Goal: Transaction & Acquisition: Purchase product/service

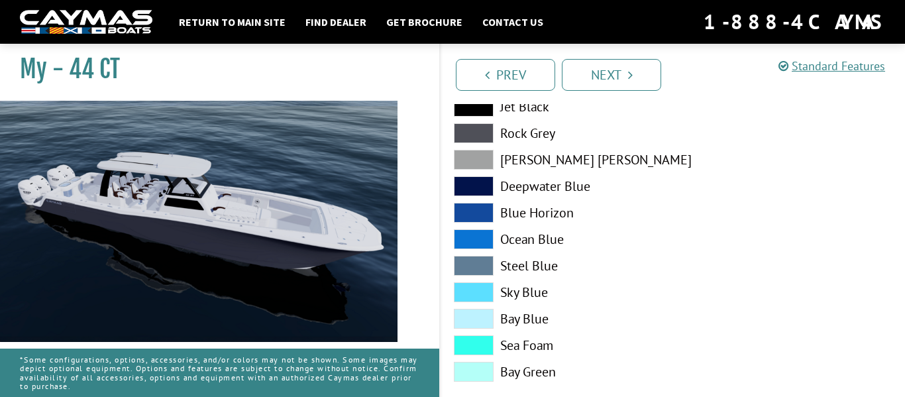
scroll to position [1659, 0]
click at [205, 287] on img at bounding box center [198, 299] width 397 height 397
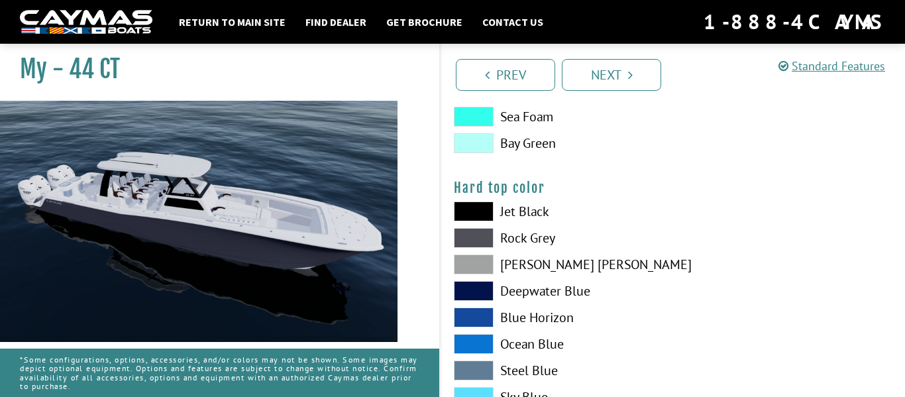
scroll to position [1224, 0]
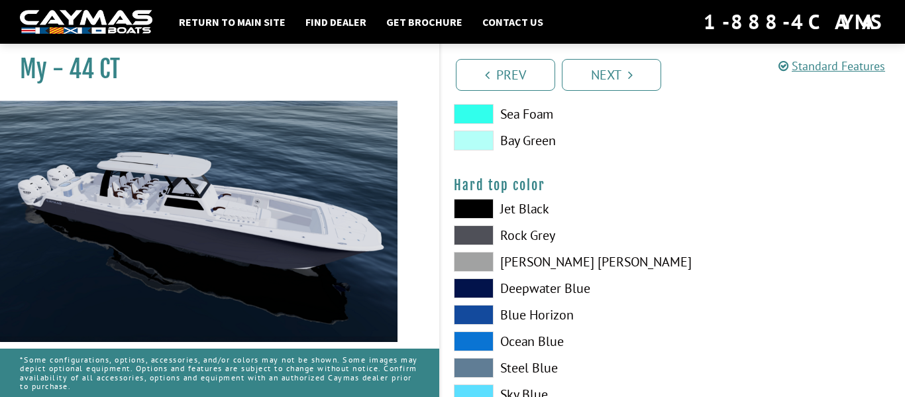
click at [468, 201] on span at bounding box center [474, 209] width 40 height 20
click at [481, 212] on span at bounding box center [474, 209] width 40 height 20
click at [481, 217] on span at bounding box center [474, 209] width 40 height 20
click at [484, 240] on span at bounding box center [474, 235] width 40 height 20
click at [482, 267] on span at bounding box center [474, 262] width 40 height 20
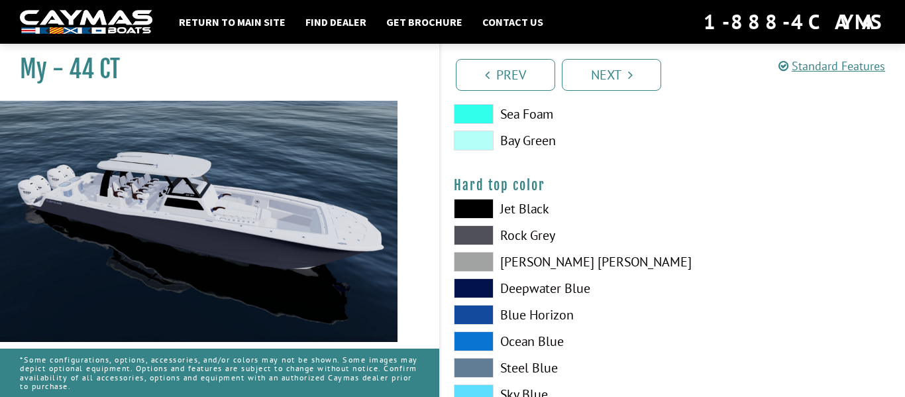
click at [482, 306] on span at bounding box center [474, 315] width 40 height 20
click at [479, 341] on span at bounding box center [474, 341] width 40 height 20
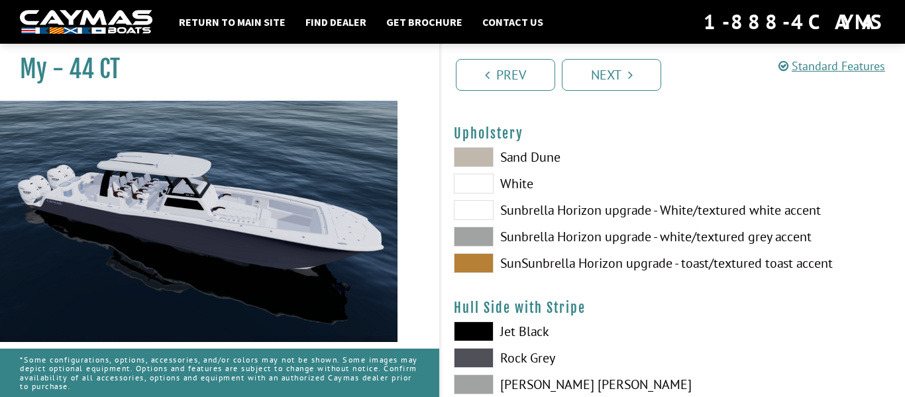
scroll to position [0, 0]
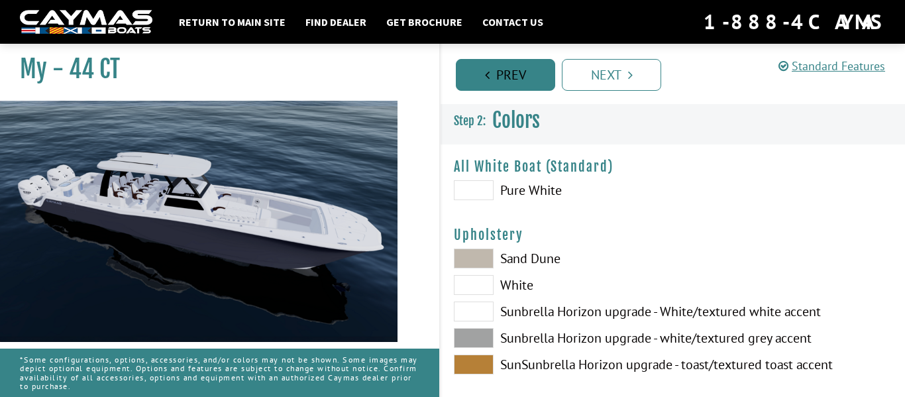
click at [459, 74] on link "Prev" at bounding box center [505, 75] width 99 height 32
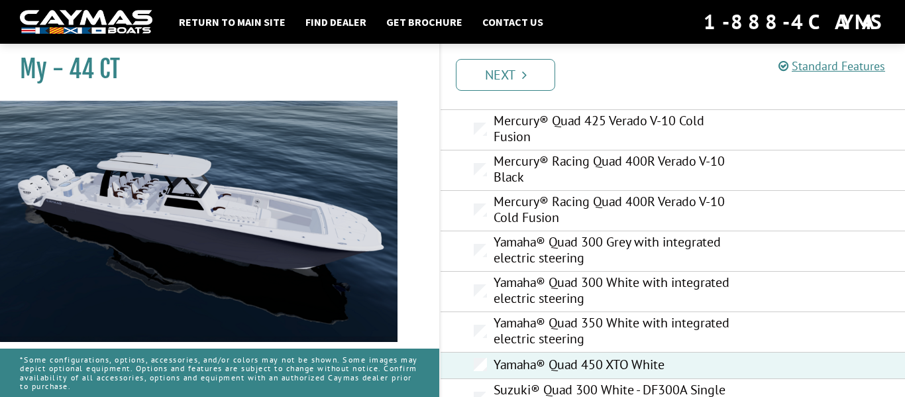
scroll to position [310, 0]
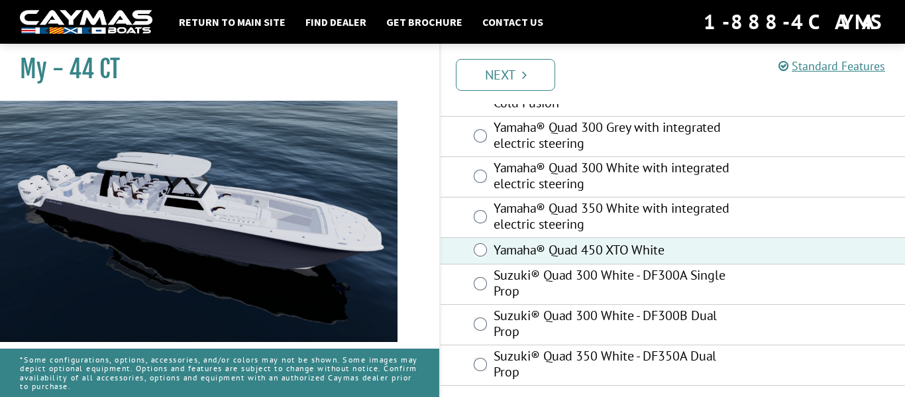
click at [591, 257] on label "Yamaha® Quad 450 XTO White" at bounding box center [617, 251] width 247 height 19
click at [527, 101] on div "Prev Next" at bounding box center [672, 74] width 466 height 60
click at [533, 76] on link "Next" at bounding box center [505, 75] width 99 height 32
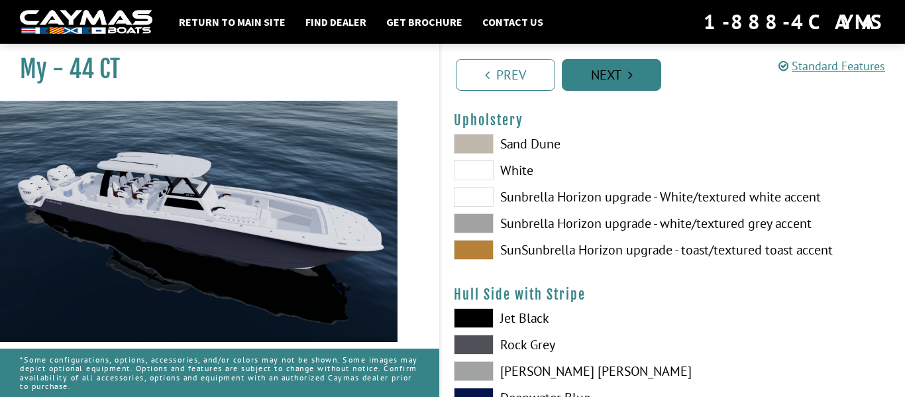
scroll to position [115, 0]
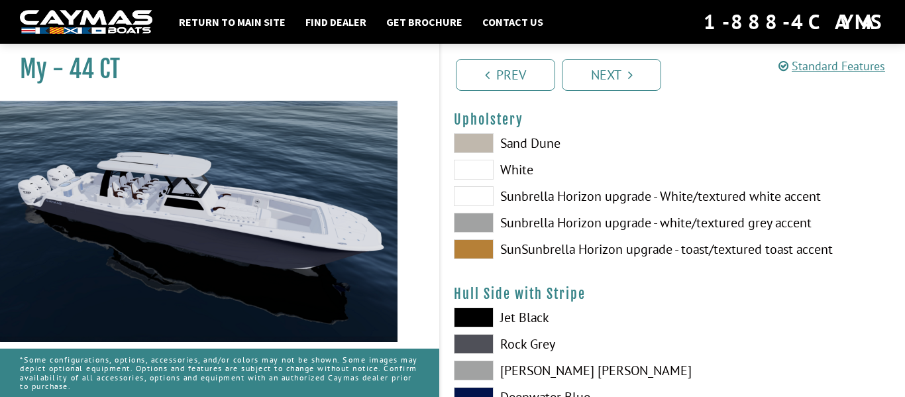
click at [493, 144] on span at bounding box center [474, 143] width 40 height 20
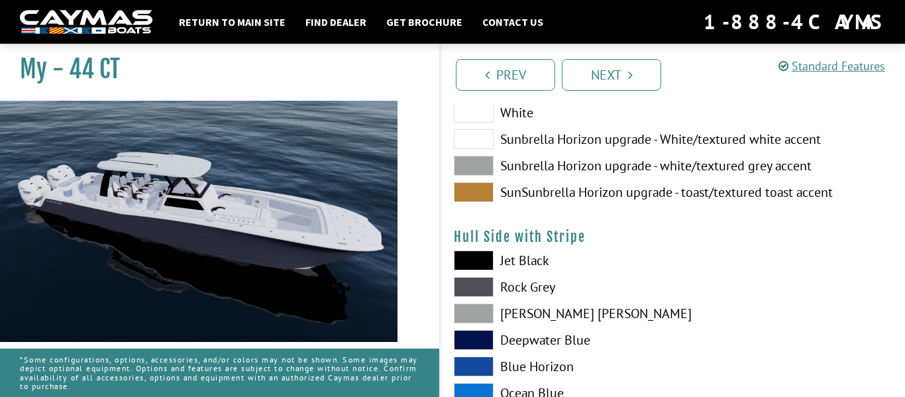
scroll to position [168, 0]
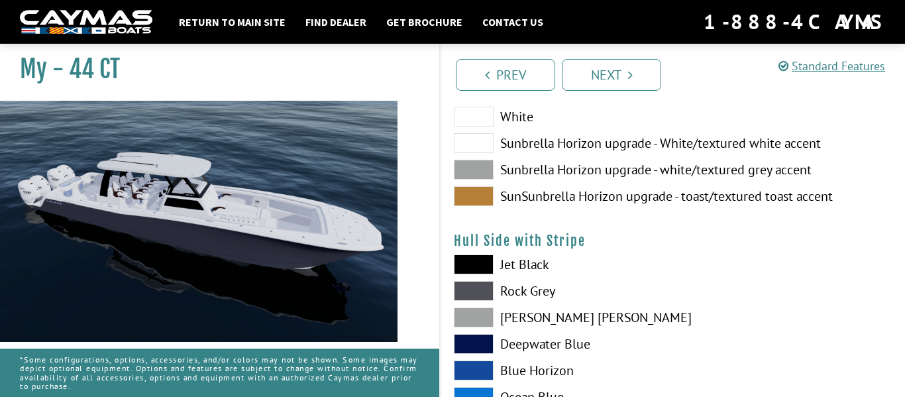
click at [480, 266] on span at bounding box center [474, 264] width 40 height 20
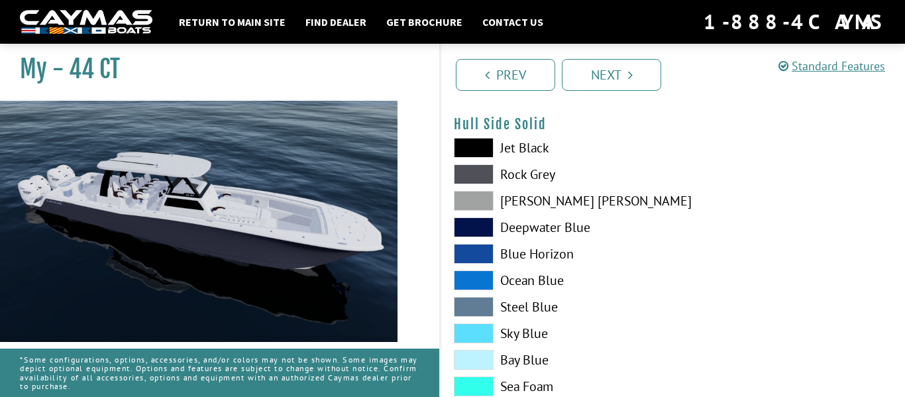
scroll to position [617, 0]
click at [489, 150] on span at bounding box center [474, 148] width 40 height 20
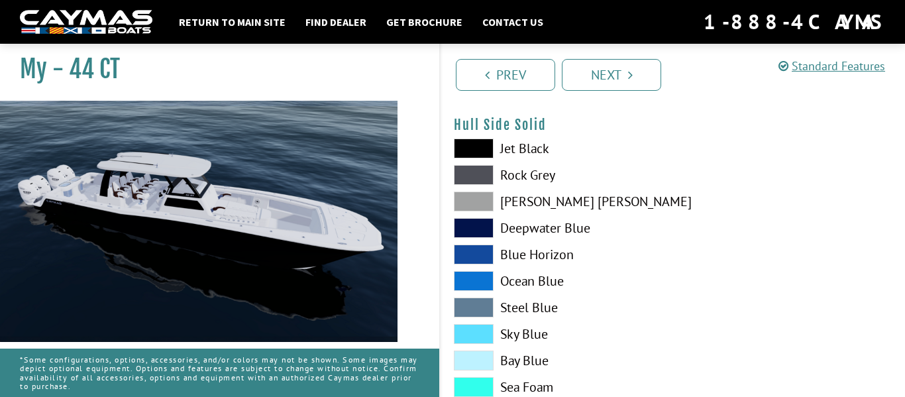
click at [480, 179] on span at bounding box center [474, 175] width 40 height 20
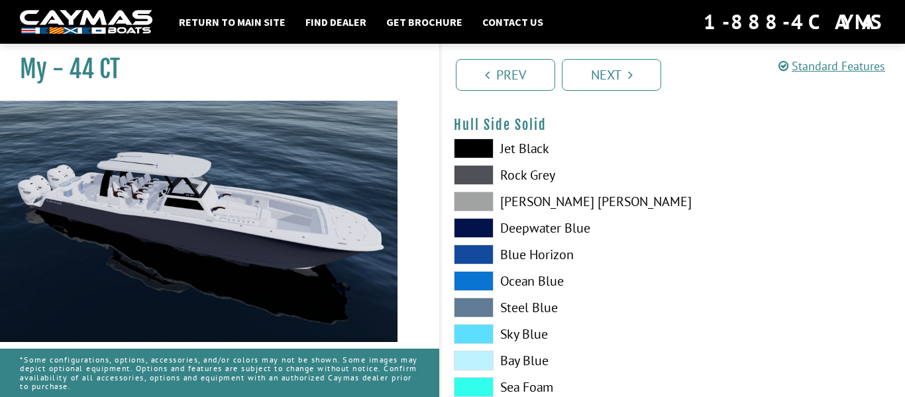
click at [478, 219] on span at bounding box center [474, 228] width 40 height 20
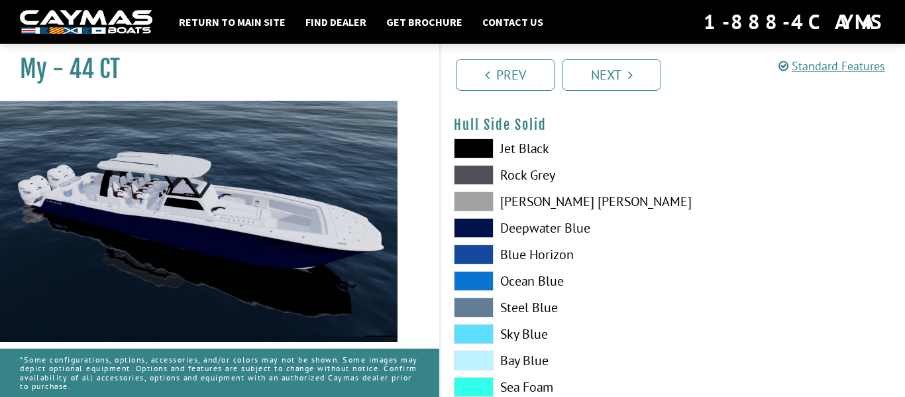
click at [478, 272] on span at bounding box center [474, 281] width 40 height 20
click at [486, 249] on span at bounding box center [474, 254] width 40 height 20
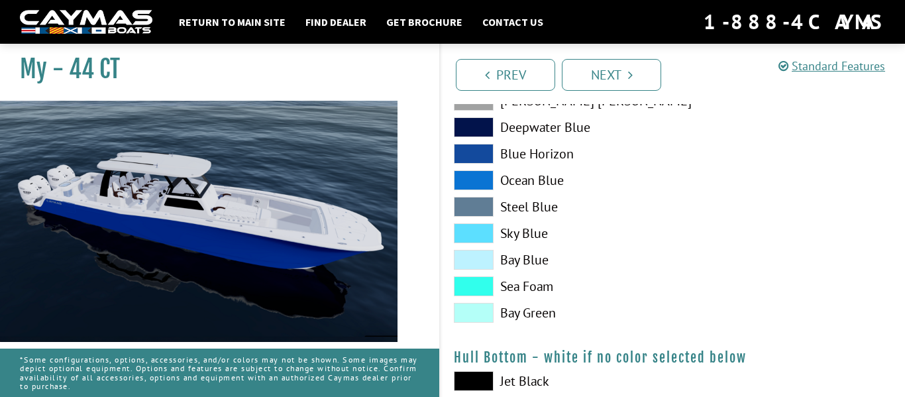
scroll to position [719, 0]
click at [481, 289] on span at bounding box center [474, 286] width 40 height 20
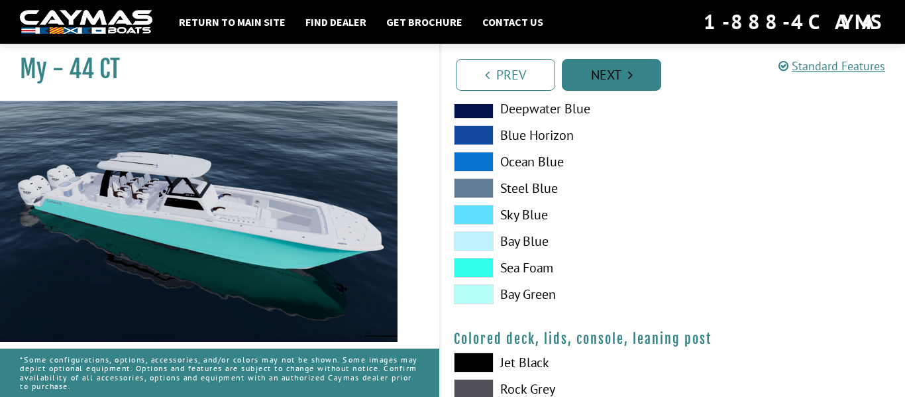
click at [632, 66] on link "Next" at bounding box center [611, 75] width 99 height 32
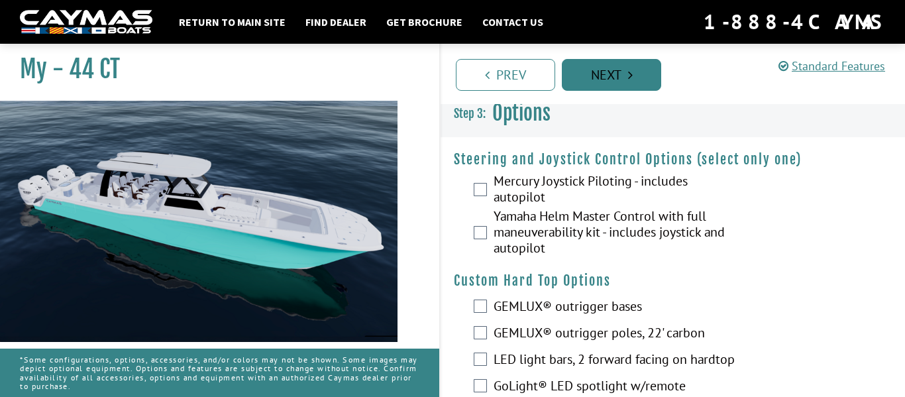
scroll to position [0, 0]
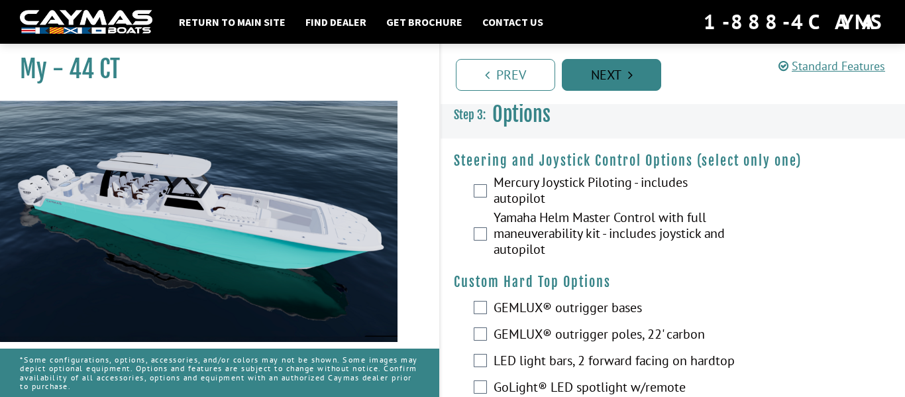
click at [625, 77] on link "Next" at bounding box center [611, 75] width 99 height 32
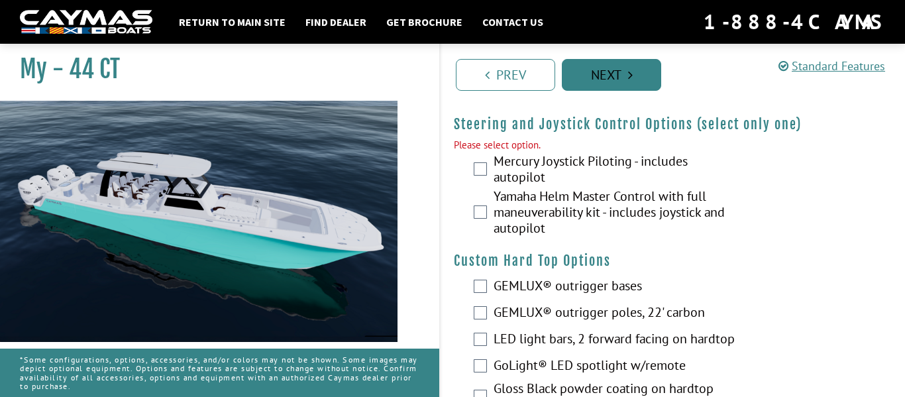
scroll to position [47, 0]
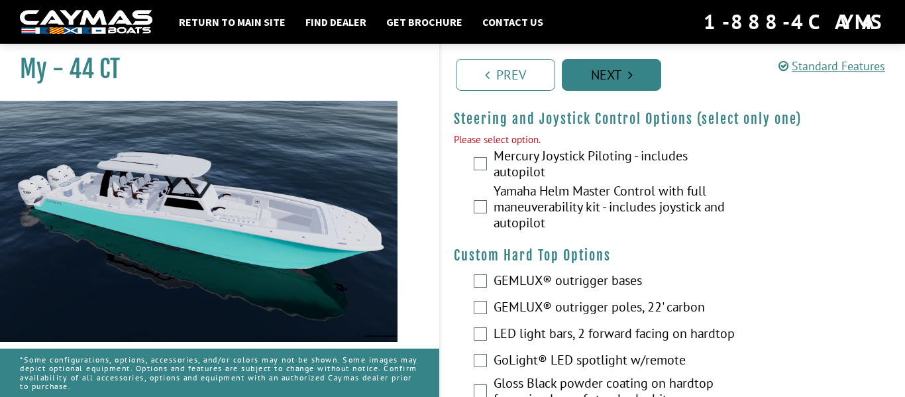
click at [619, 78] on link "Next" at bounding box center [611, 75] width 99 height 32
click at [619, 89] on link "Next" at bounding box center [611, 75] width 99 height 32
click at [621, 84] on link "Next" at bounding box center [611, 75] width 99 height 32
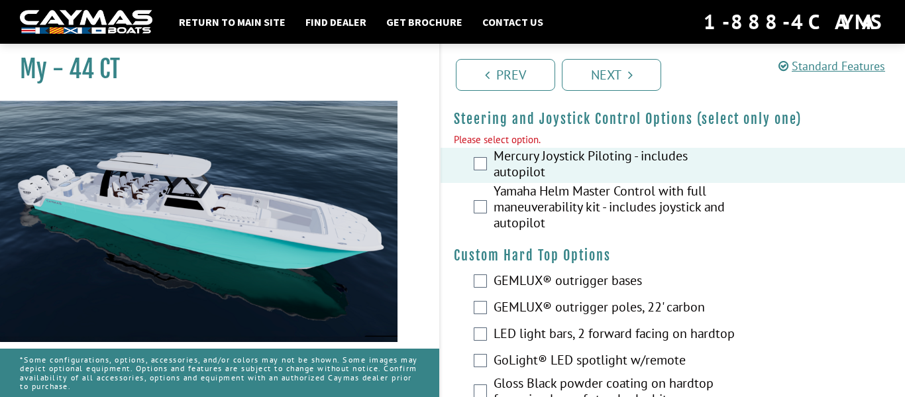
click at [502, 166] on label "Mercury Joystick Piloting - includes autopilot" at bounding box center [617, 165] width 247 height 35
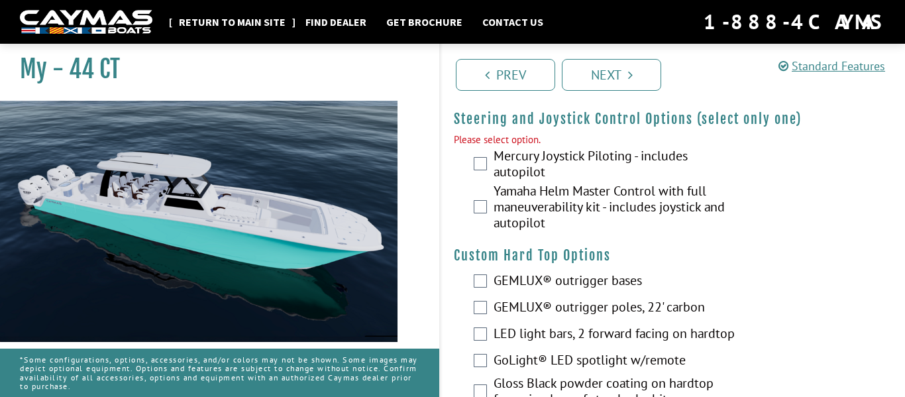
click at [246, 23] on link "Return to main site" at bounding box center [232, 21] width 120 height 17
click at [239, 28] on link "Return to main site" at bounding box center [232, 21] width 120 height 17
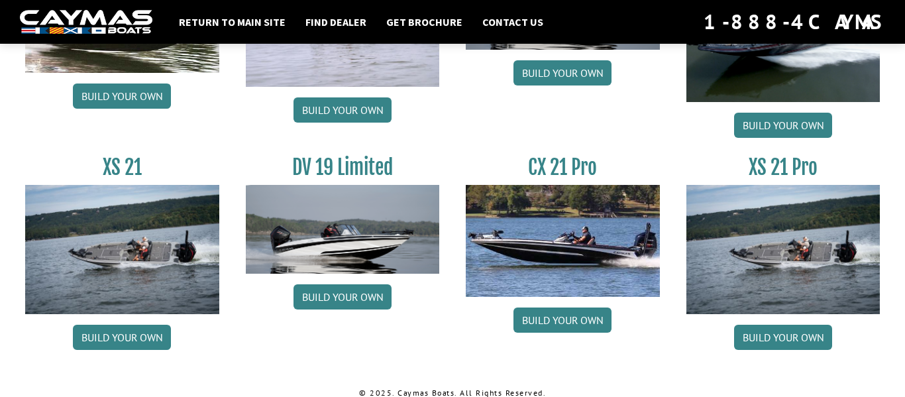
scroll to position [1709, 0]
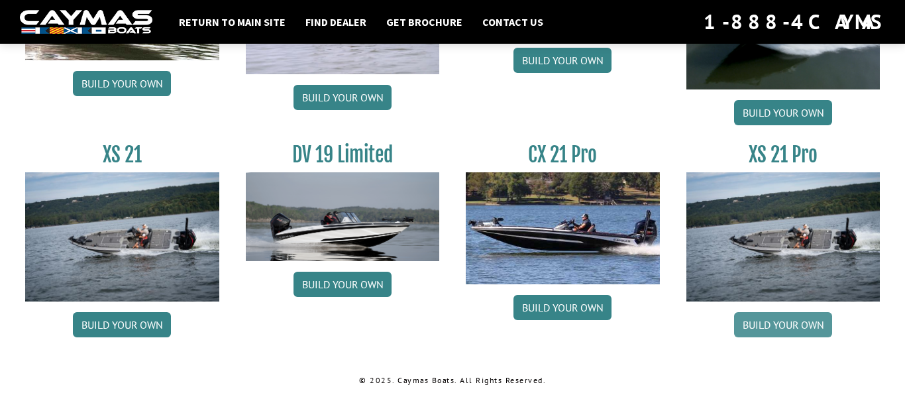
click at [784, 327] on link "Build your own" at bounding box center [783, 324] width 98 height 25
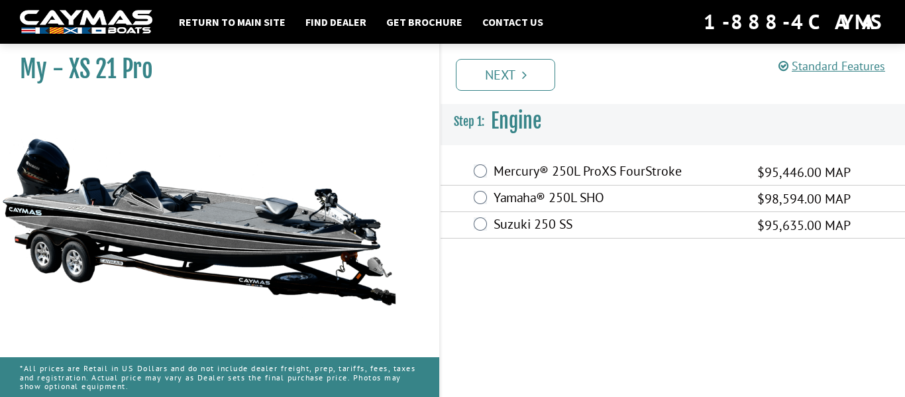
click at [627, 189] on label "Yamaha® 250L SHO" at bounding box center [617, 198] width 247 height 19
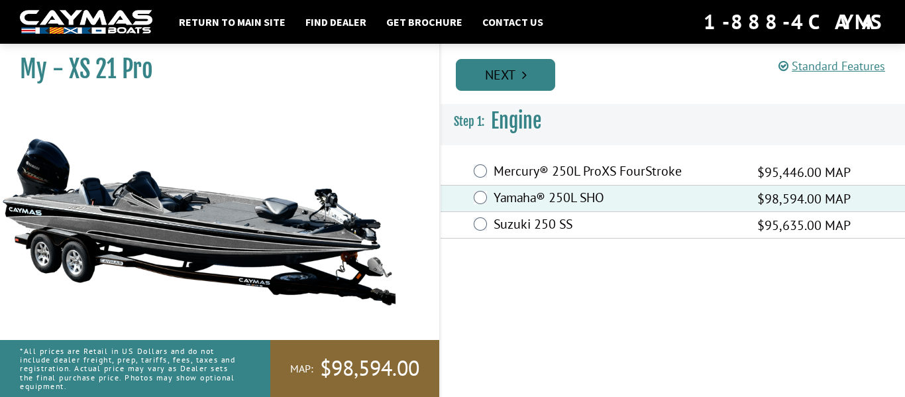
click at [511, 74] on link "Next" at bounding box center [505, 75] width 99 height 32
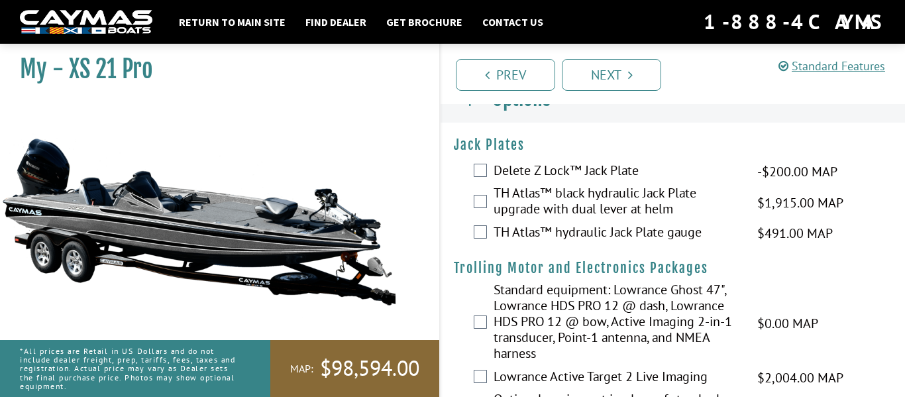
scroll to position [11, 0]
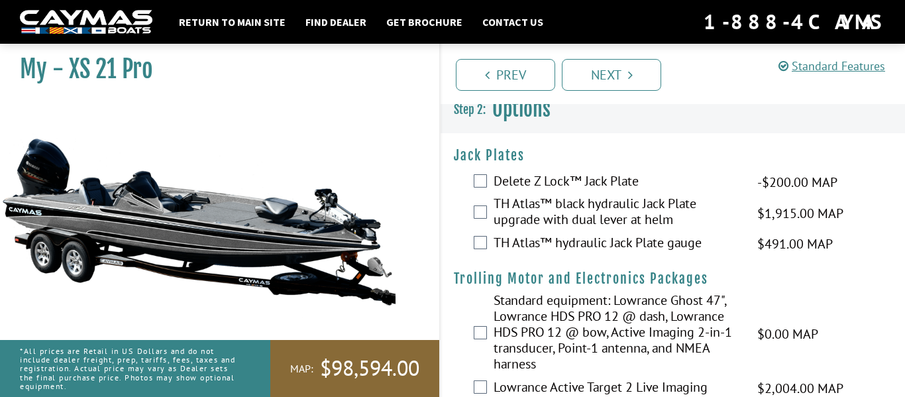
click at [519, 176] on label "Delete Z Lock™ Jack Plate" at bounding box center [617, 182] width 247 height 19
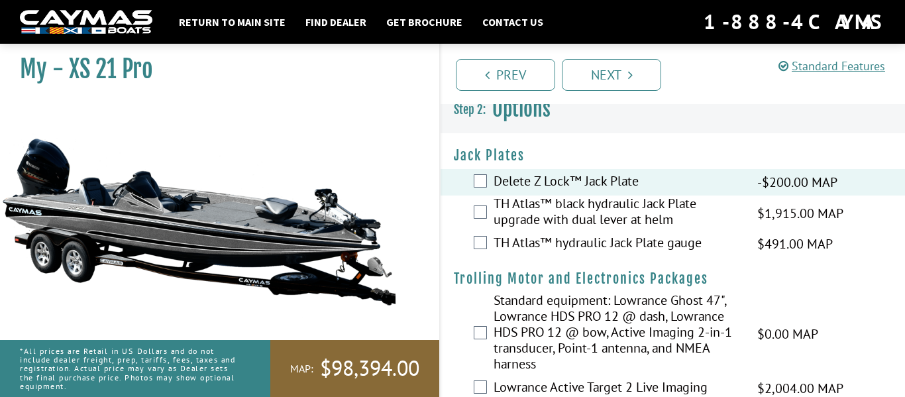
click at [529, 203] on label "TH Atlas™ black hydraulic Jack Plate upgrade with dual lever at helm" at bounding box center [617, 212] width 247 height 35
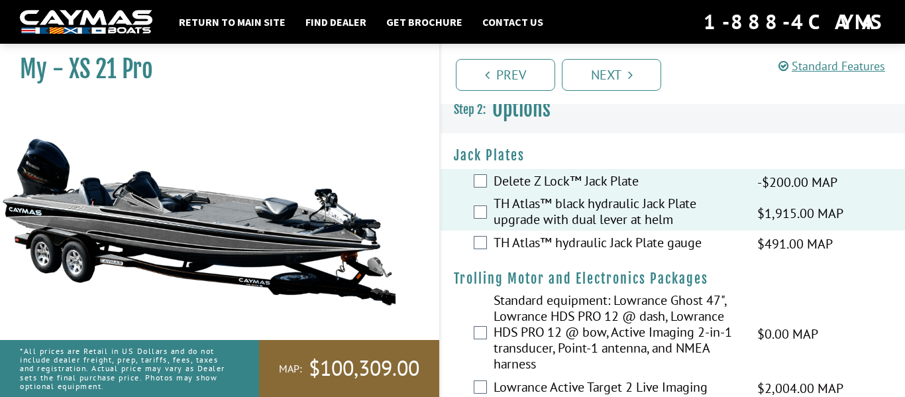
click at [526, 242] on label "TH Atlas™ hydraulic Jack Plate gauge" at bounding box center [617, 244] width 247 height 19
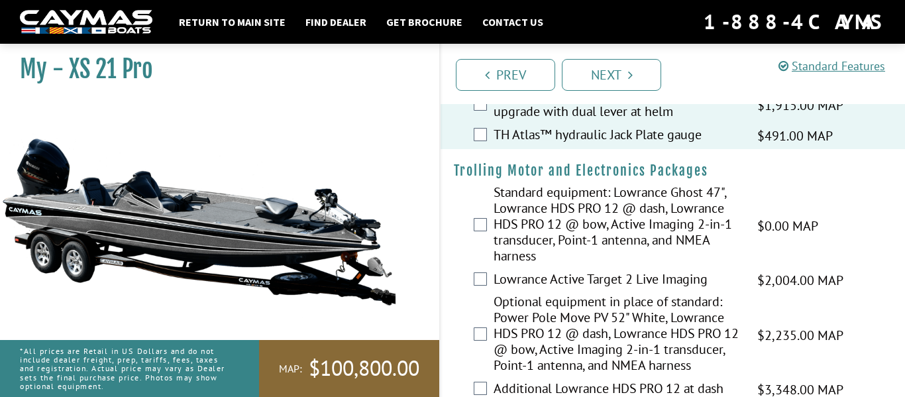
scroll to position [119, 0]
click at [556, 207] on label "Standard equipment: Lowrance Ghost 47", Lowrance HDS PRO 12 @ dash, Lowrance HD…" at bounding box center [617, 226] width 247 height 83
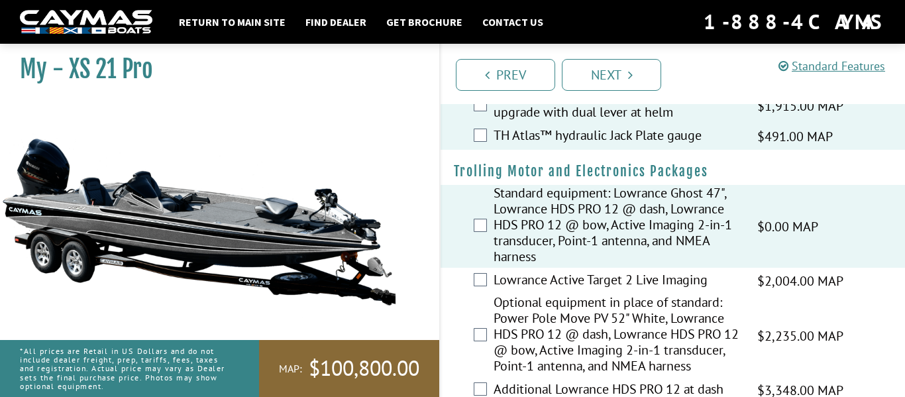
click at [568, 316] on label "Optional equipment in place of standard: Power Pole Move PV 52" White, Lowrance…" at bounding box center [617, 335] width 247 height 83
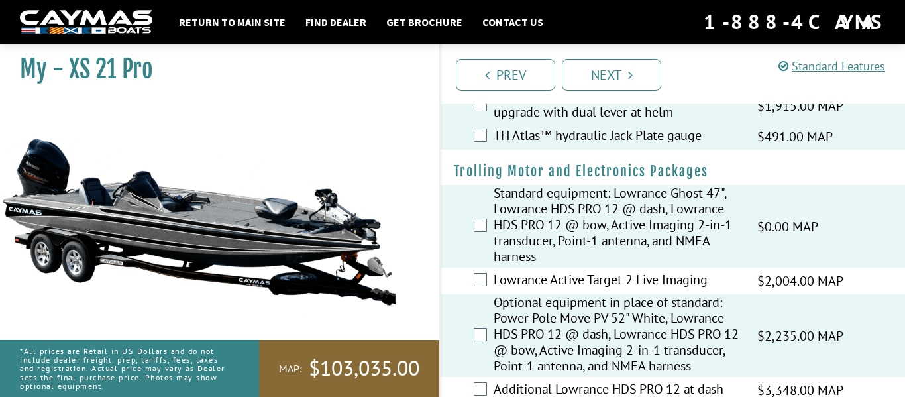
click at [572, 278] on label "Lowrance Active Target 2 Live Imaging" at bounding box center [617, 281] width 247 height 19
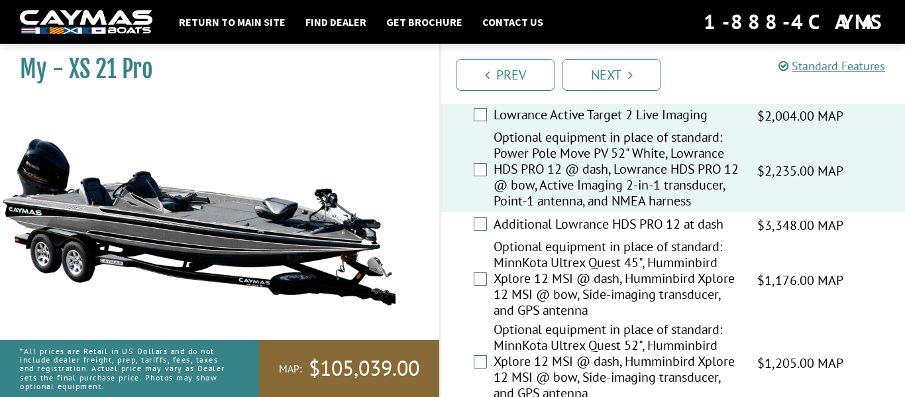
scroll to position [287, 0]
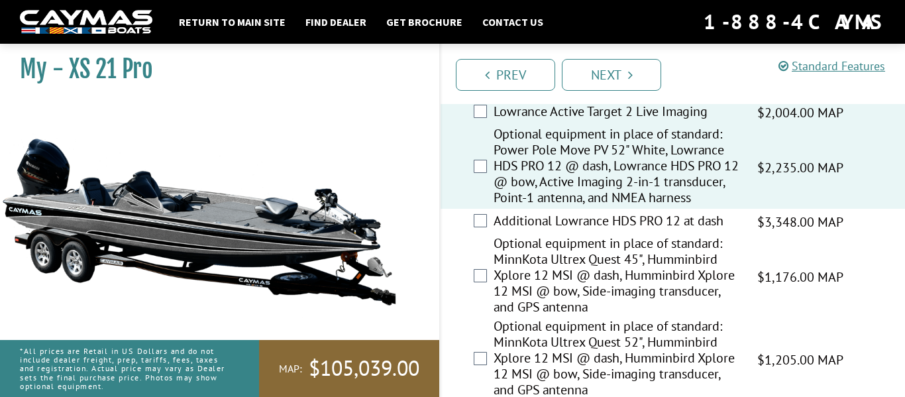
click at [576, 275] on label "Optional equipment in place of standard: MinnKota Ultrex Quest 45", Humminbird …" at bounding box center [617, 276] width 247 height 83
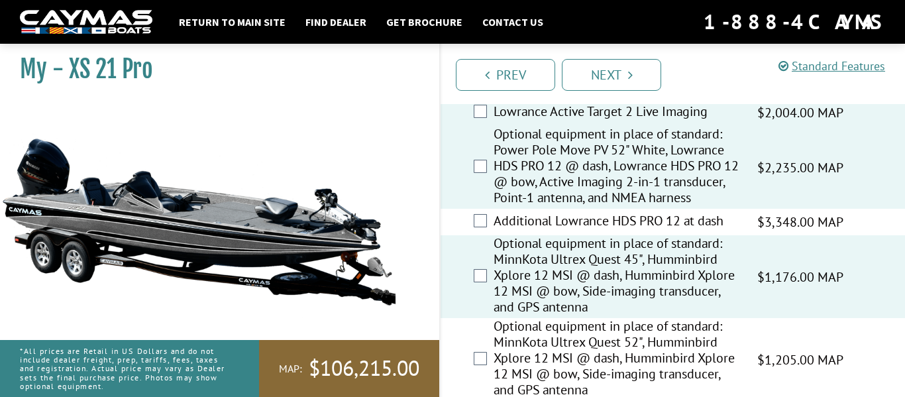
click at [555, 232] on label "Additional Lowrance HDS PRO 12 at dash" at bounding box center [617, 222] width 247 height 19
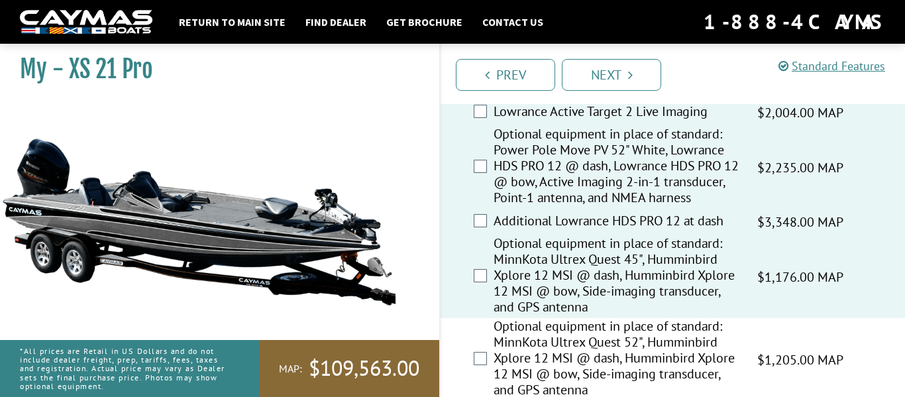
click at [578, 232] on label "Additional Lowrance HDS PRO 12 at dash" at bounding box center [617, 222] width 247 height 19
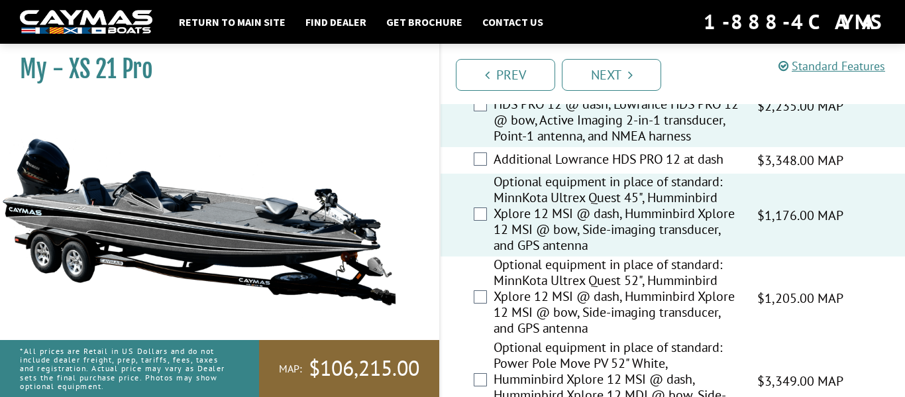
click at [559, 170] on label "Additional Lowrance HDS PRO 12 at dash" at bounding box center [617, 160] width 247 height 19
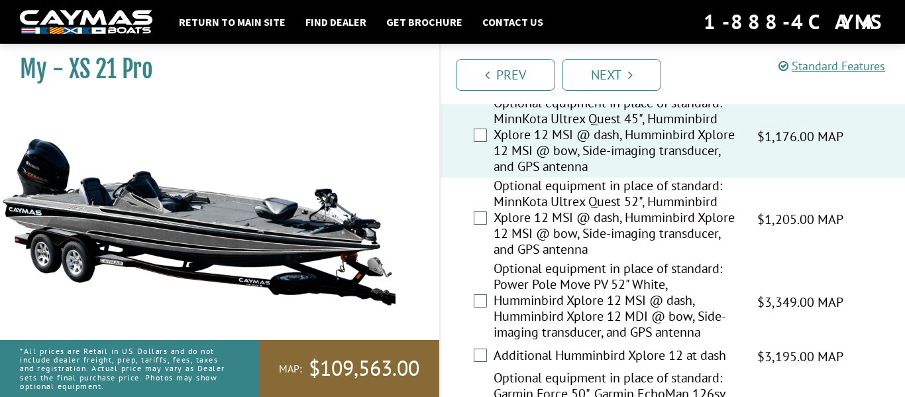
scroll to position [429, 0]
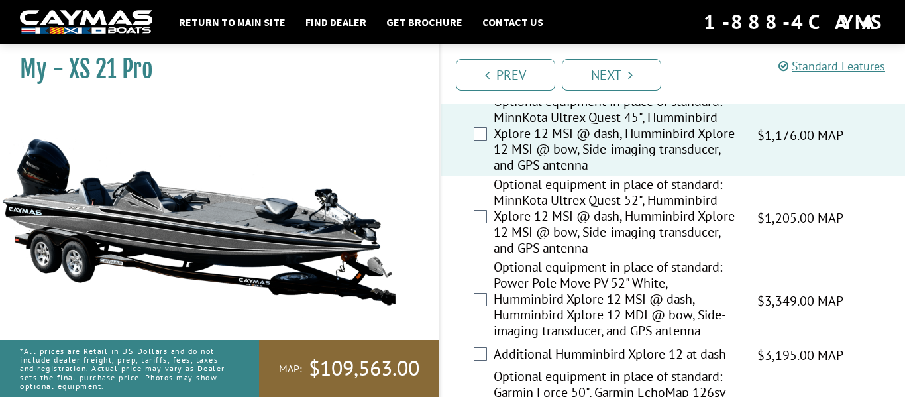
click at [566, 234] on label "Optional equipment in place of standard: MinnKota Ultrex Quest 52", Humminbird …" at bounding box center [617, 217] width 247 height 83
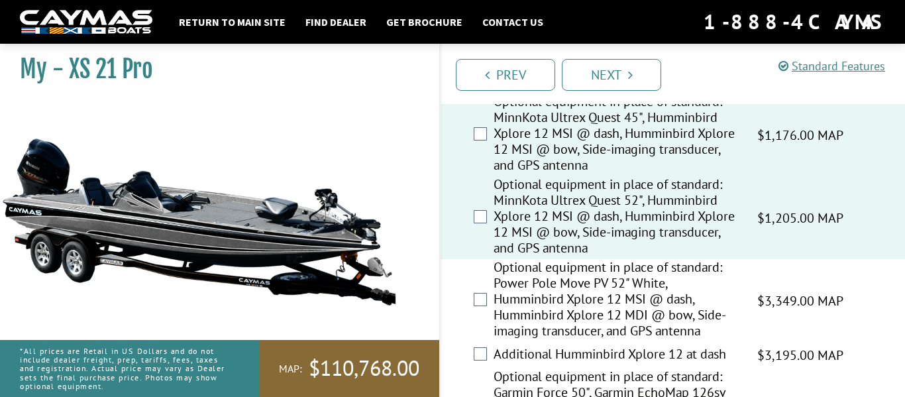
click at [576, 290] on label "Optional equipment in place of standard: Power Pole Move PV 52" White, Humminbi…" at bounding box center [617, 300] width 247 height 83
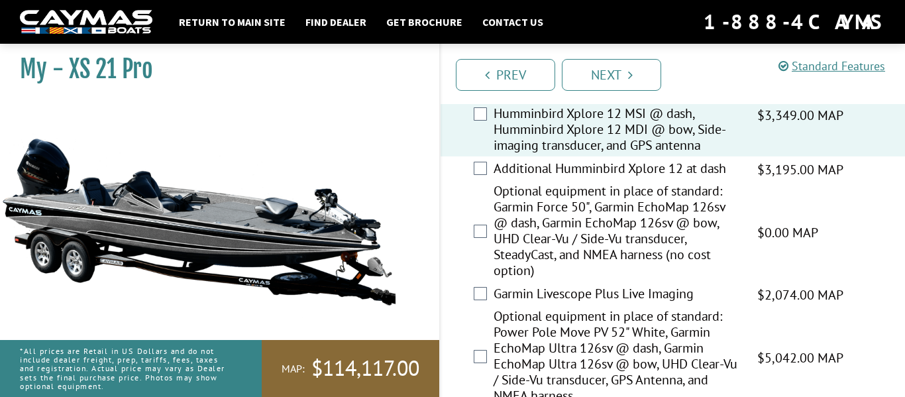
scroll to position [613, 0]
click at [558, 180] on label "Additional Humminbird Xplore 12 at dash" at bounding box center [617, 170] width 247 height 19
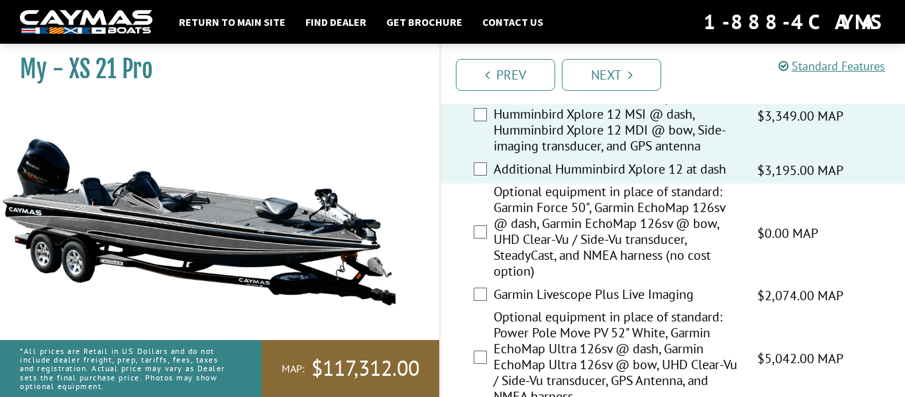
click at [556, 217] on label "Optional equipment in place of standard: Garmin Force 50", Garmin EchoMap 126sv…" at bounding box center [617, 233] width 247 height 99
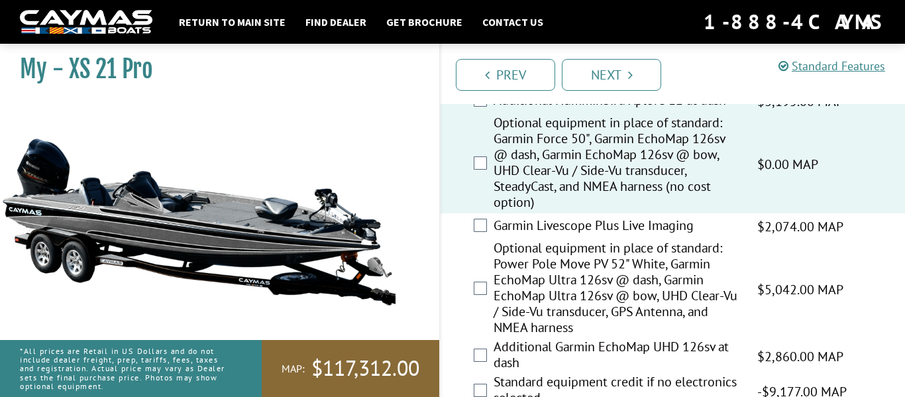
scroll to position [688, 0]
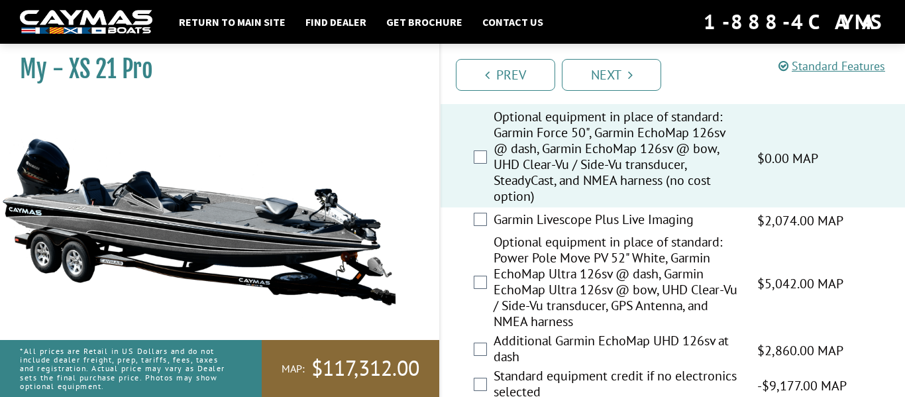
click at [584, 231] on label "Garmin Livescope Plus Live Imaging" at bounding box center [617, 220] width 247 height 19
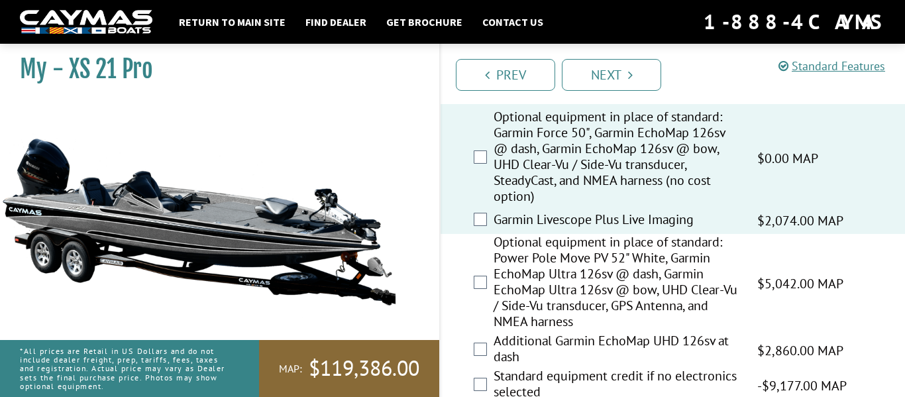
click at [584, 258] on label "Optional equipment in place of standard: Power Pole Move PV 52" White, Garmin E…" at bounding box center [617, 283] width 247 height 99
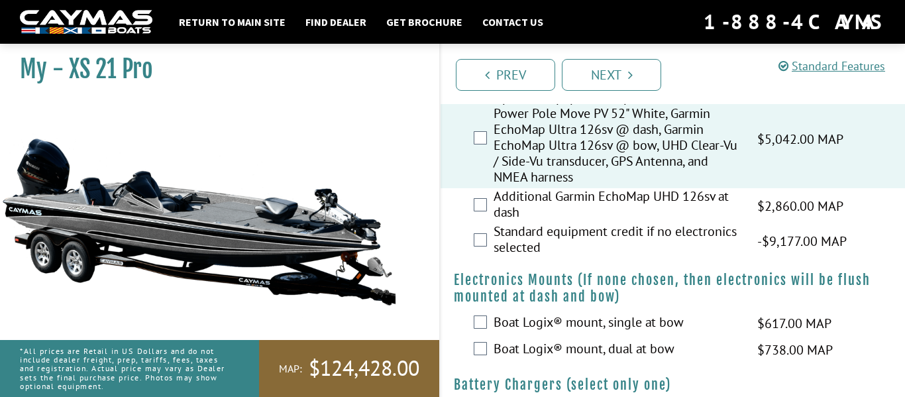
scroll to position [834, 0]
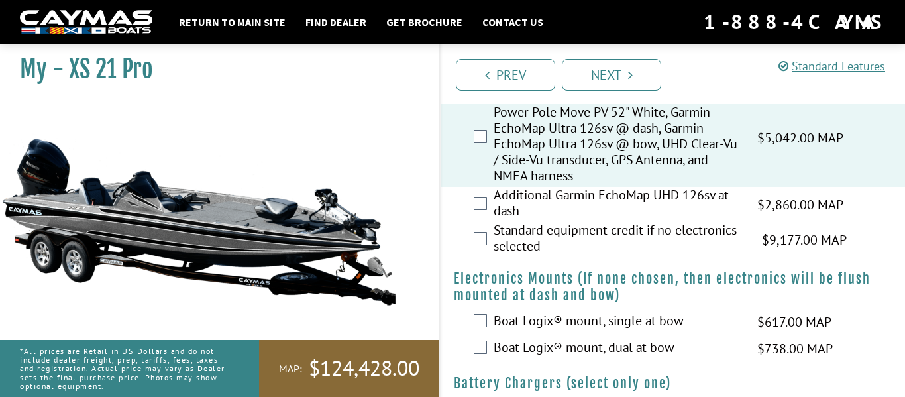
click at [578, 222] on label "Additional Garmin EchoMap UHD 126sv at dash" at bounding box center [617, 204] width 247 height 35
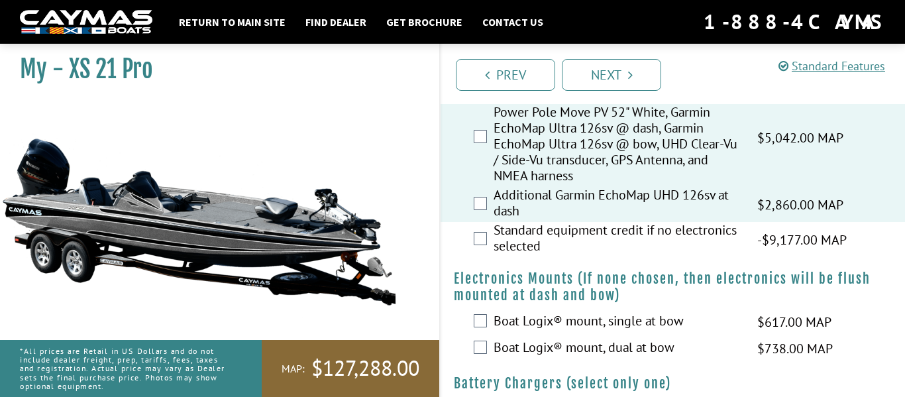
click at [574, 251] on label "Standard equipment credit if no electronics selected" at bounding box center [617, 239] width 247 height 35
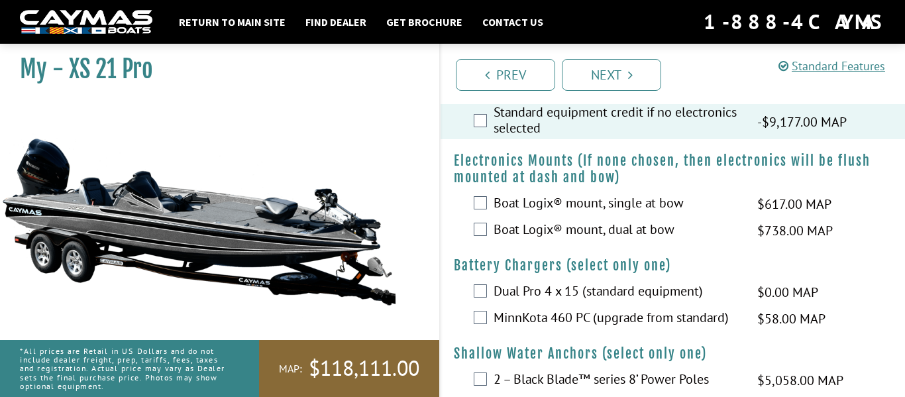
scroll to position [955, 0]
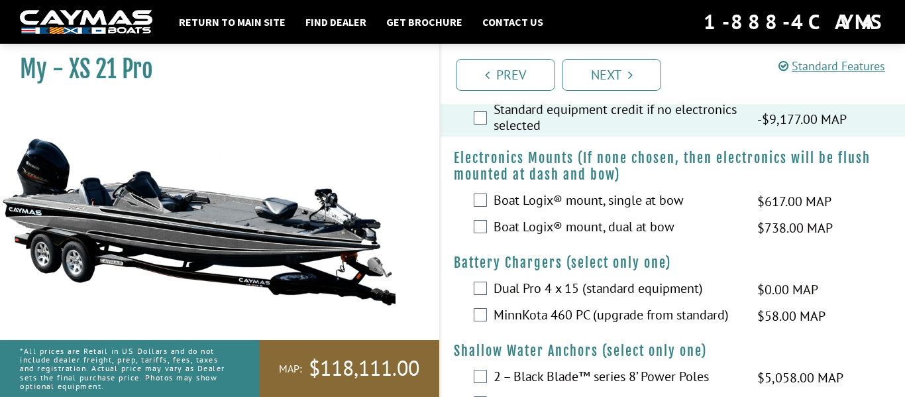
click at [578, 211] on label "Boat Logix® mount, single at bow" at bounding box center [617, 201] width 247 height 19
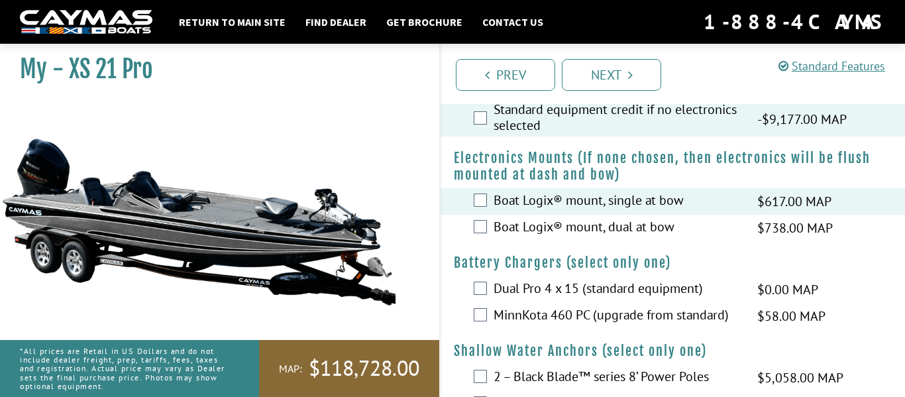
click at [587, 238] on label "Boat Logix® mount, dual at bow" at bounding box center [617, 228] width 247 height 19
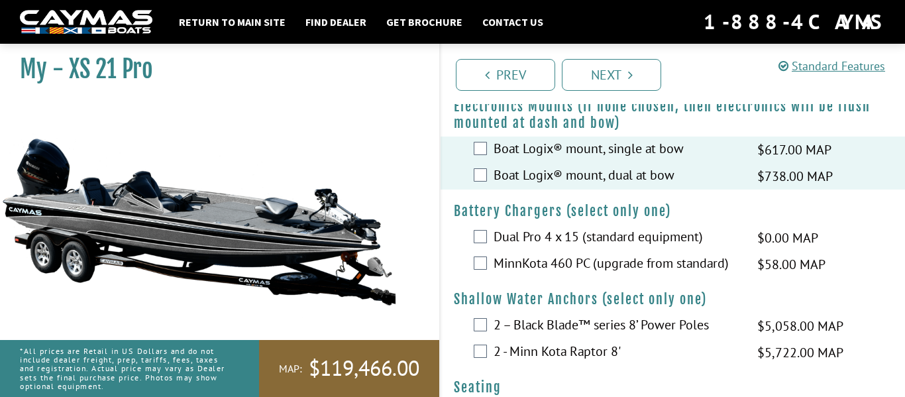
scroll to position [1007, 0]
click at [587, 244] on label "Dual Pro 4 x 15 (standard equipment)" at bounding box center [617, 237] width 247 height 19
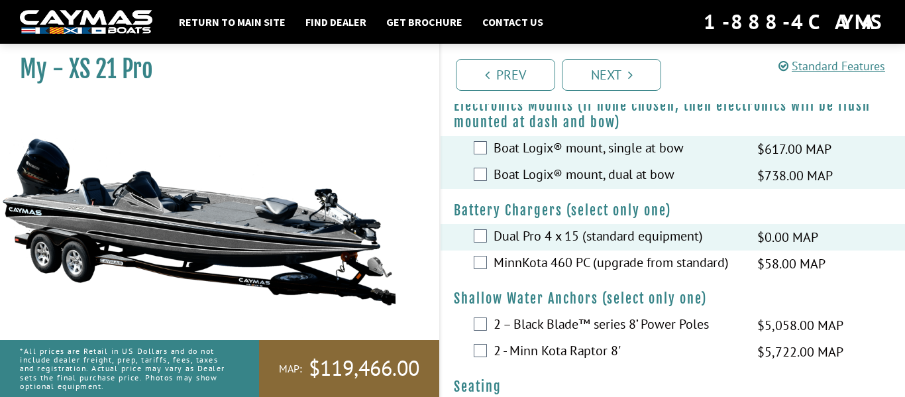
click at [586, 274] on label "MinnKota 460 PC (upgrade from standard)" at bounding box center [617, 263] width 247 height 19
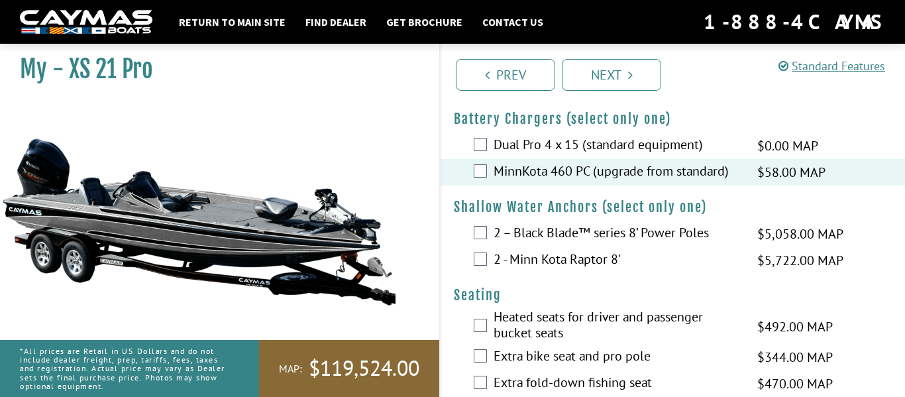
scroll to position [1100, 0]
click at [647, 242] on label "2 – Black Blade™ series 8’ Power Poles" at bounding box center [617, 232] width 247 height 19
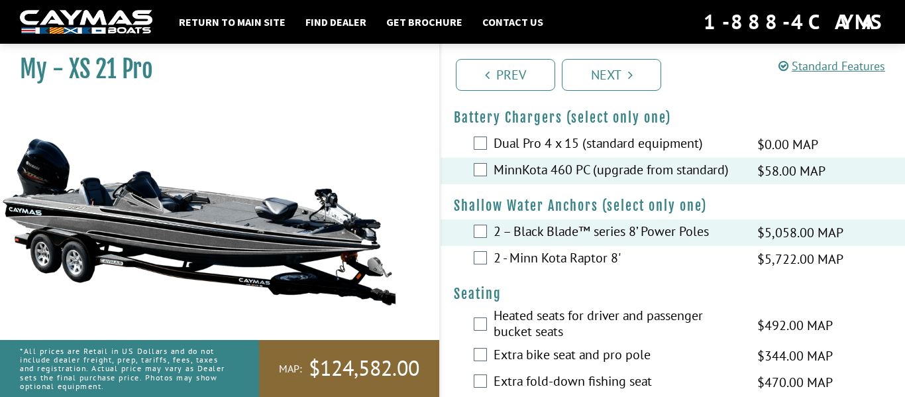
click at [611, 269] on label "2 - Minn Kota Raptor 8'" at bounding box center [617, 259] width 247 height 19
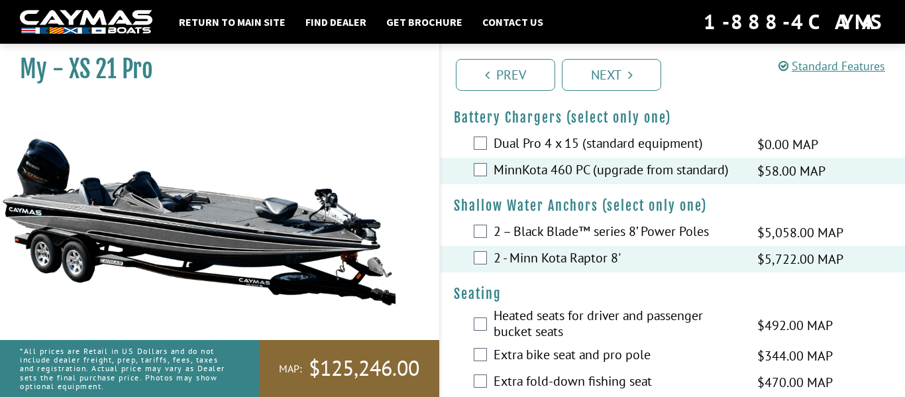
click at [627, 242] on label "2 – Black Blade™ series 8’ Power Poles" at bounding box center [617, 232] width 247 height 19
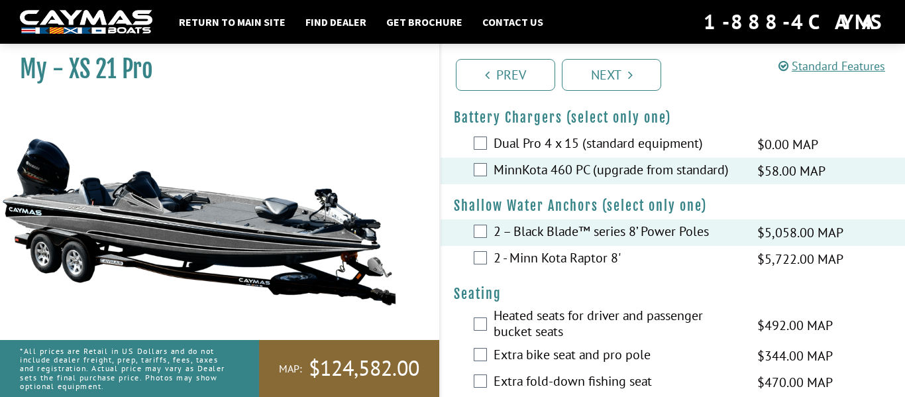
click at [611, 267] on label "2 - Minn Kota Raptor 8'" at bounding box center [617, 259] width 247 height 19
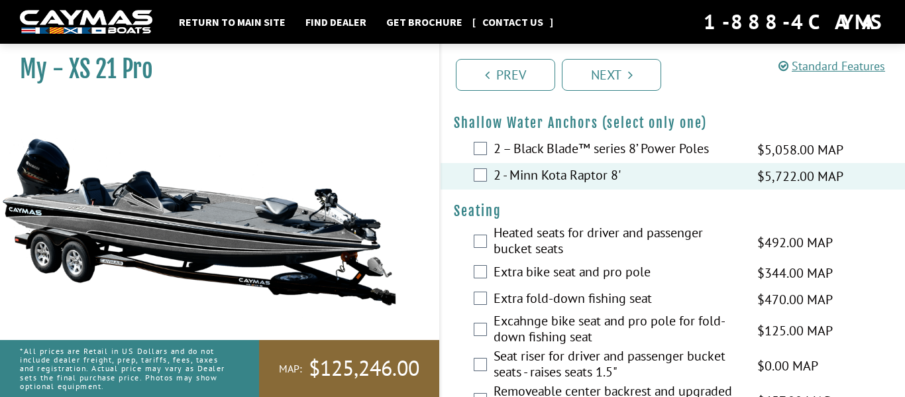
scroll to position [1189, 0]
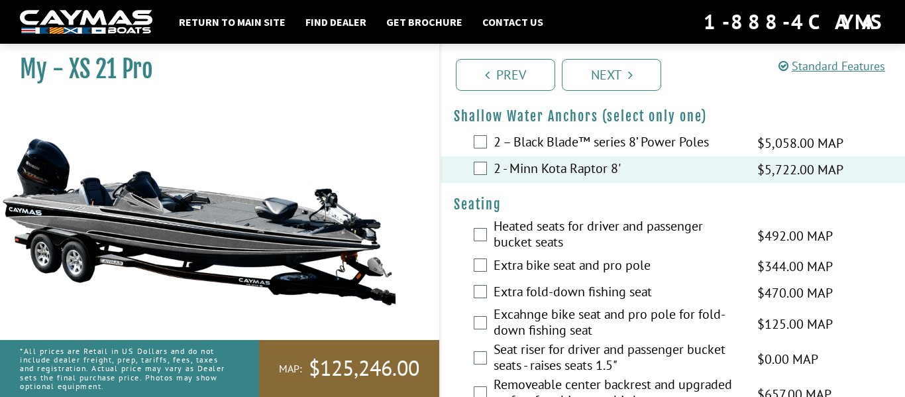
click at [690, 250] on label "Heated seats for driver and passenger bucket seats" at bounding box center [617, 235] width 247 height 35
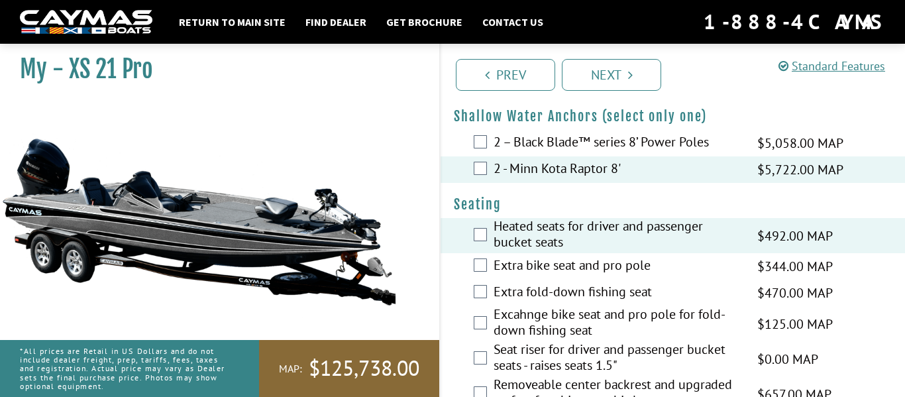
click at [684, 276] on label "Extra bike seat and pro pole" at bounding box center [617, 266] width 247 height 19
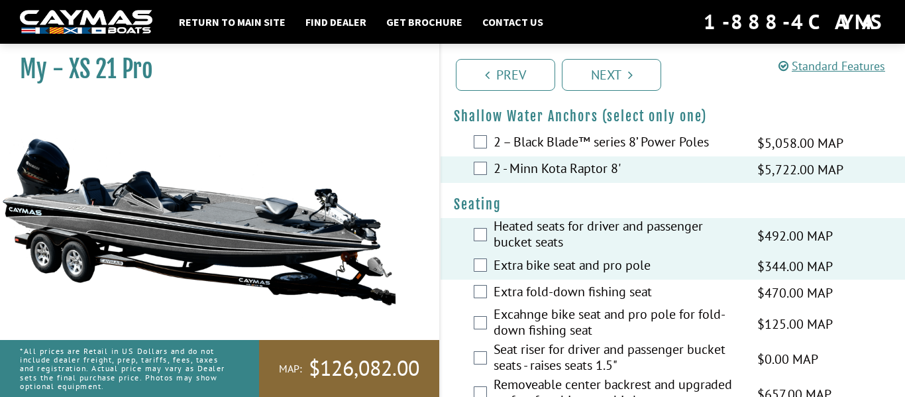
click at [706, 303] on label "Extra fold-down fishing seat" at bounding box center [617, 293] width 247 height 19
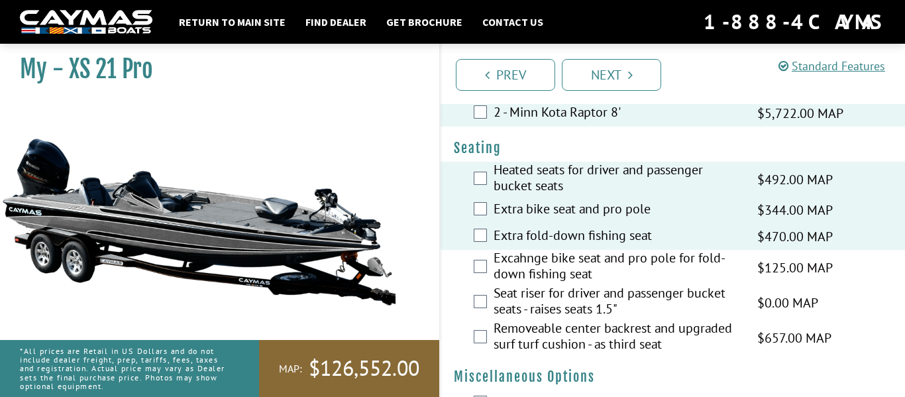
scroll to position [1251, 0]
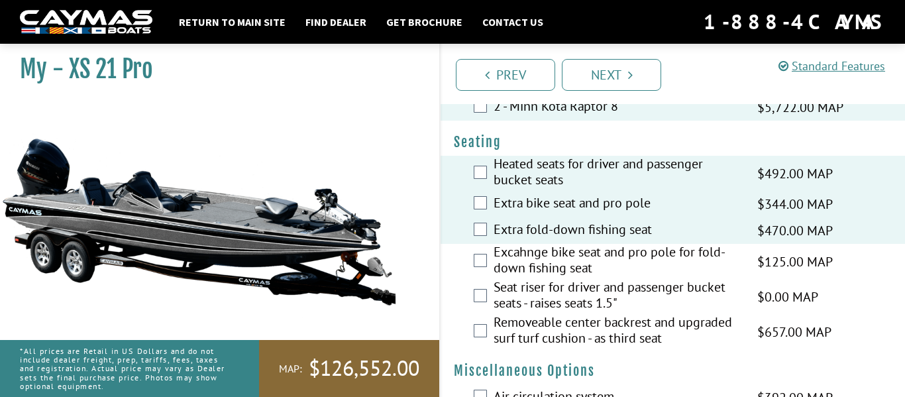
click at [707, 274] on label "Excahnge bike seat and pro pole for fold-down fishing seat" at bounding box center [617, 261] width 247 height 35
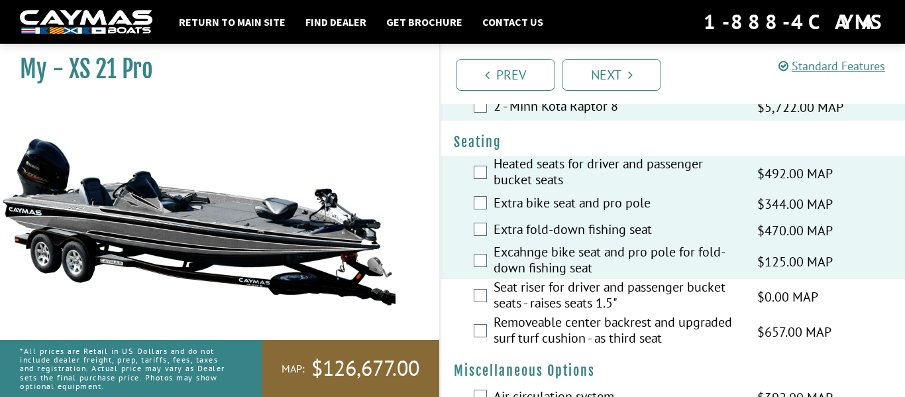
click at [719, 307] on label "Seat riser for driver and passenger bucket seats - raises seats 1.5"" at bounding box center [617, 296] width 247 height 35
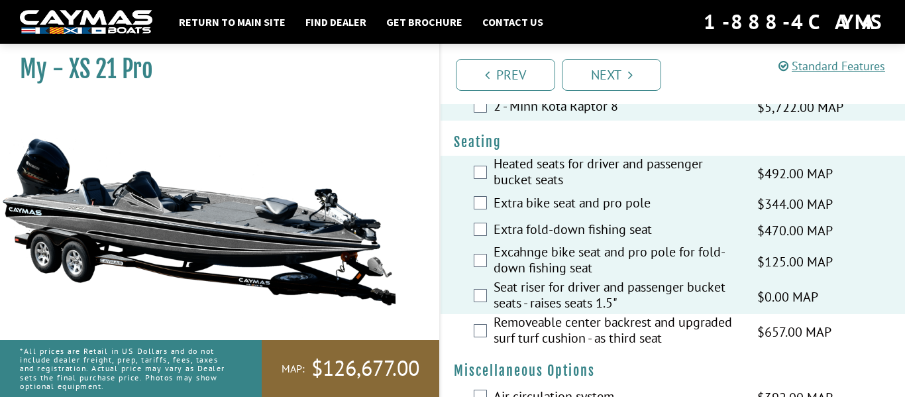
click at [724, 310] on label "Seat riser for driver and passenger bucket seats - raises seats 1.5"" at bounding box center [617, 296] width 247 height 35
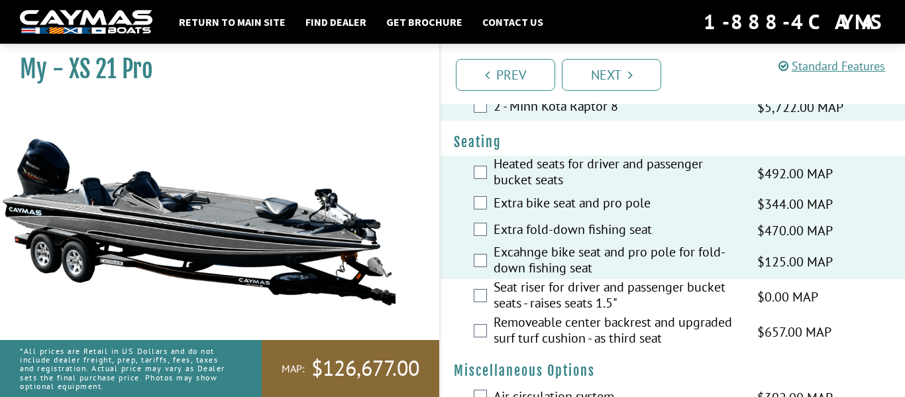
click at [714, 346] on label "Removeable center backrest and upgraded surf turf cushion - as third seat" at bounding box center [617, 331] width 247 height 35
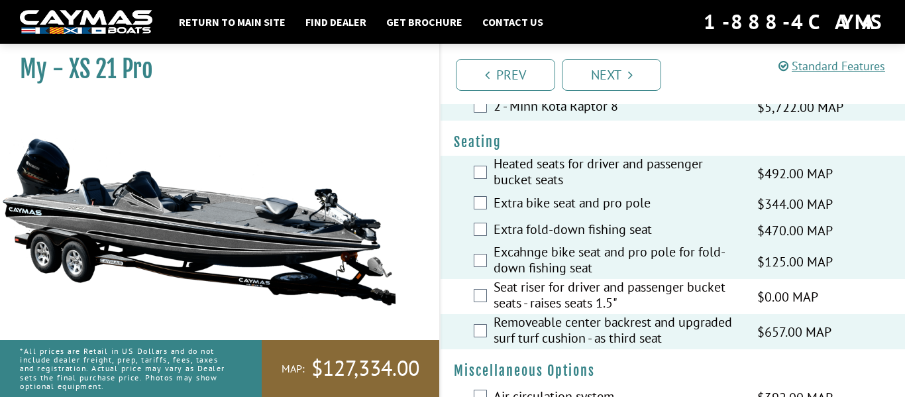
click at [729, 304] on label "Seat riser for driver and passenger bucket seats - raises seats 1.5"" at bounding box center [617, 296] width 247 height 35
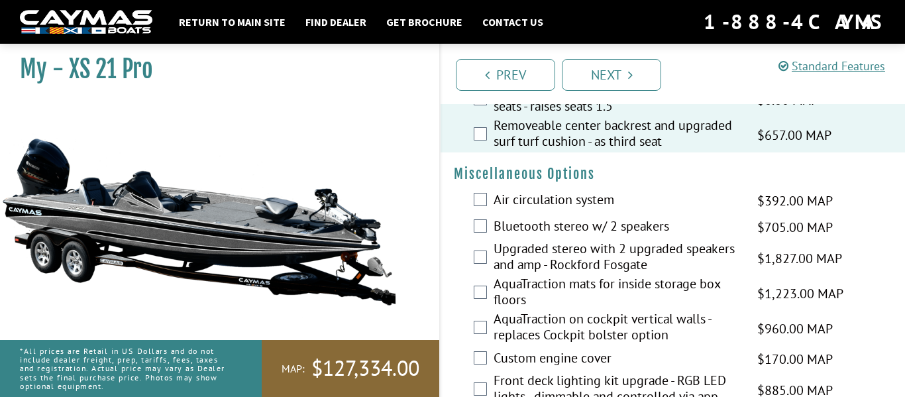
scroll to position [1450, 0]
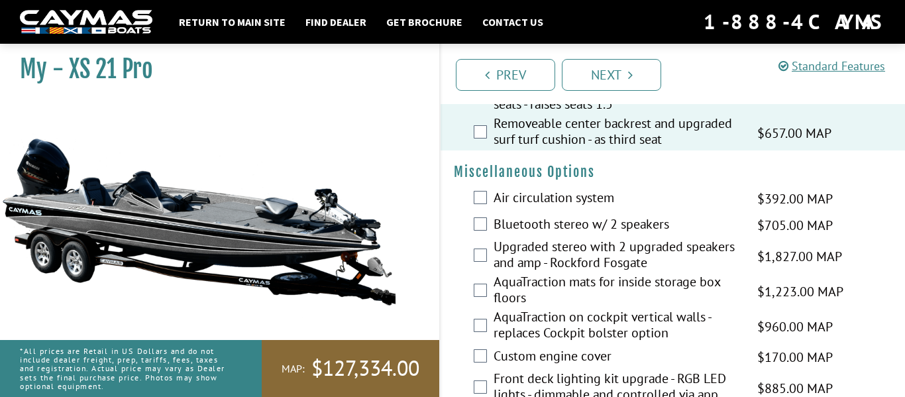
click at [688, 209] on label "Air circulation system" at bounding box center [617, 198] width 247 height 19
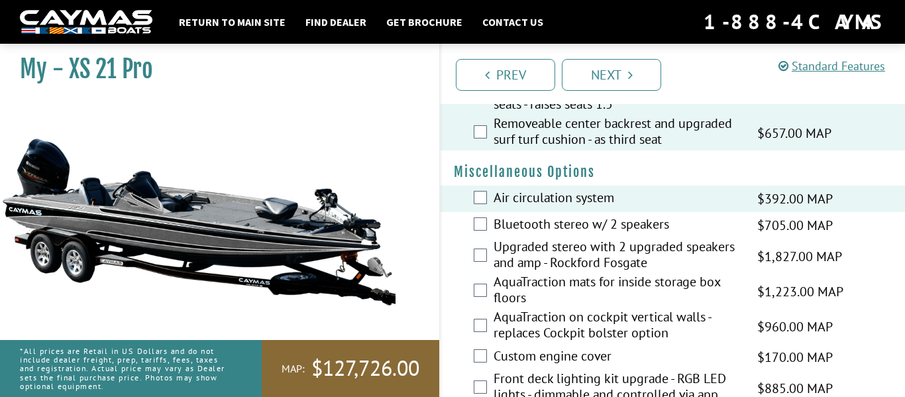
click at [701, 235] on label "Bluetooth stereo w/ 2 speakers" at bounding box center [617, 225] width 247 height 19
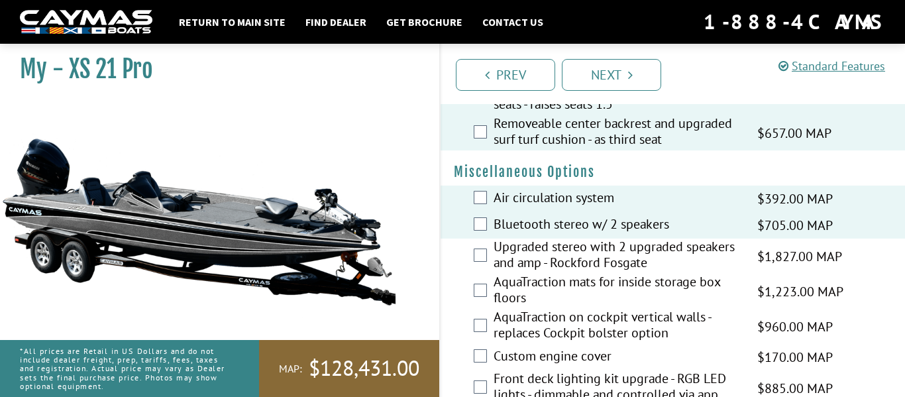
click at [712, 271] on label "Upgraded stereo with 2 upgraded speakers and amp - Rockford Fosgate" at bounding box center [617, 255] width 247 height 35
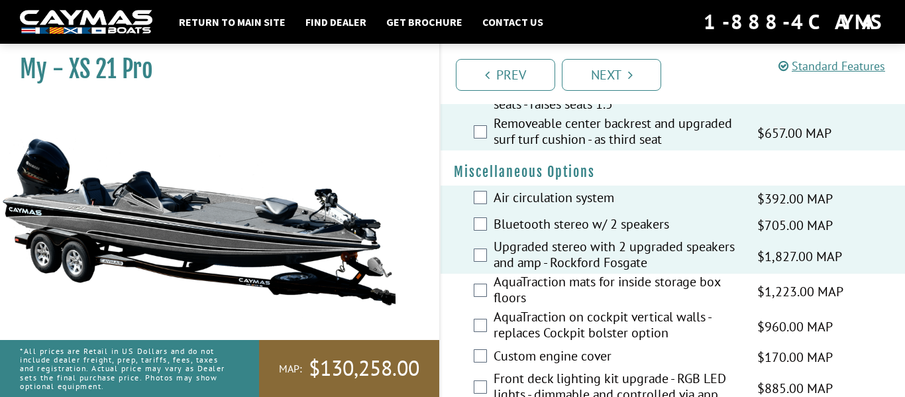
click at [708, 301] on label "AquaTraction mats for inside storage box floors" at bounding box center [617, 291] width 247 height 35
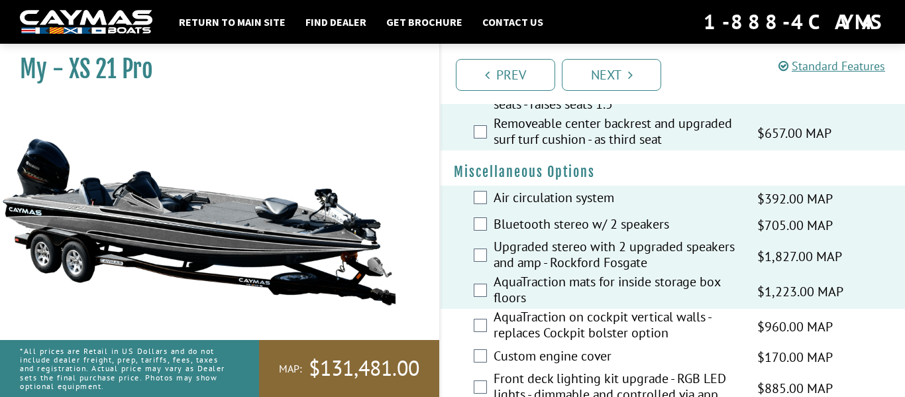
click at [698, 344] on label "AquaTraction on cockpit vertical walls - replaces Cockpit bolster option" at bounding box center [617, 326] width 247 height 35
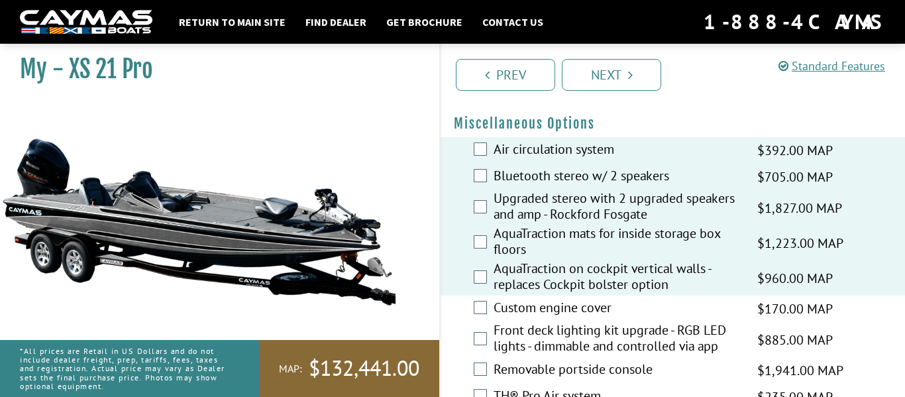
scroll to position [1527, 0]
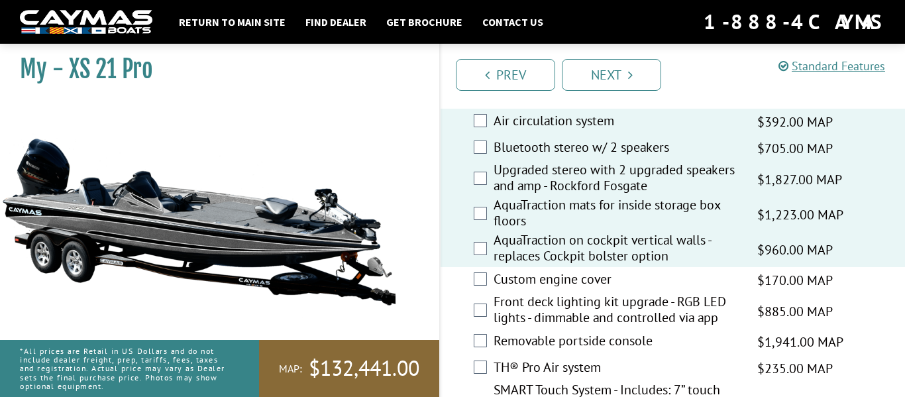
click at [723, 290] on label "Custom engine cover" at bounding box center [617, 280] width 247 height 19
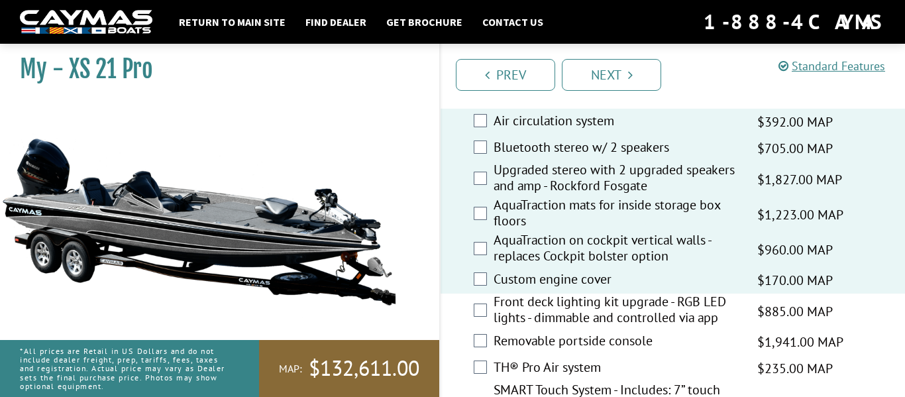
click at [730, 321] on label "Front deck lighting kit upgrade - RGB LED lights - dimmable and controlled via …" at bounding box center [617, 310] width 247 height 35
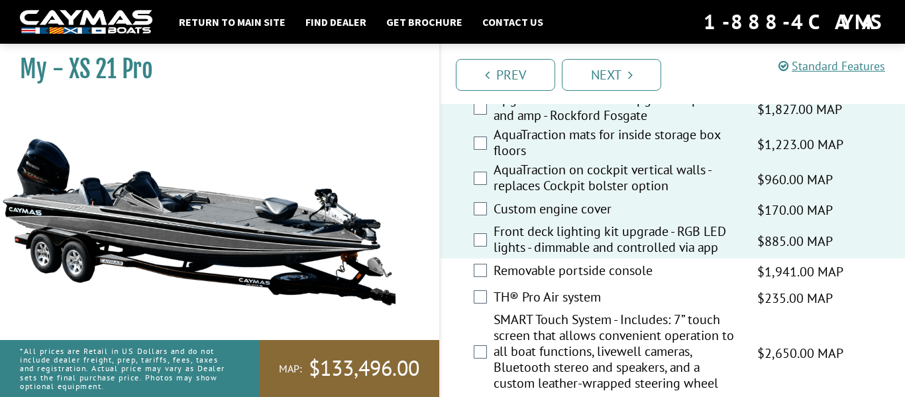
scroll to position [1597, 0]
click at [684, 309] on label "TH® Pro Air system" at bounding box center [617, 299] width 247 height 19
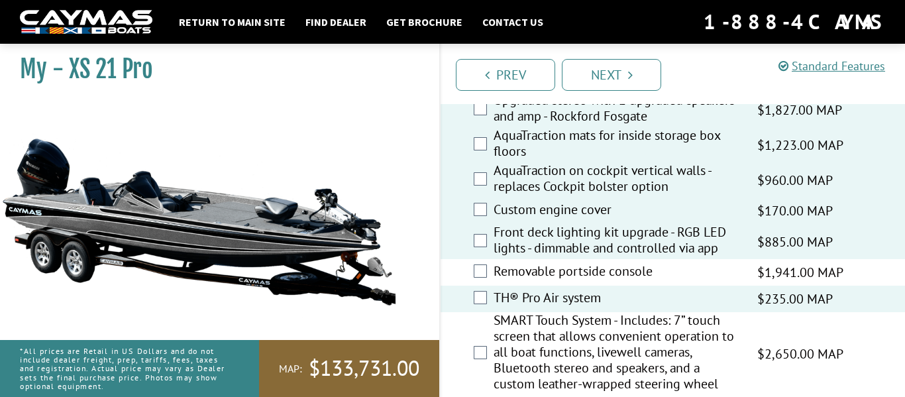
click at [700, 282] on label "Removable portside console" at bounding box center [617, 272] width 247 height 19
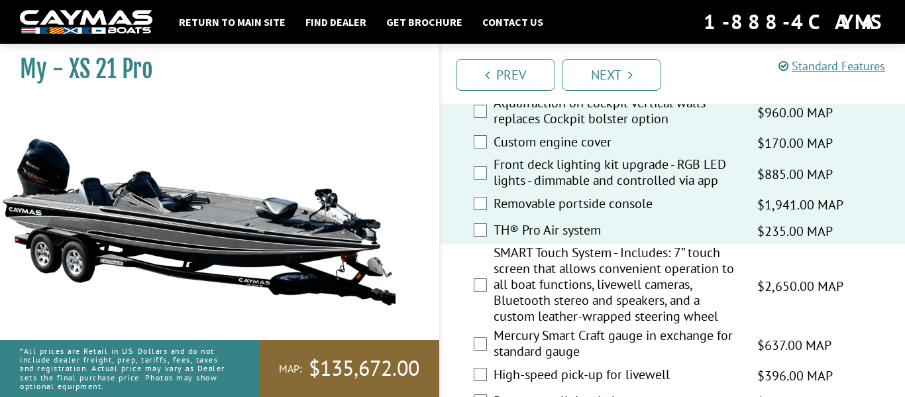
click at [714, 280] on label "SMART Touch System - Includes: 7” touch screen that allows convenient operation…" at bounding box center [617, 285] width 247 height 83
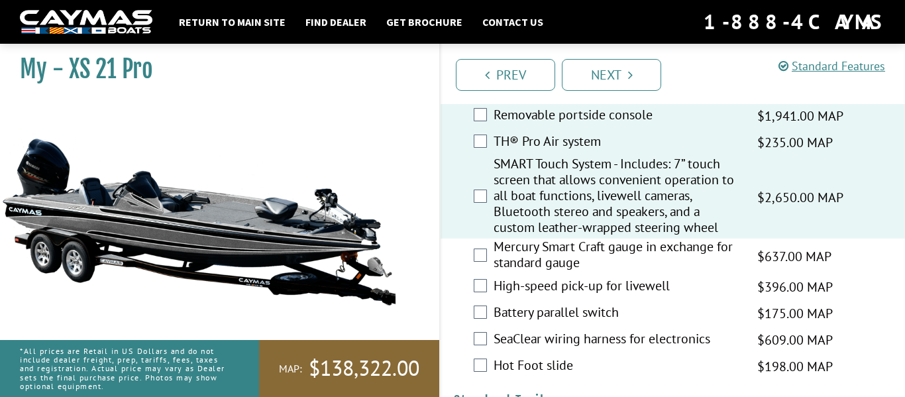
scroll to position [1752, 0]
click at [697, 263] on label "Mercury Smart Craft gauge in exchange for standard gauge" at bounding box center [617, 256] width 247 height 35
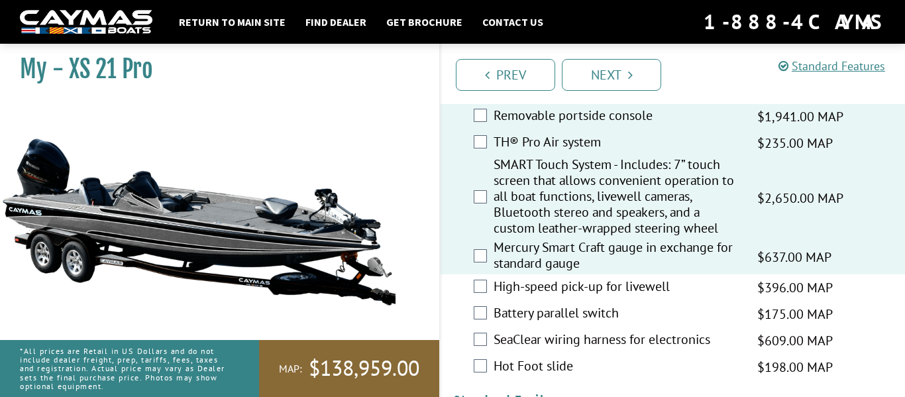
click at [720, 297] on label "High-speed pick-up for livewell" at bounding box center [617, 287] width 247 height 19
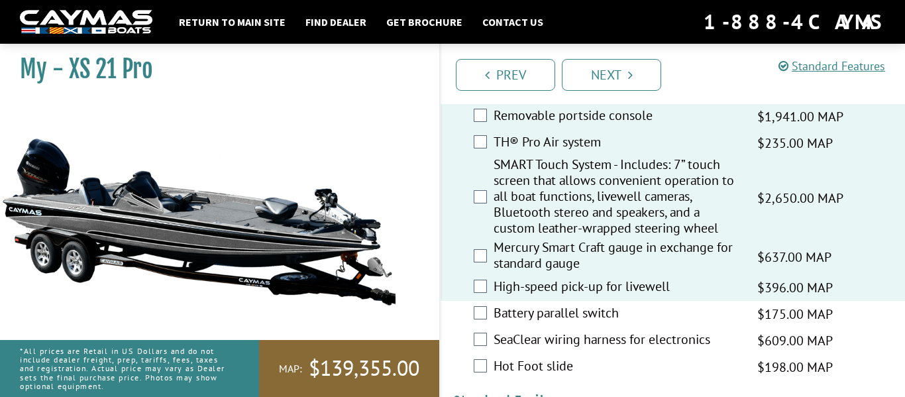
click at [712, 324] on label "Battery parallel switch" at bounding box center [617, 314] width 247 height 19
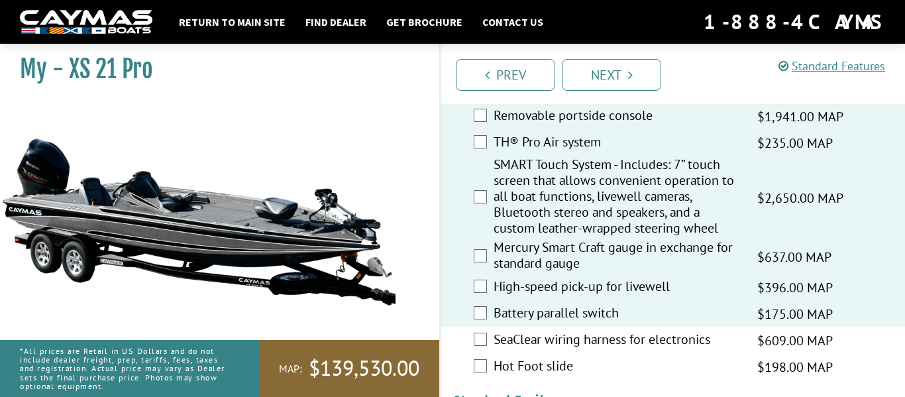
click at [729, 350] on label "SeaClear wiring harness for electronics" at bounding box center [617, 340] width 247 height 19
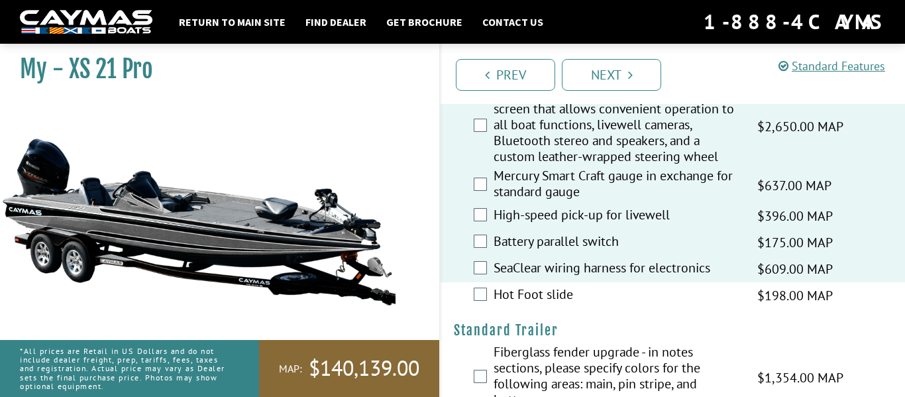
click at [714, 305] on label "Hot Foot slide" at bounding box center [617, 295] width 247 height 19
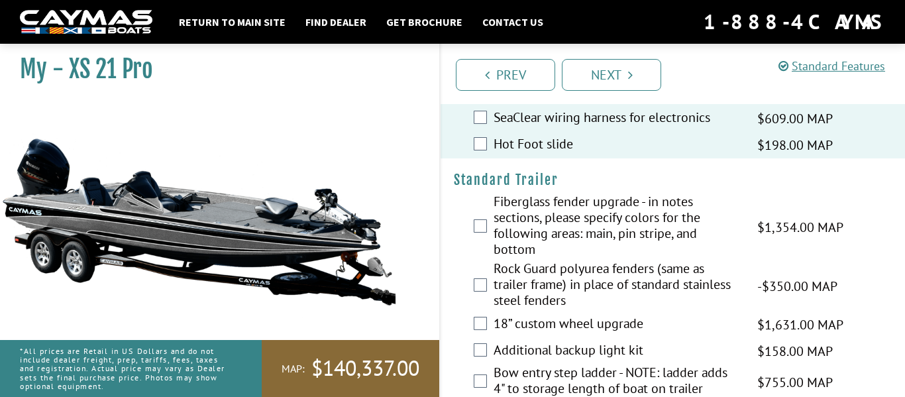
click at [712, 246] on label "Fiberglass fender upgrade - in notes sections, please specify colors for the fo…" at bounding box center [617, 226] width 247 height 67
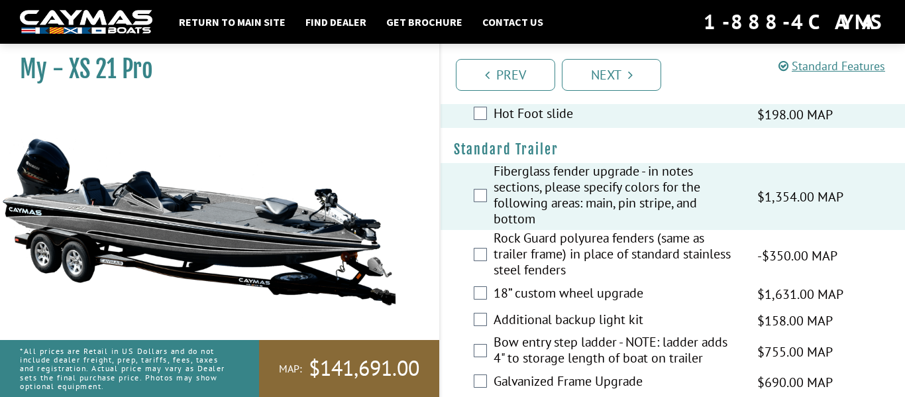
click at [713, 260] on label "Rock Guard polyurea fenders (same as trailer frame) in place of standard stainl…" at bounding box center [617, 255] width 247 height 51
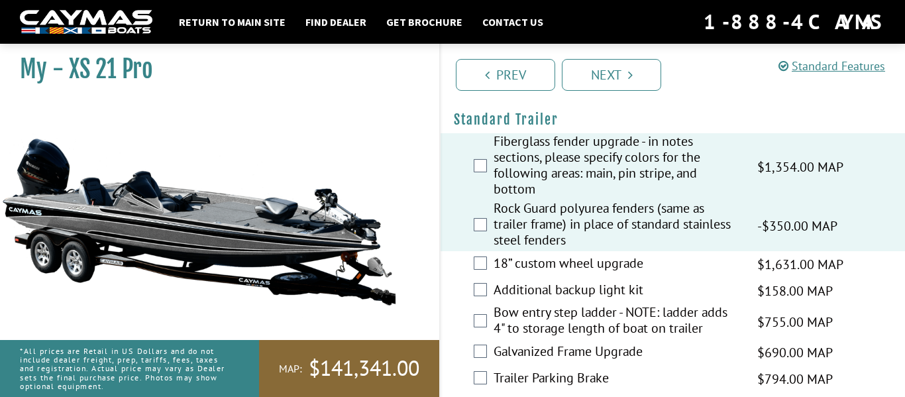
scroll to position [2042, 0]
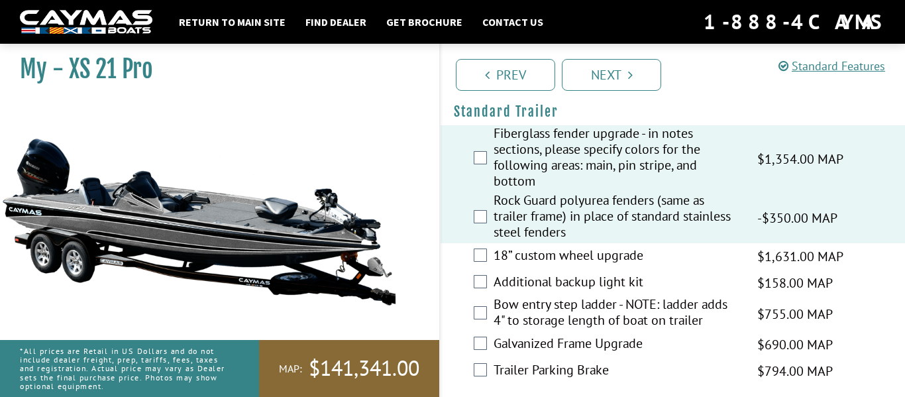
click at [704, 266] on label "18” custom wheel upgrade" at bounding box center [617, 256] width 247 height 19
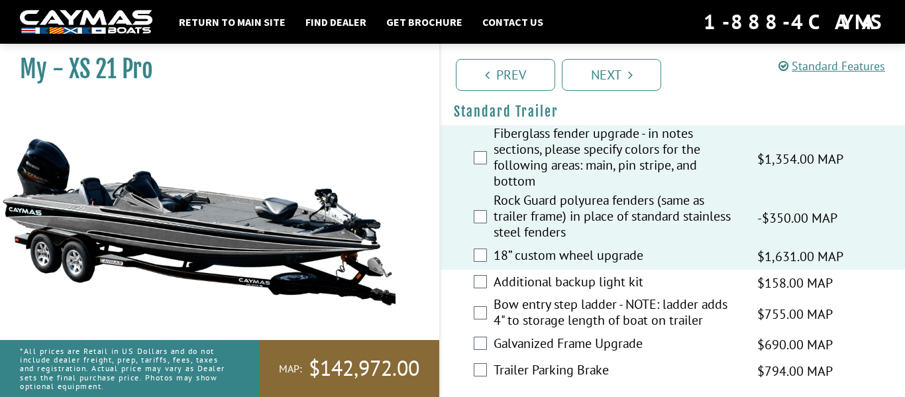
click at [739, 293] on label "Additional backup light kit" at bounding box center [617, 283] width 247 height 19
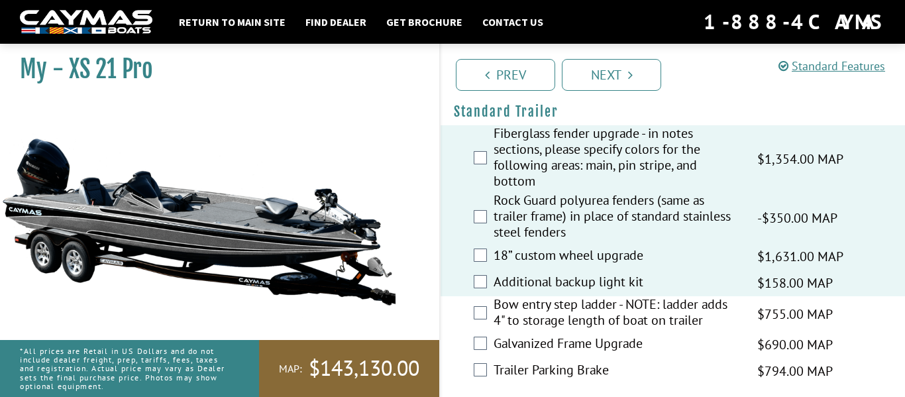
click at [737, 329] on label "Bow entry step ladder - NOTE: ladder adds 4" to storage length of boat on trail…" at bounding box center [617, 313] width 247 height 35
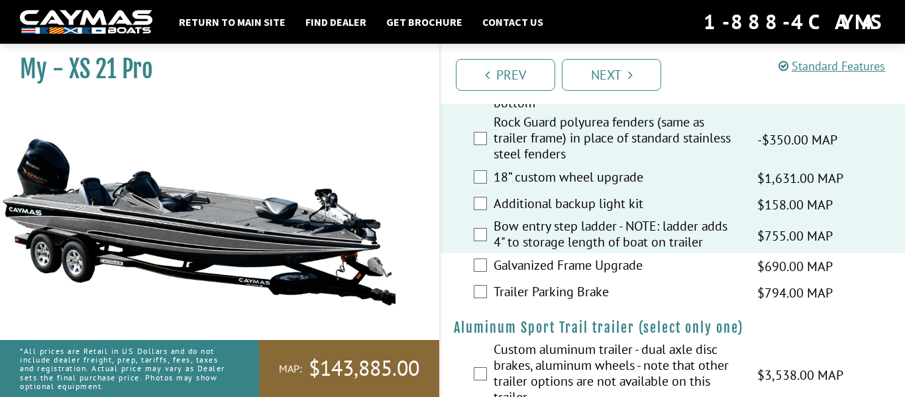
click at [709, 276] on label "Galvanized Frame Upgrade" at bounding box center [617, 266] width 247 height 19
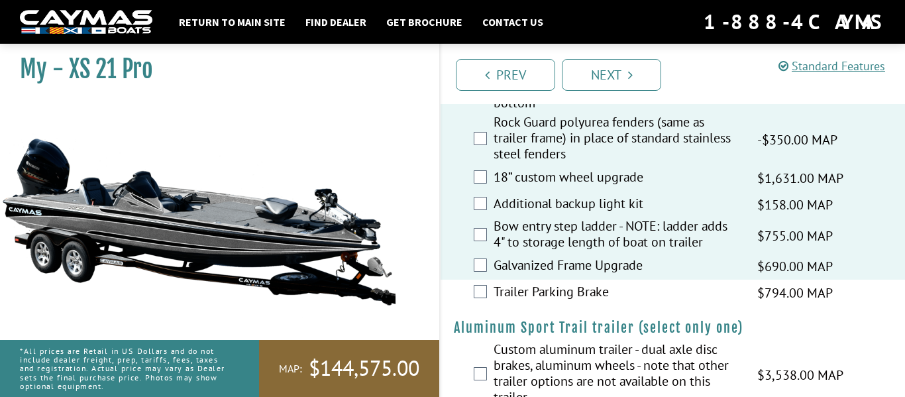
click at [704, 303] on label "Trailer Parking Brake" at bounding box center [617, 293] width 247 height 19
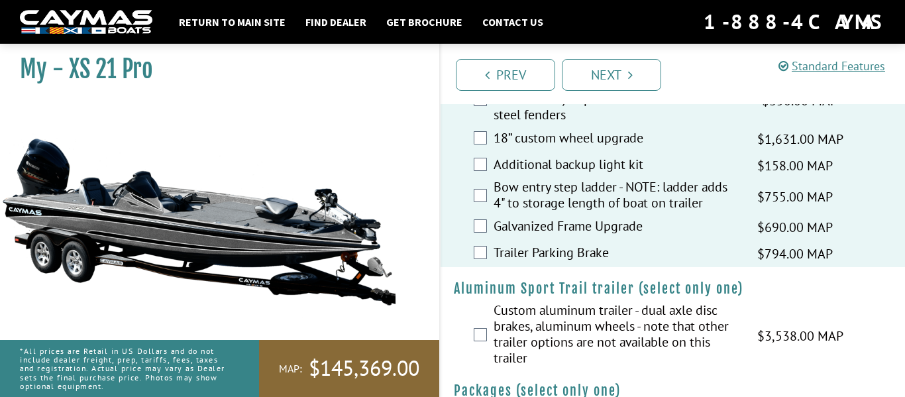
scroll to position [2291, 0]
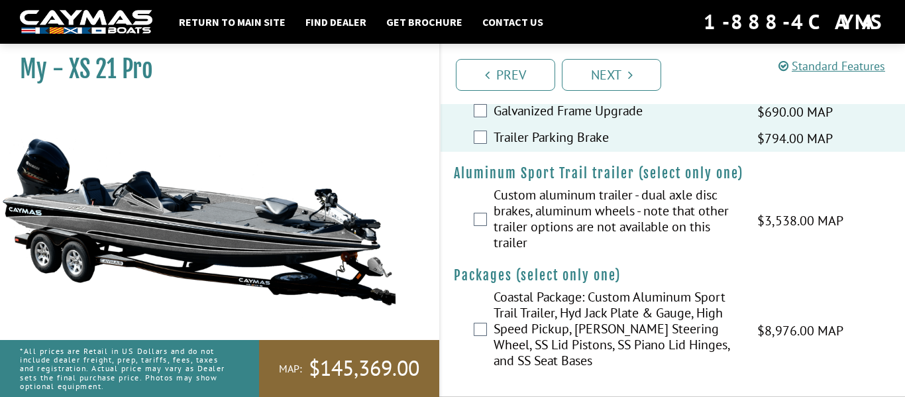
click at [737, 216] on label "Custom aluminum trailer - dual axle disc brakes, aluminum wheels - note that ot…" at bounding box center [617, 220] width 247 height 67
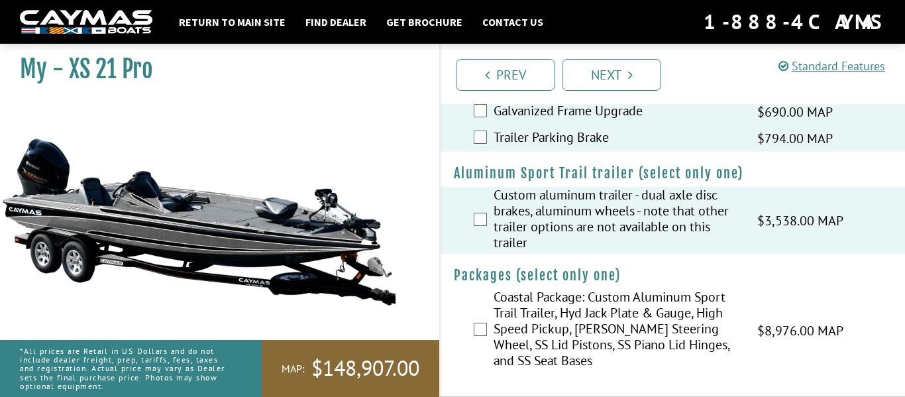
click at [719, 316] on label "Coastal Package: Custom Aluminum Sport Trail Trailer, Hyd Jack Plate & Gauge, H…" at bounding box center [617, 330] width 247 height 83
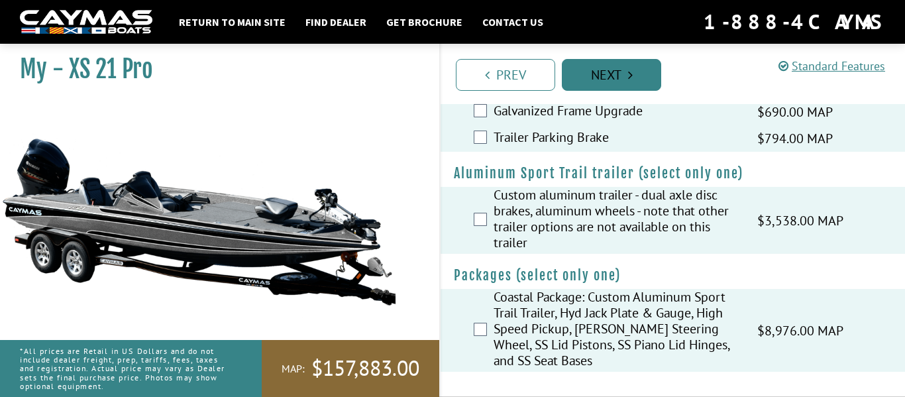
click at [635, 79] on link "Next" at bounding box center [611, 75] width 99 height 32
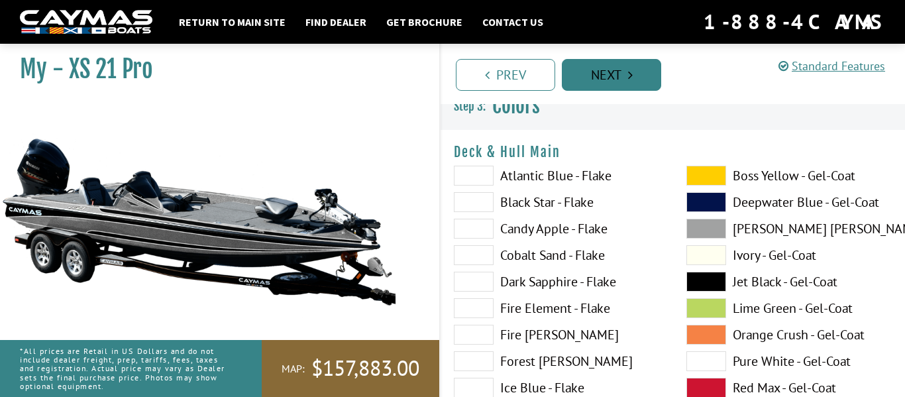
scroll to position [15, 0]
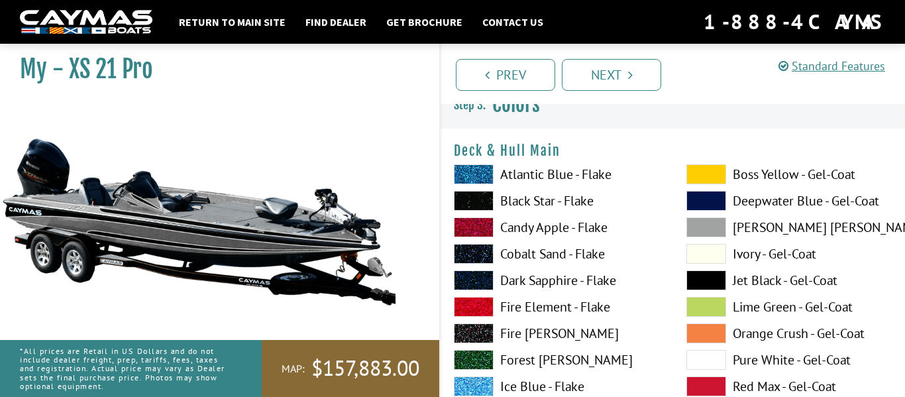
click at [723, 179] on span at bounding box center [706, 174] width 40 height 20
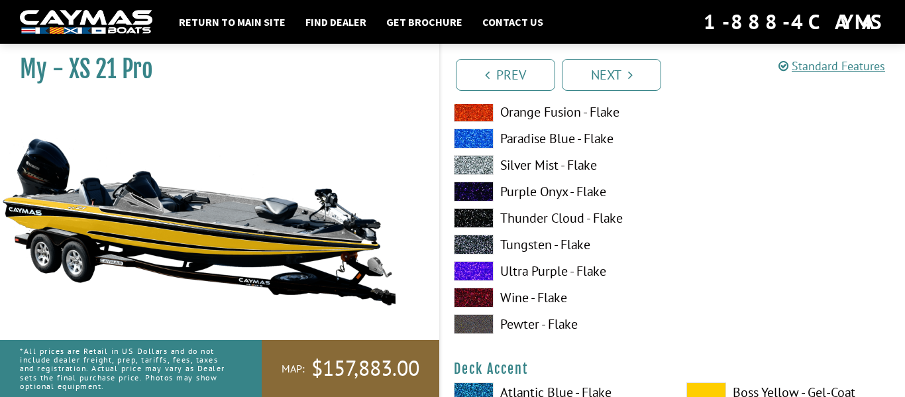
scroll to position [345, 0]
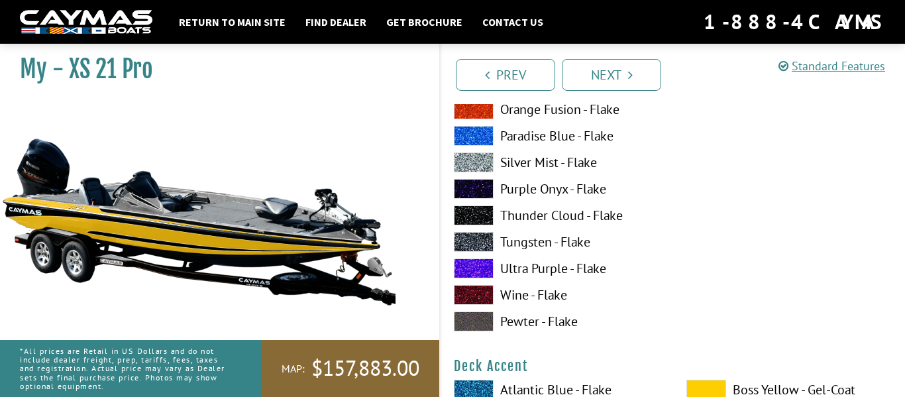
click at [593, 270] on label "Ultra Purple - Flake" at bounding box center [557, 268] width 206 height 20
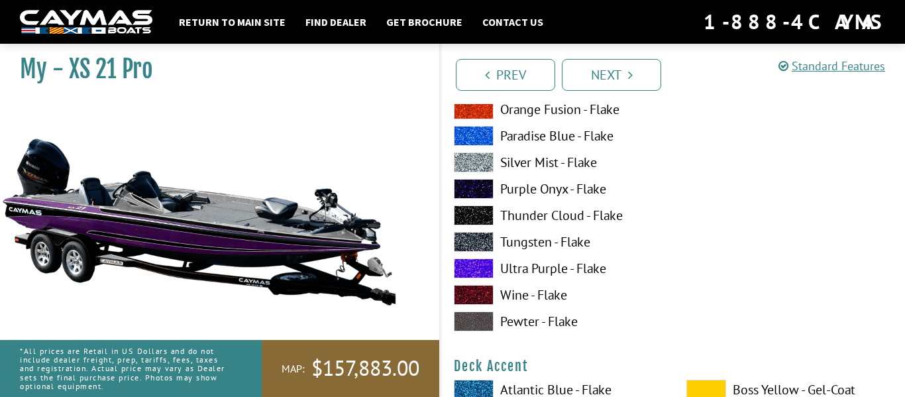
click at [588, 272] on label "Ultra Purple - Flake" at bounding box center [557, 268] width 206 height 20
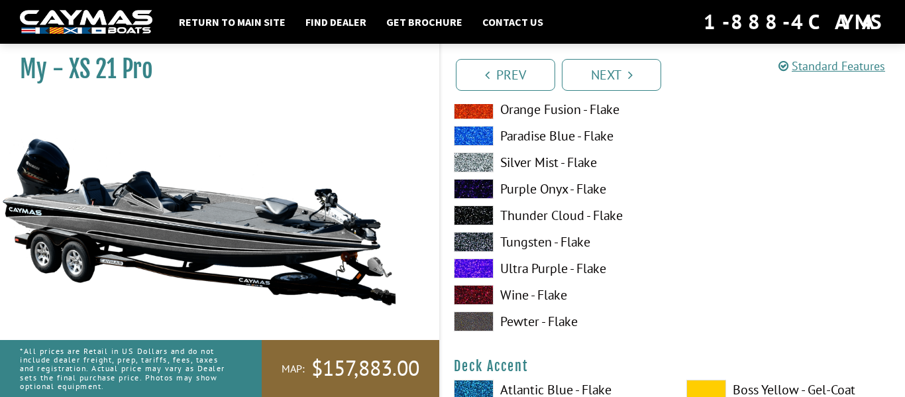
click at [588, 272] on label "Ultra Purple - Flake" at bounding box center [557, 268] width 206 height 20
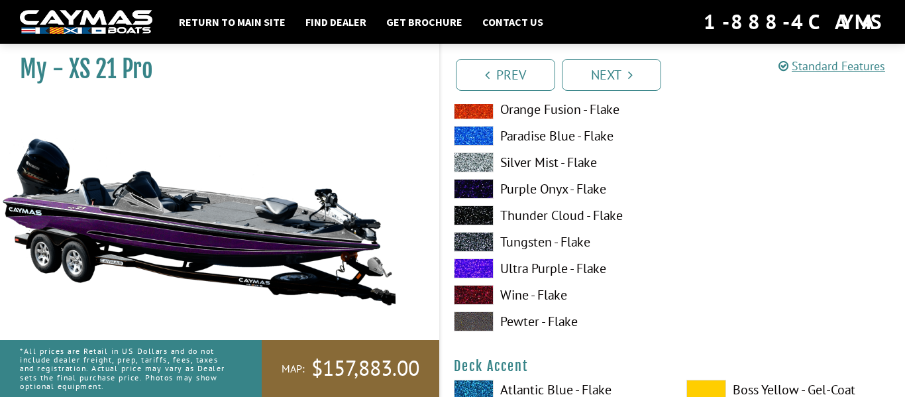
click at [593, 272] on label "Ultra Purple - Flake" at bounding box center [557, 268] width 206 height 20
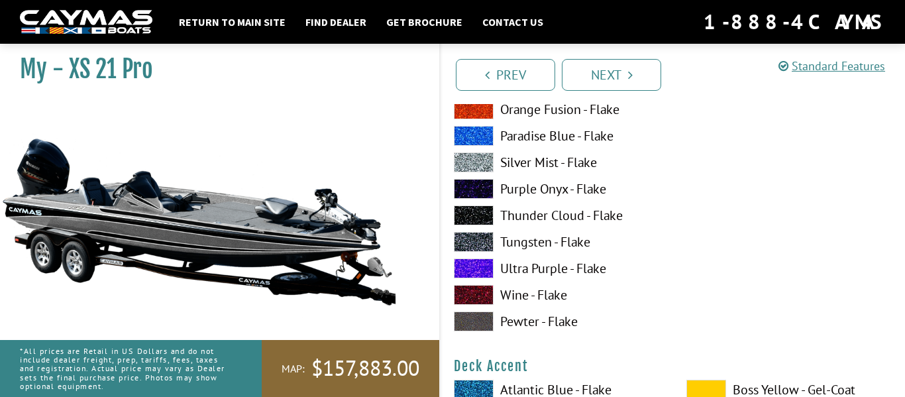
click at [587, 195] on label "Purple Onyx - Flake" at bounding box center [557, 189] width 206 height 20
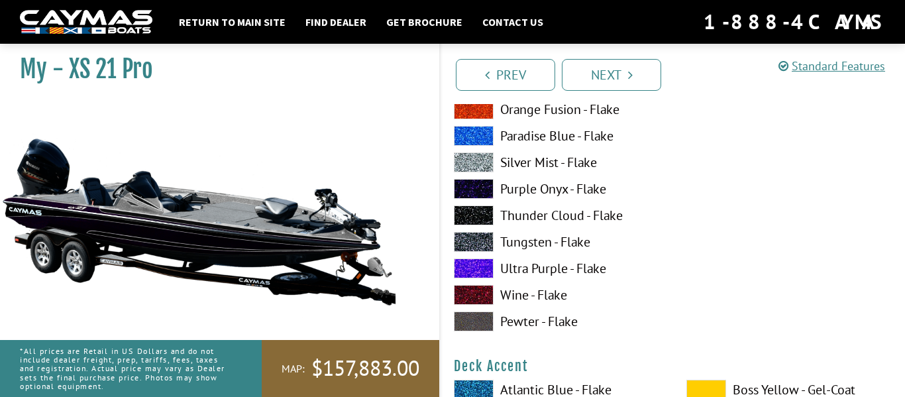
click at [586, 188] on label "Purple Onyx - Flake" at bounding box center [557, 189] width 206 height 20
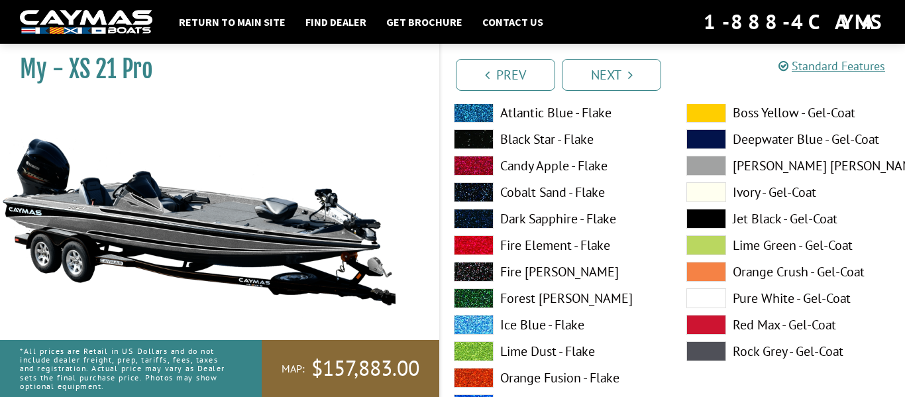
scroll to position [85, 0]
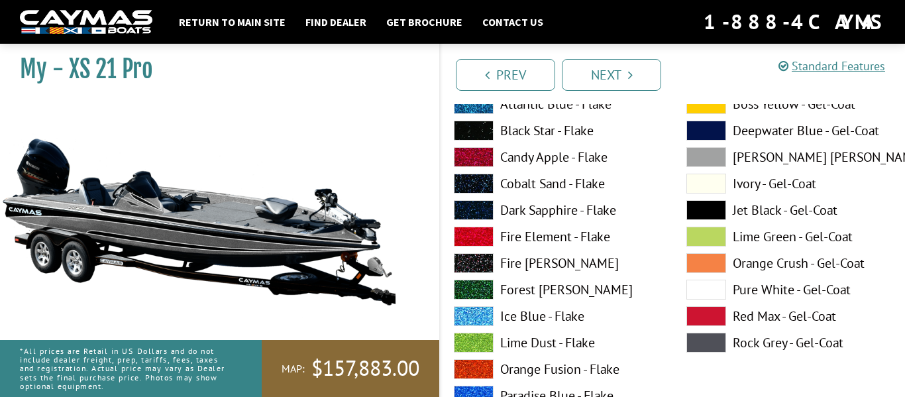
click at [715, 291] on span at bounding box center [706, 290] width 40 height 20
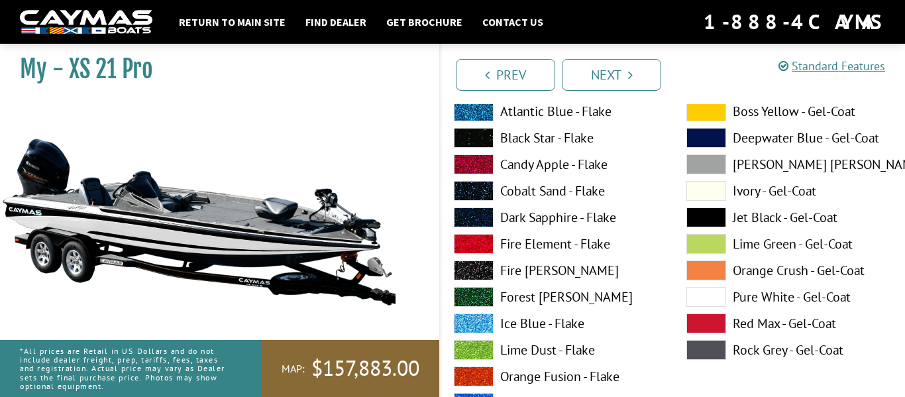
scroll to position [66, 0]
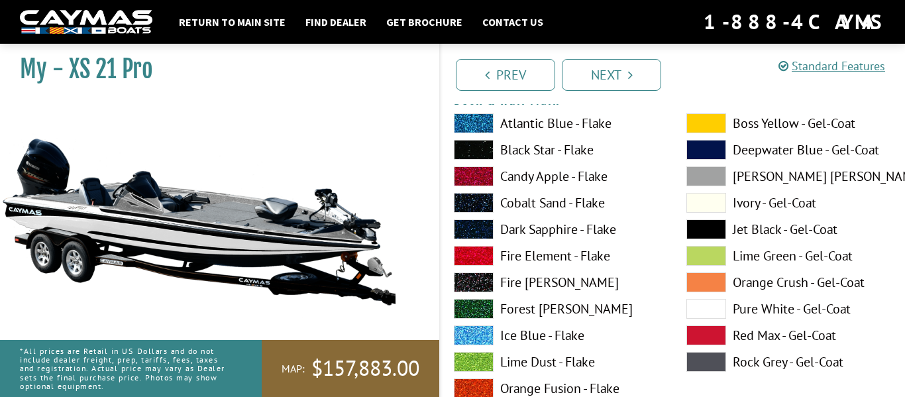
click at [767, 208] on label "Ivory - Gel-Coat" at bounding box center [789, 203] width 206 height 20
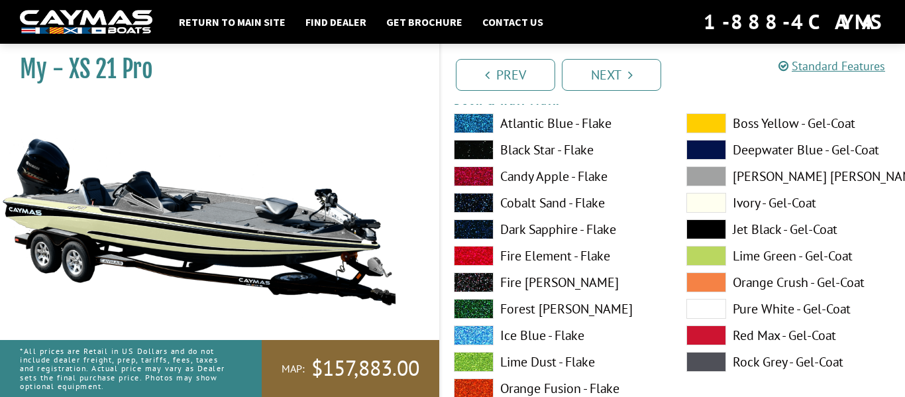
click at [768, 260] on label "Lime Green - Gel-Coat" at bounding box center [789, 256] width 206 height 20
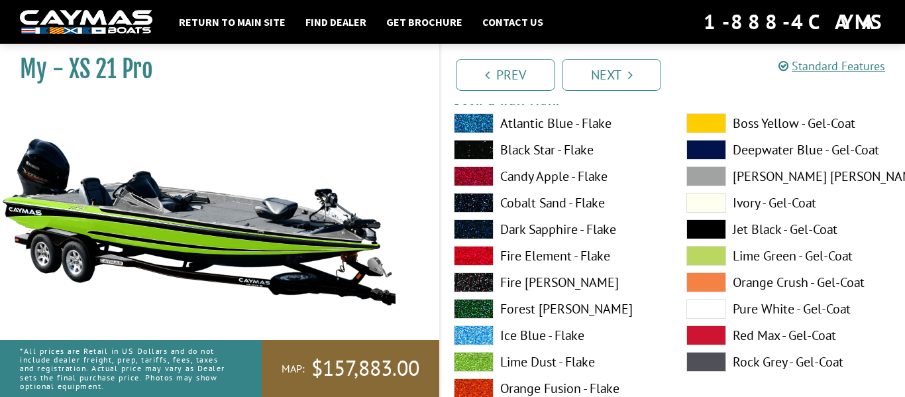
click at [759, 206] on label "Ivory - Gel-Coat" at bounding box center [789, 203] width 206 height 20
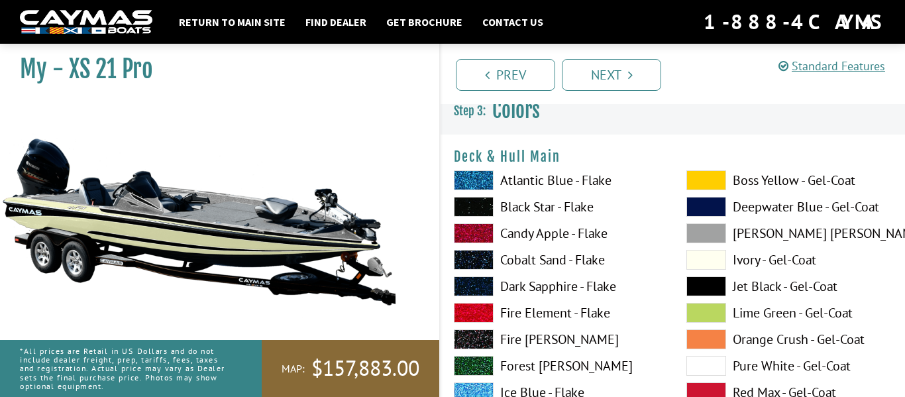
scroll to position [0, 0]
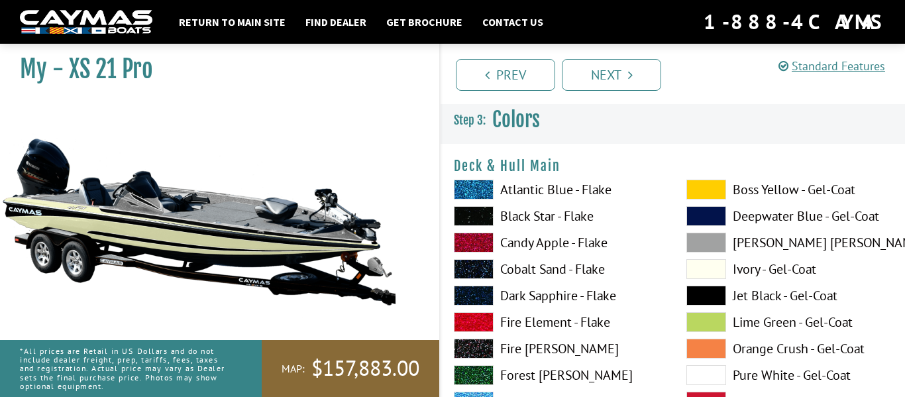
click at [772, 222] on label "Deepwater Blue - Gel-Coat" at bounding box center [789, 216] width 206 height 20
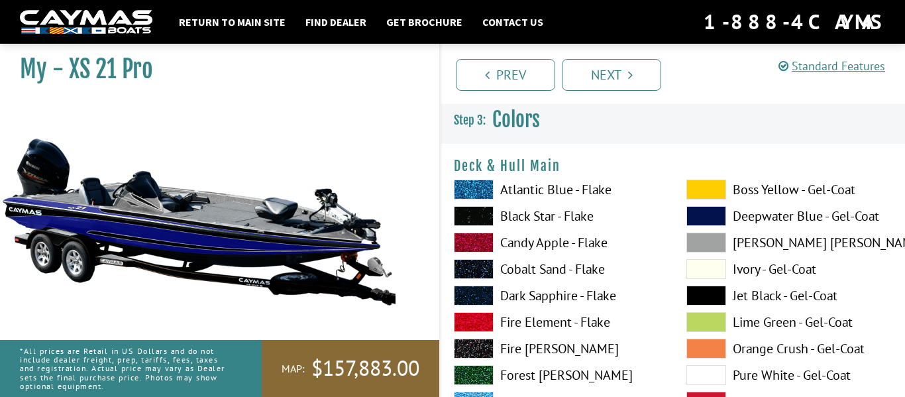
click at [774, 246] on label "[PERSON_NAME] [PERSON_NAME] - Gel-Coat" at bounding box center [789, 243] width 206 height 20
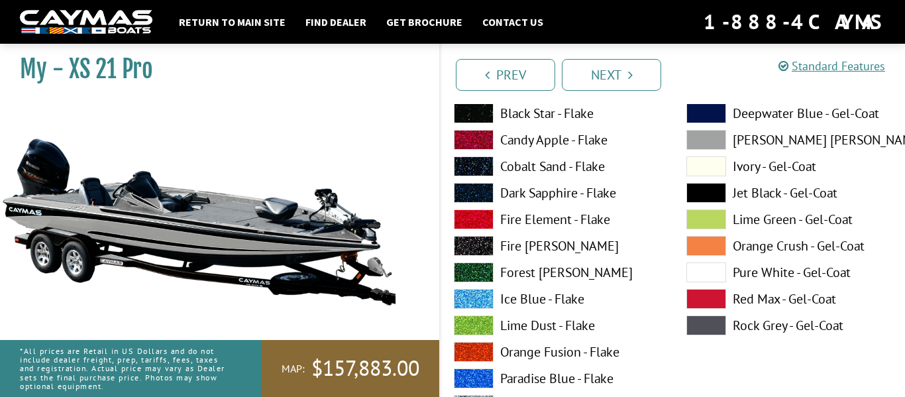
scroll to position [109, 0]
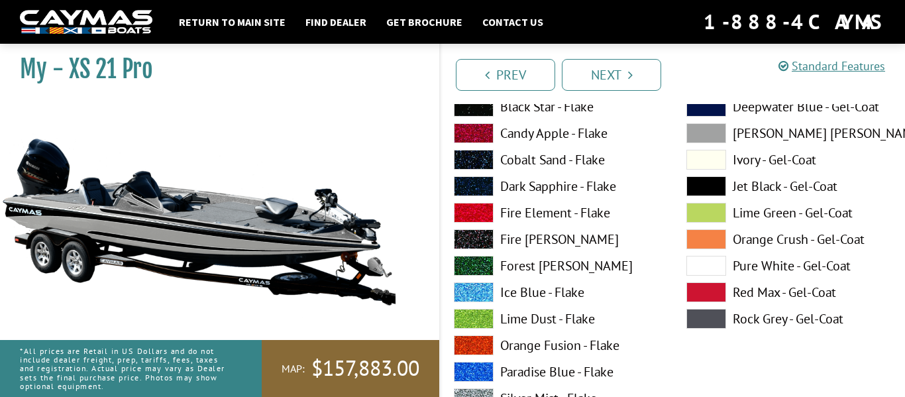
click at [774, 242] on label "Orange Crush - Gel-Coat" at bounding box center [789, 239] width 206 height 20
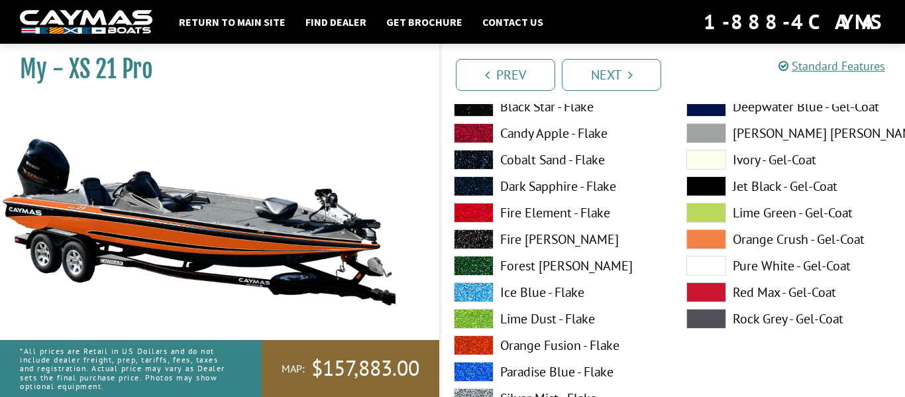
click at [801, 297] on label "Red Max - Gel-Coat" at bounding box center [789, 292] width 206 height 20
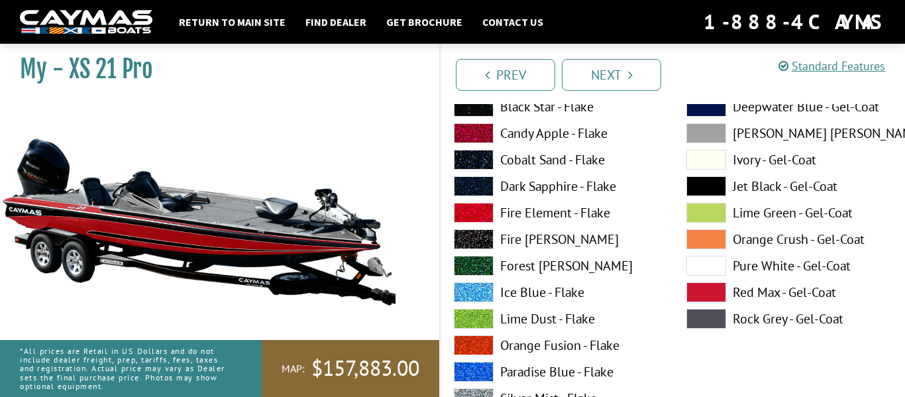
click at [790, 312] on label "Rock Grey - Gel-Coat" at bounding box center [789, 319] width 206 height 20
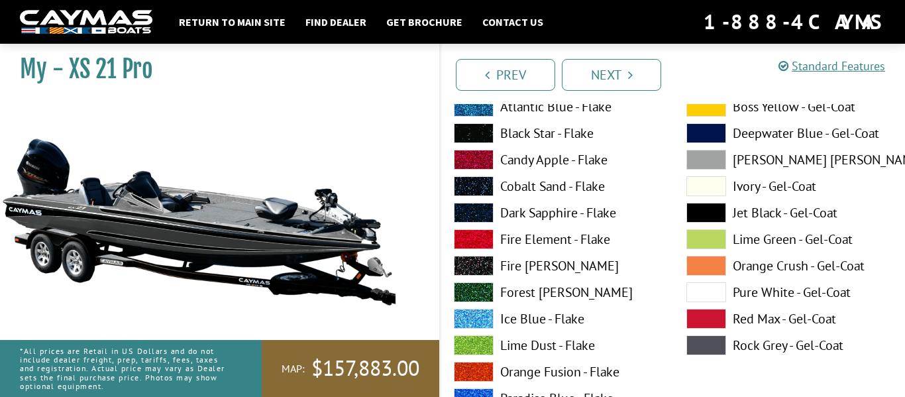
scroll to position [79, 0]
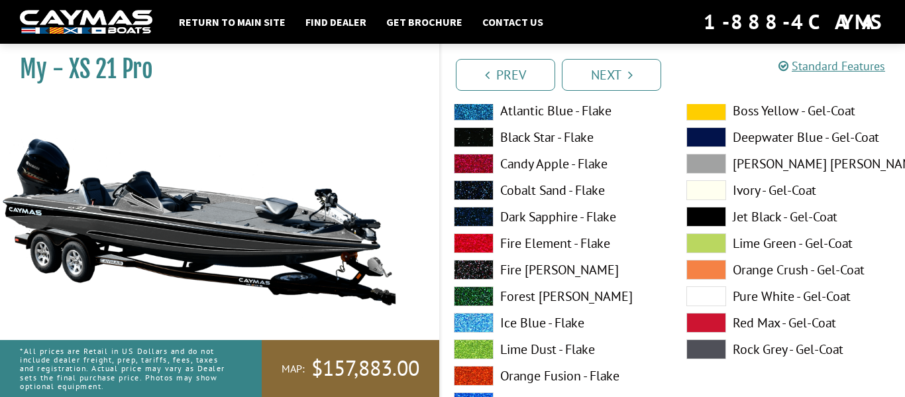
click at [608, 216] on label "Dark Sapphire - Flake" at bounding box center [557, 217] width 206 height 20
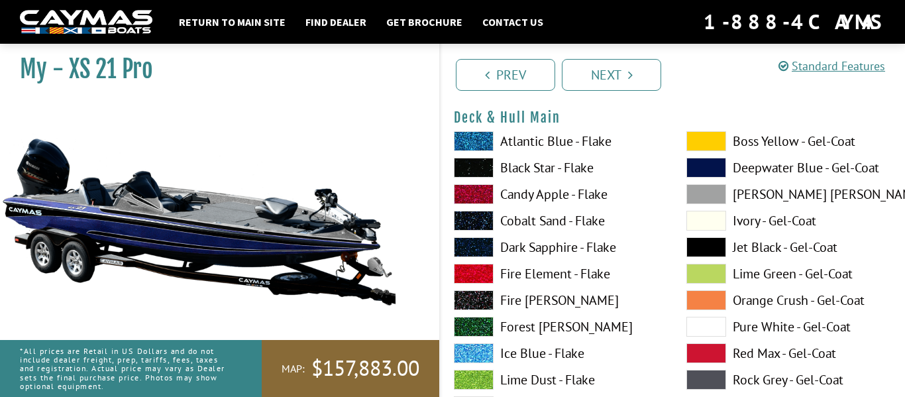
scroll to position [48, 0]
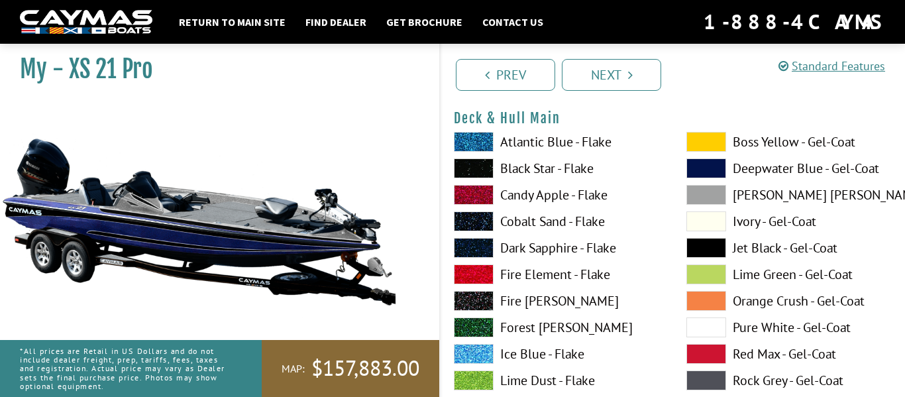
click at [602, 148] on label "Atlantic Blue - Flake" at bounding box center [557, 142] width 206 height 20
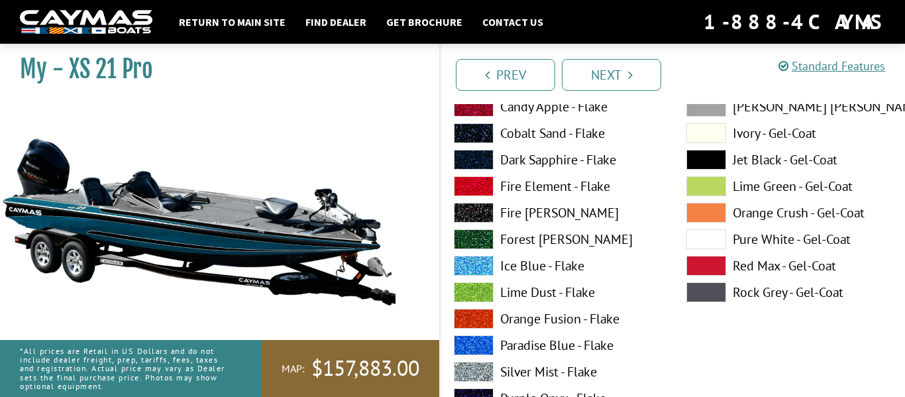
scroll to position [139, 0]
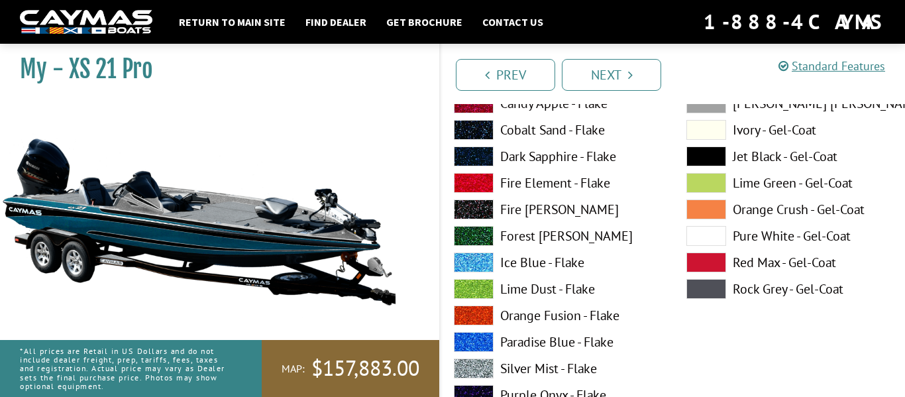
click at [608, 350] on label "Paradise Blue - Flake" at bounding box center [557, 342] width 206 height 20
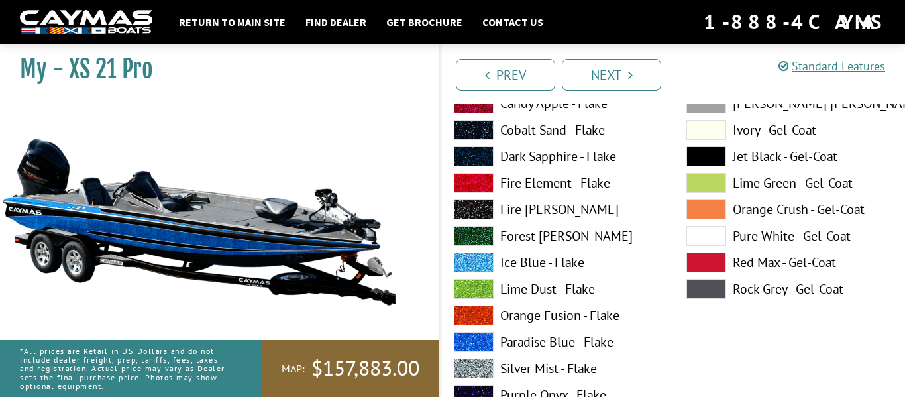
click at [588, 261] on label "Ice Blue - Flake" at bounding box center [557, 262] width 206 height 20
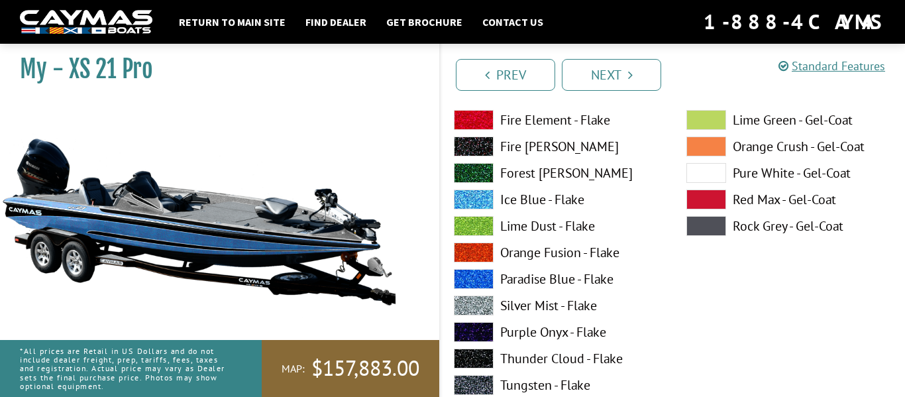
scroll to position [203, 0]
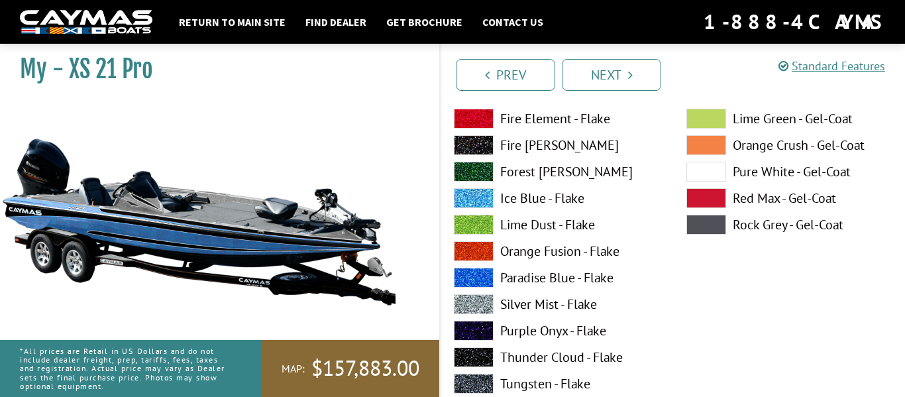
click at [607, 172] on label "Forest [PERSON_NAME]" at bounding box center [557, 172] width 206 height 20
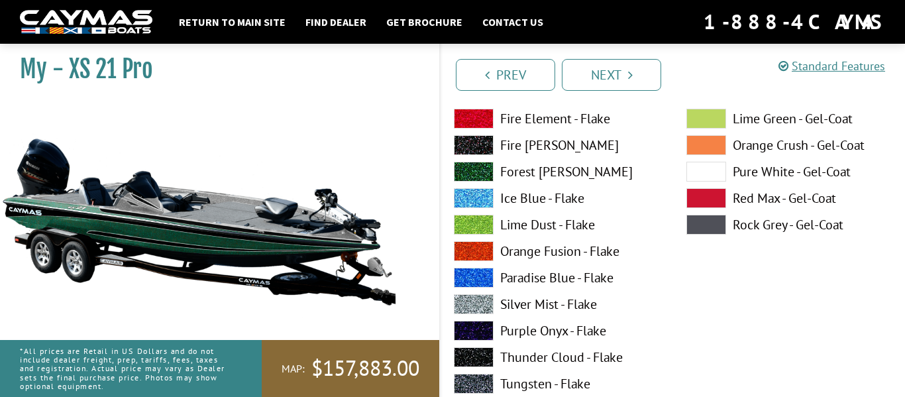
click at [605, 147] on label "Fire [PERSON_NAME]" at bounding box center [557, 145] width 206 height 20
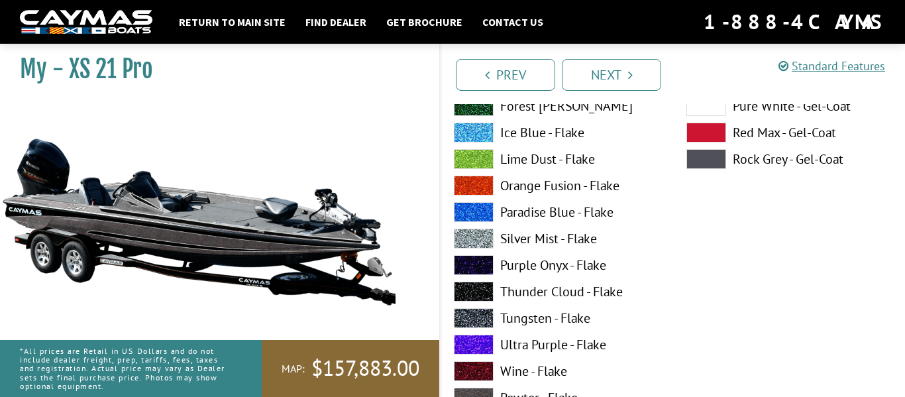
scroll to position [284, 0]
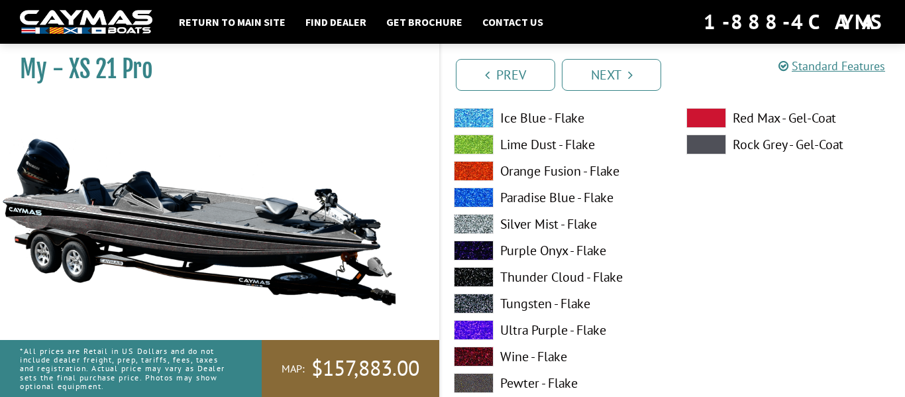
click at [594, 282] on label "Thunder Cloud - Flake" at bounding box center [557, 277] width 206 height 20
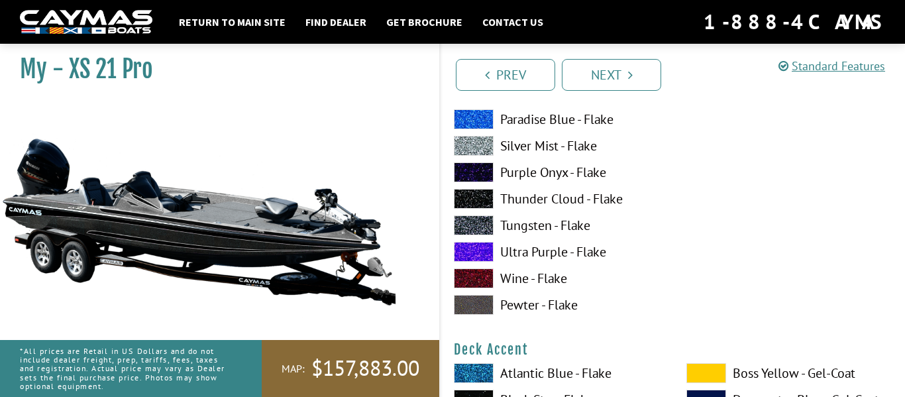
scroll to position [362, 0]
click at [578, 303] on label "Pewter - Flake" at bounding box center [557, 304] width 206 height 20
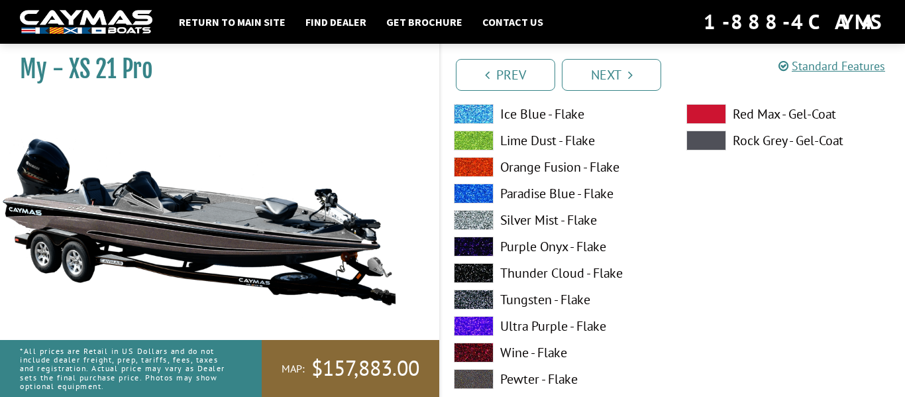
scroll to position [286, 0]
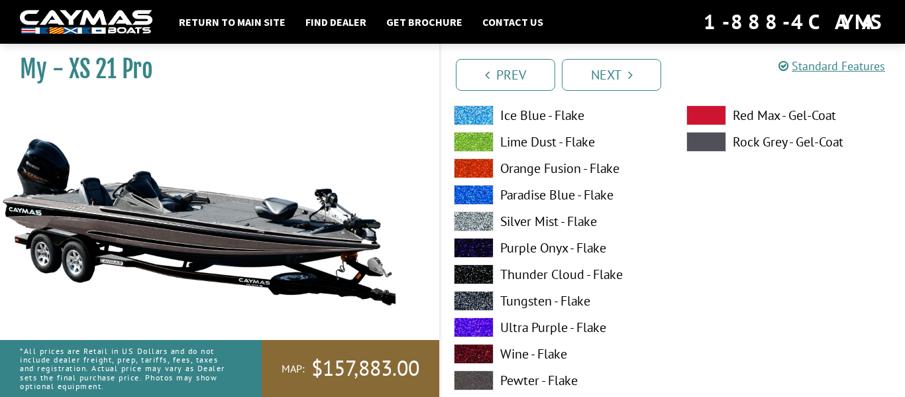
click at [580, 256] on label "Purple Onyx - Flake" at bounding box center [557, 248] width 206 height 20
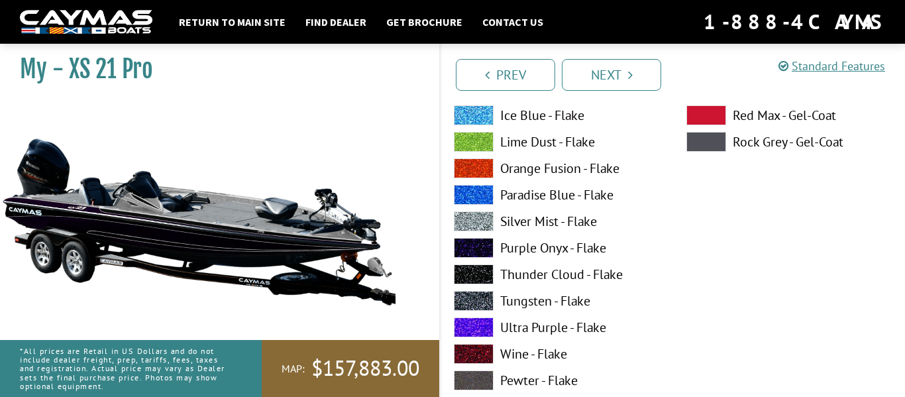
click at [585, 279] on label "Thunder Cloud - Flake" at bounding box center [557, 274] width 206 height 20
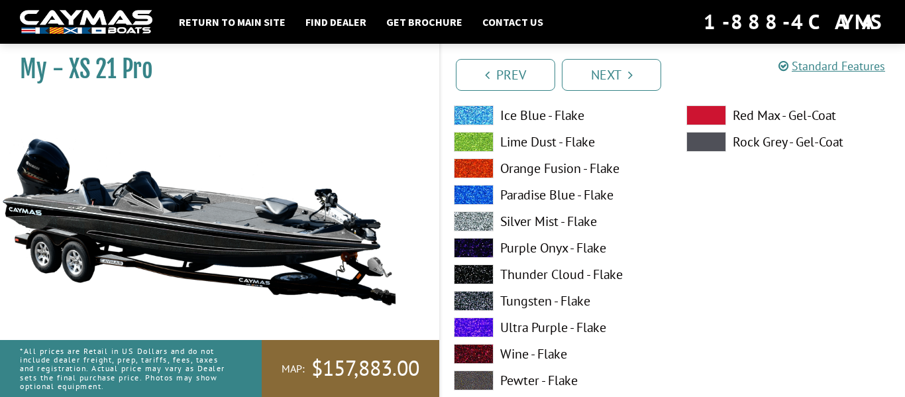
click at [591, 320] on label "Ultra Purple - Flake" at bounding box center [557, 327] width 206 height 20
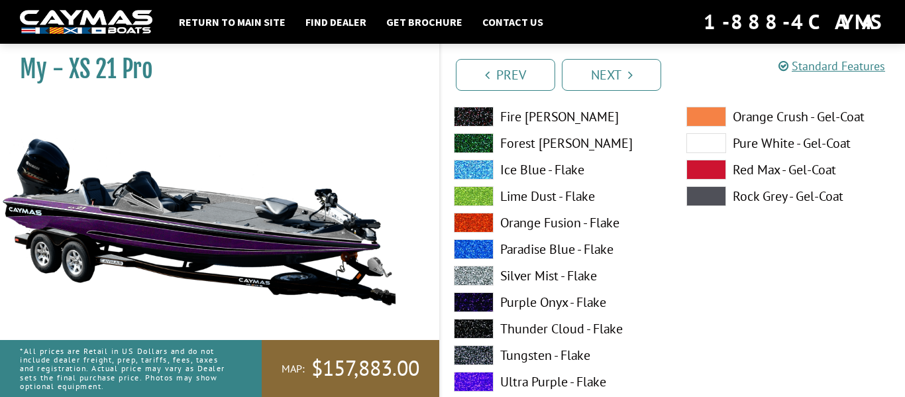
scroll to position [231, 0]
click at [586, 226] on label "Orange Fusion - Flake" at bounding box center [557, 223] width 206 height 20
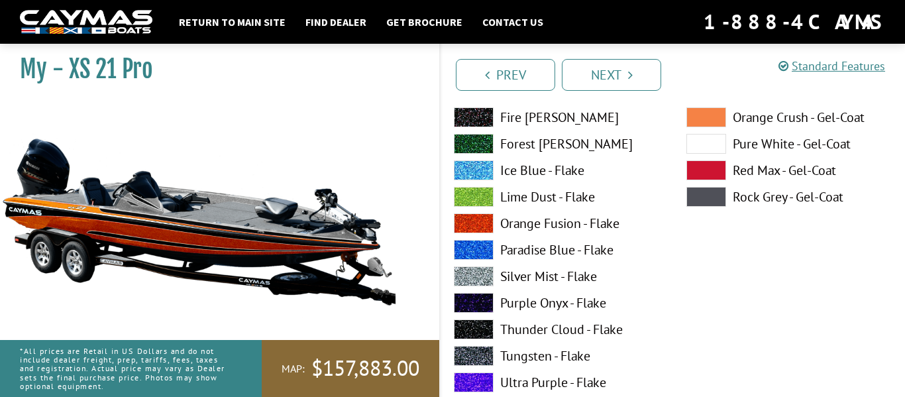
click at [596, 282] on label "Silver Mist - Flake" at bounding box center [557, 276] width 206 height 20
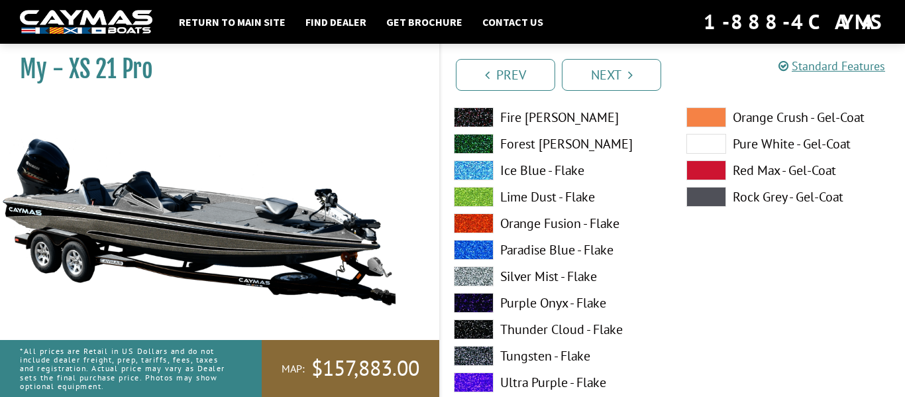
click at [591, 321] on label "Thunder Cloud - Flake" at bounding box center [557, 329] width 206 height 20
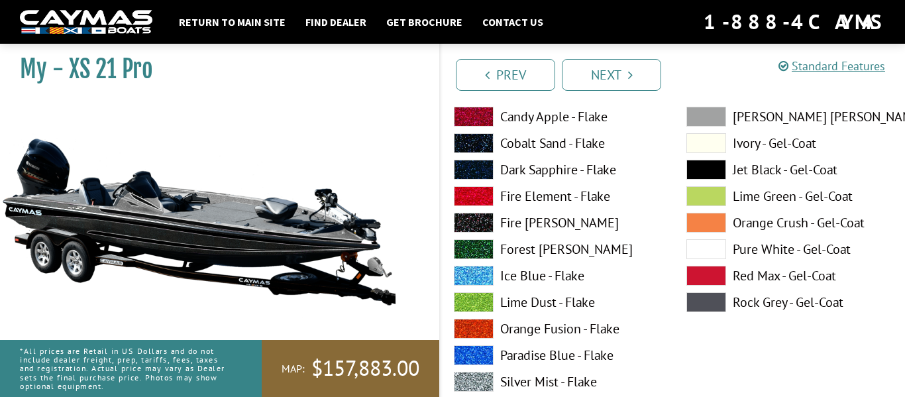
scroll to position [121, 0]
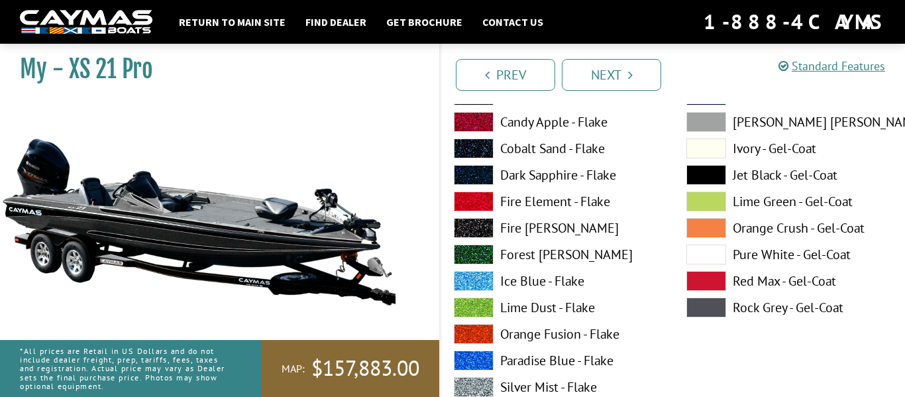
click at [597, 209] on label "Fire Element - Flake" at bounding box center [557, 201] width 206 height 20
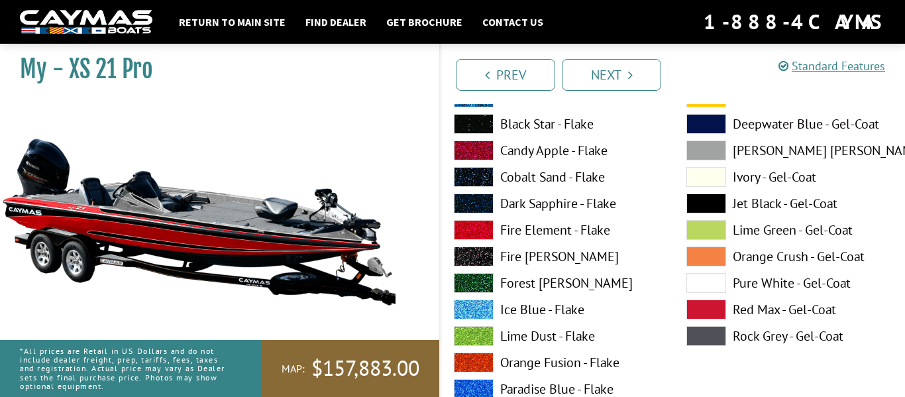
scroll to position [87, 0]
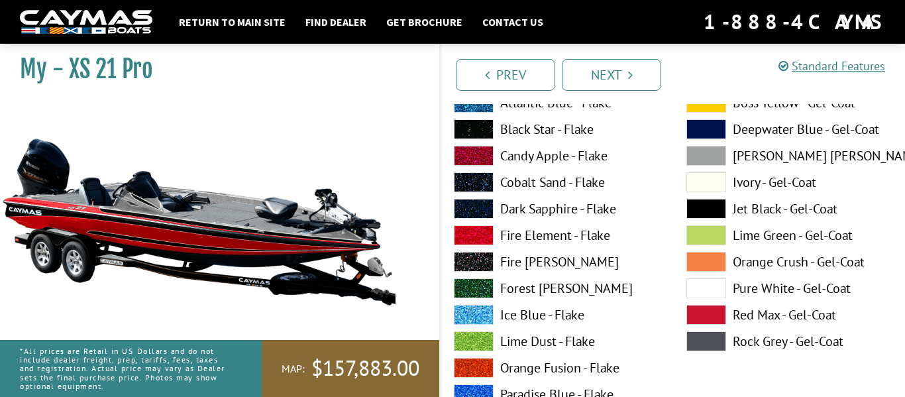
click at [594, 161] on label "Candy Apple - Flake" at bounding box center [557, 156] width 206 height 20
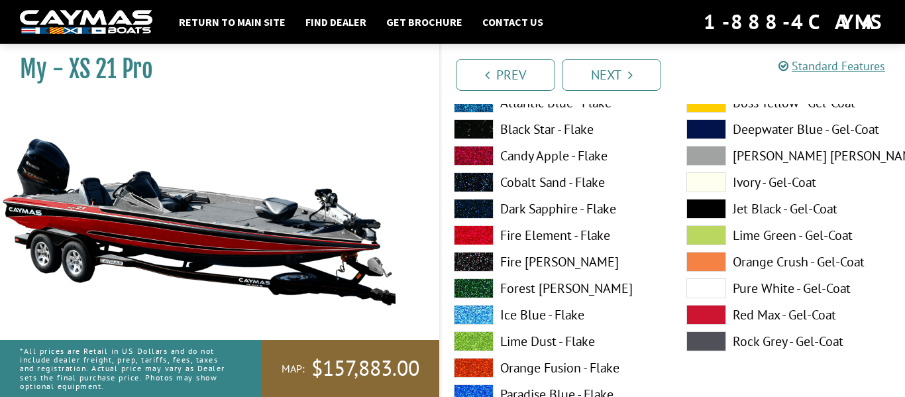
scroll to position [89, 0]
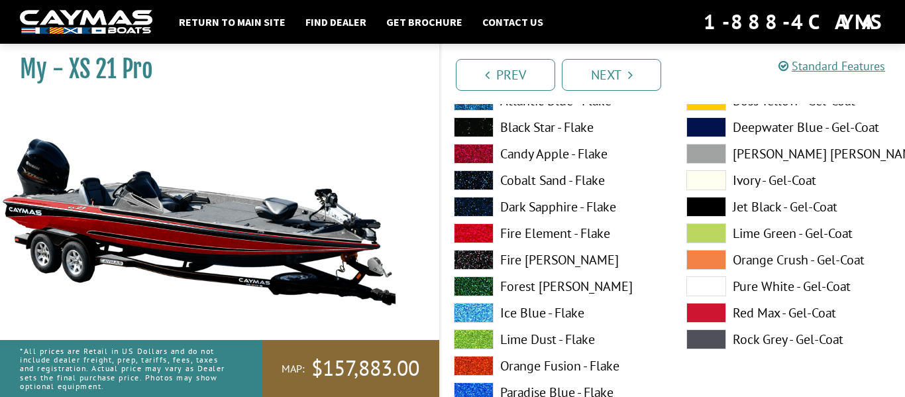
click at [593, 238] on label "Fire Element - Flake" at bounding box center [557, 233] width 206 height 20
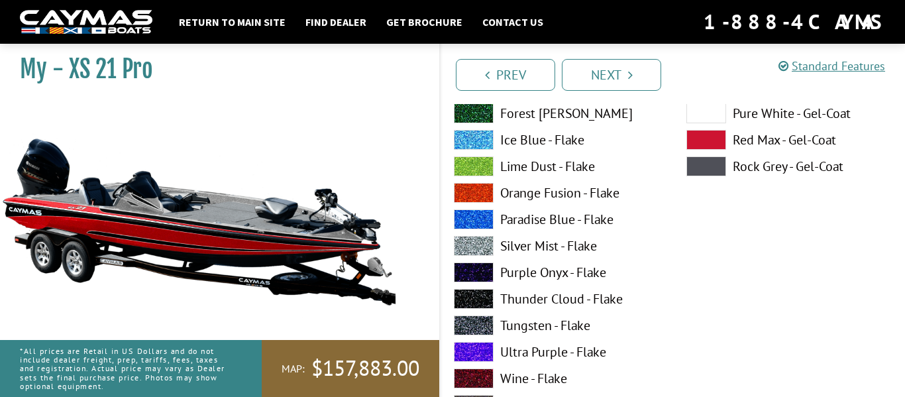
scroll to position [262, 0]
click at [765, 146] on label "Red Max - Gel-Coat" at bounding box center [789, 139] width 206 height 20
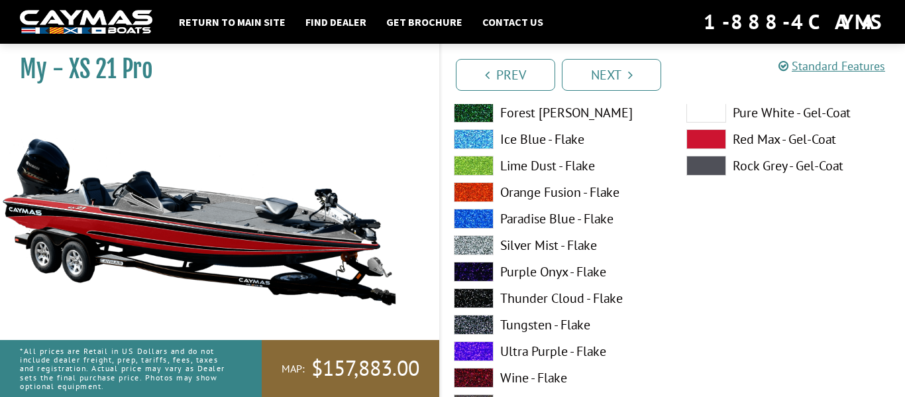
click at [578, 226] on label "Paradise Blue - Flake" at bounding box center [557, 219] width 206 height 20
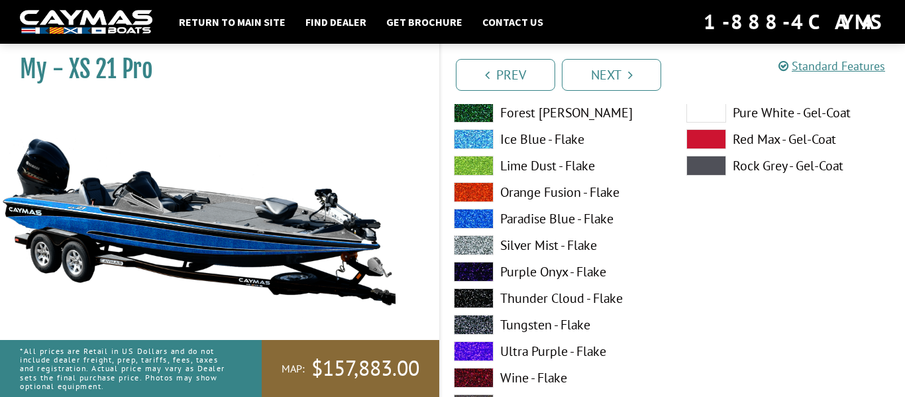
click at [593, 249] on label "Silver Mist - Flake" at bounding box center [557, 245] width 206 height 20
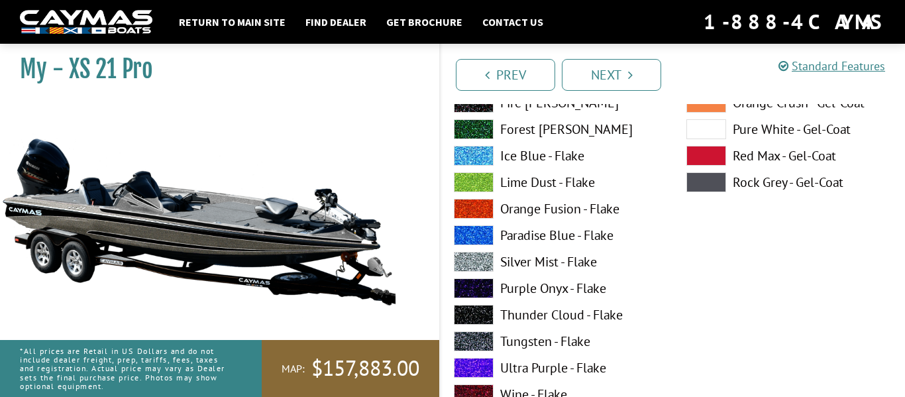
scroll to position [233, 0]
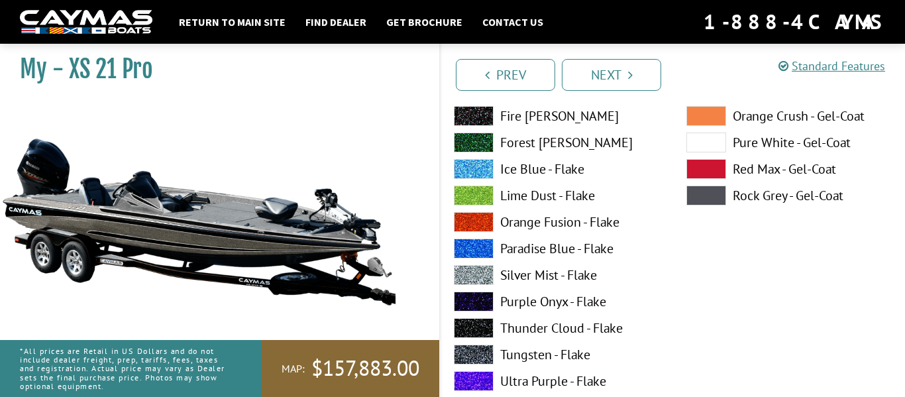
click at [599, 150] on label "Forest [PERSON_NAME]" at bounding box center [557, 142] width 206 height 20
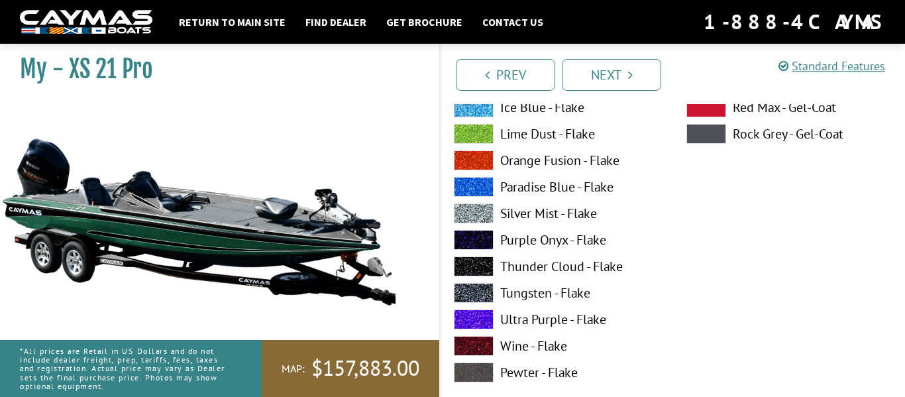
scroll to position [295, 0]
click at [602, 288] on label "Tungsten - Flake" at bounding box center [557, 292] width 206 height 20
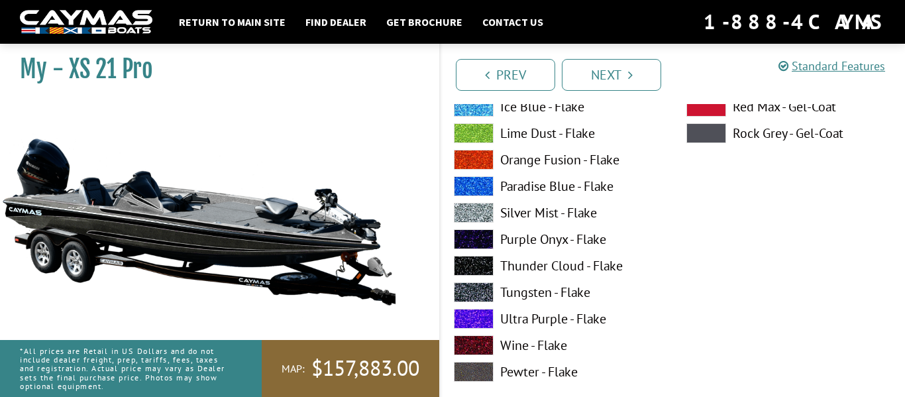
click at [606, 289] on label "Tungsten - Flake" at bounding box center [557, 292] width 206 height 20
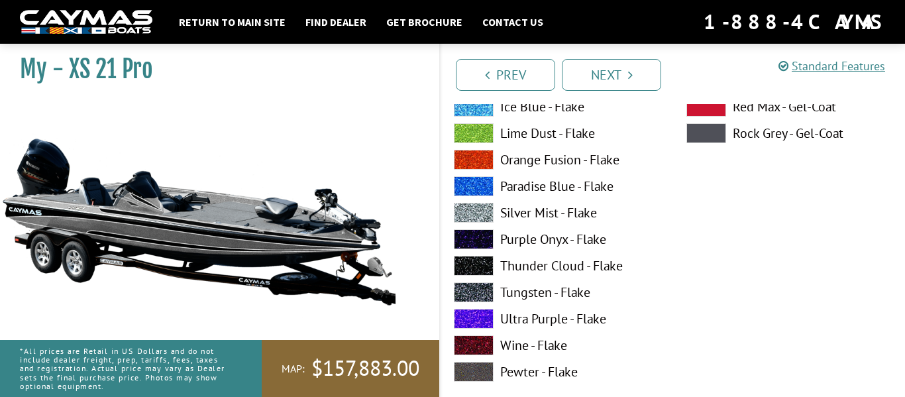
click at [578, 287] on label "Tungsten - Flake" at bounding box center [557, 292] width 206 height 20
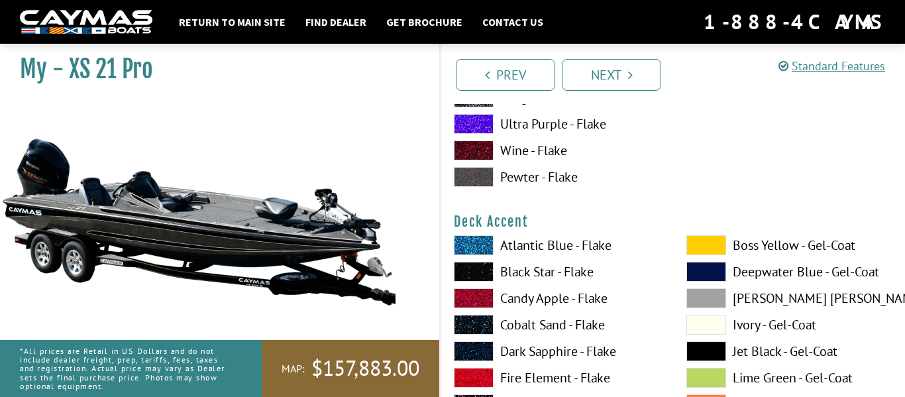
scroll to position [492, 0]
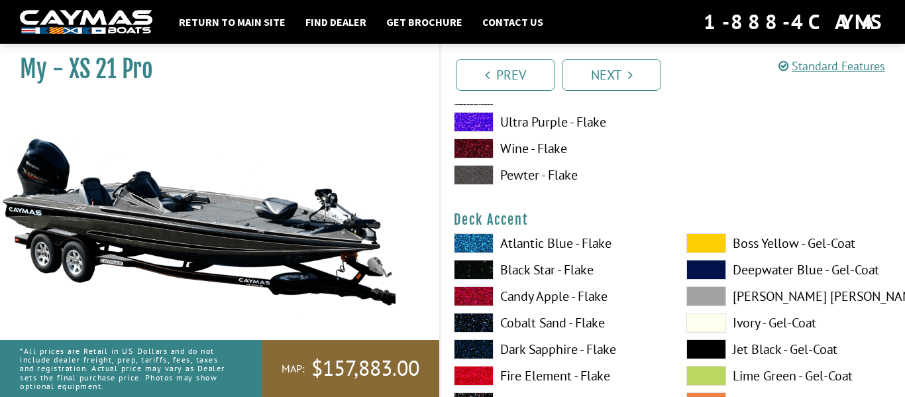
click at [578, 274] on label "Black Star - Flake" at bounding box center [557, 270] width 206 height 20
click at [566, 273] on label "Black Star - Flake" at bounding box center [557, 270] width 206 height 20
click at [564, 274] on label "Black Star - Flake" at bounding box center [557, 270] width 206 height 20
click at [568, 274] on label "Black Star - Flake" at bounding box center [557, 270] width 206 height 20
click at [578, 266] on label "Black Star - Flake" at bounding box center [557, 270] width 206 height 20
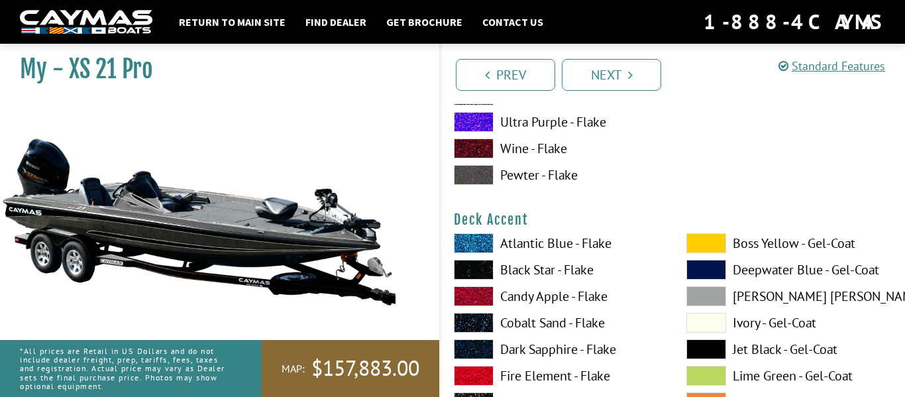
click at [578, 246] on label "Atlantic Blue - Flake" at bounding box center [557, 243] width 206 height 20
click at [580, 246] on label "Atlantic Blue - Flake" at bounding box center [557, 243] width 206 height 20
click at [582, 244] on label "Atlantic Blue - Flake" at bounding box center [557, 243] width 206 height 20
click at [586, 244] on label "Atlantic Blue - Flake" at bounding box center [557, 243] width 206 height 20
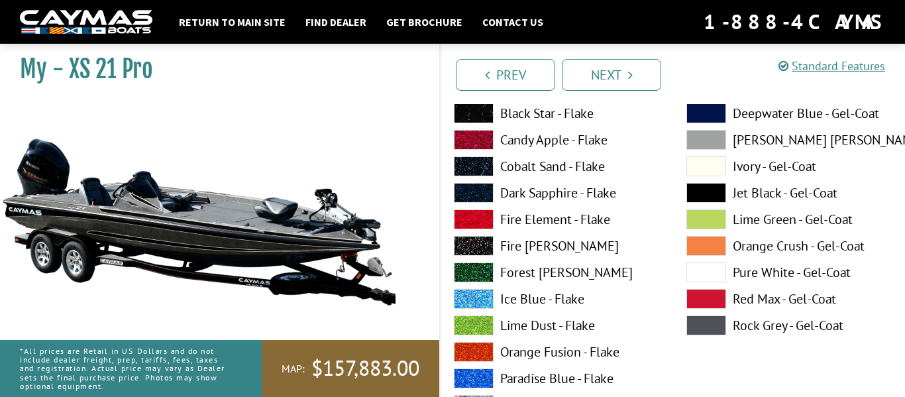
scroll to position [649, 0]
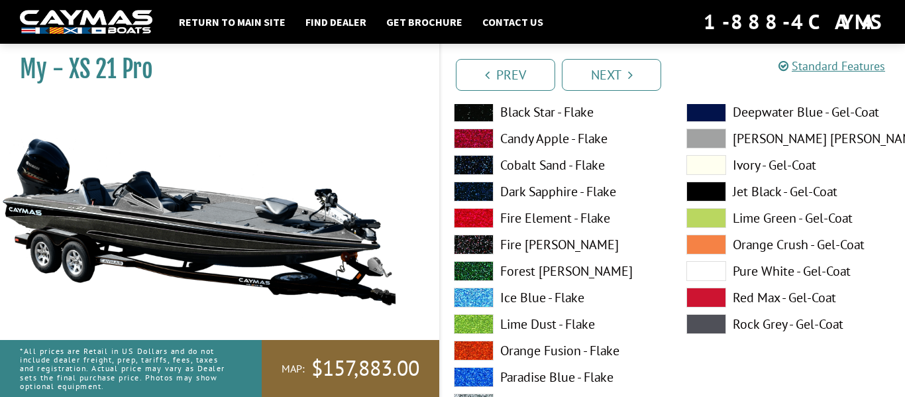
click at [747, 317] on label "Rock Grey - Gel-Coat" at bounding box center [789, 324] width 206 height 20
click at [730, 324] on label "Rock Grey - Gel-Coat" at bounding box center [789, 324] width 206 height 20
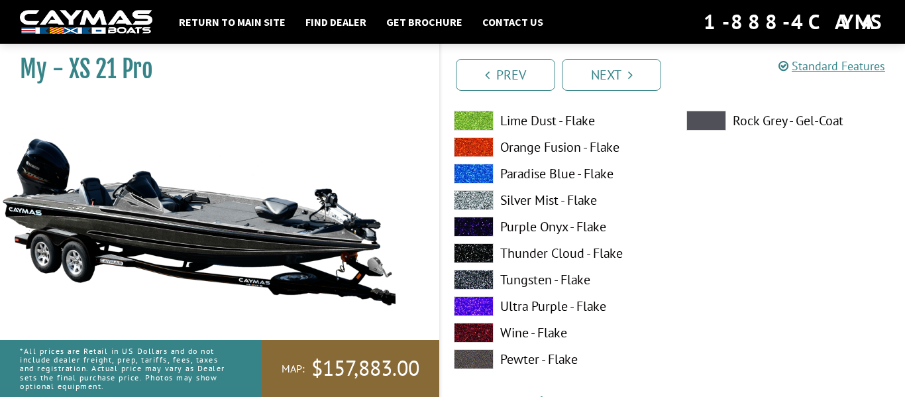
scroll to position [853, 0]
click at [605, 254] on label "Thunder Cloud - Flake" at bounding box center [557, 252] width 206 height 20
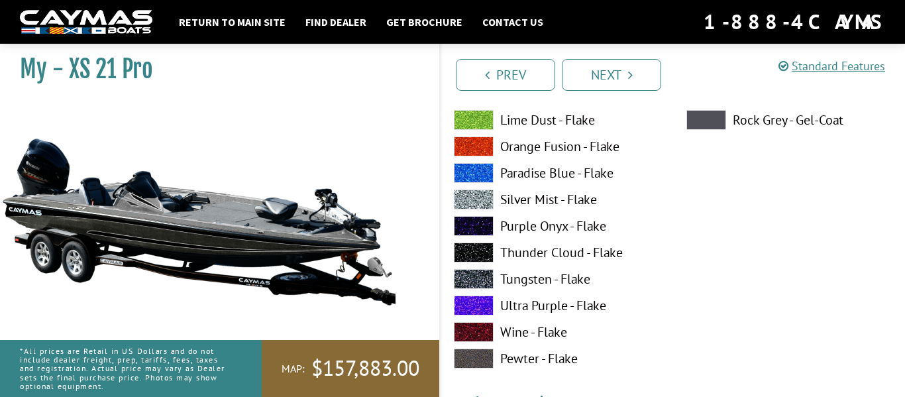
click at [592, 245] on label "Thunder Cloud - Flake" at bounding box center [557, 252] width 206 height 20
click at [581, 254] on label "Thunder Cloud - Flake" at bounding box center [557, 252] width 206 height 20
click at [584, 259] on label "Thunder Cloud - Flake" at bounding box center [557, 252] width 206 height 20
click at [580, 282] on label "Tungsten - Flake" at bounding box center [557, 279] width 206 height 20
click at [515, 274] on label "Tungsten - Flake" at bounding box center [557, 279] width 206 height 20
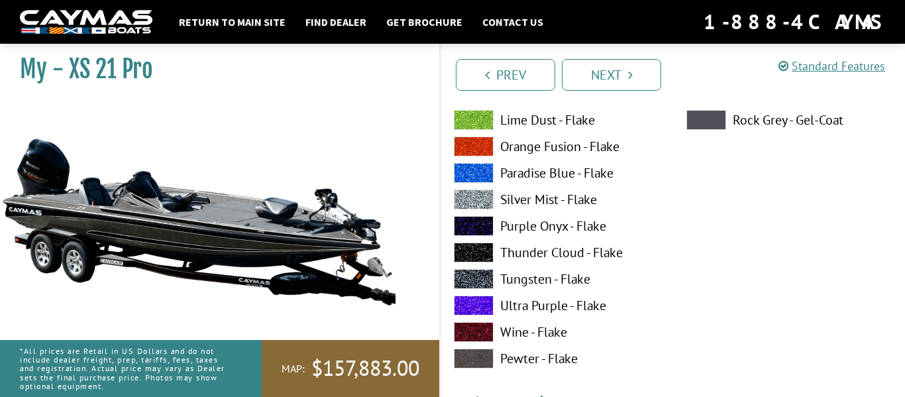
click at [515, 278] on label "Tungsten - Flake" at bounding box center [557, 279] width 206 height 20
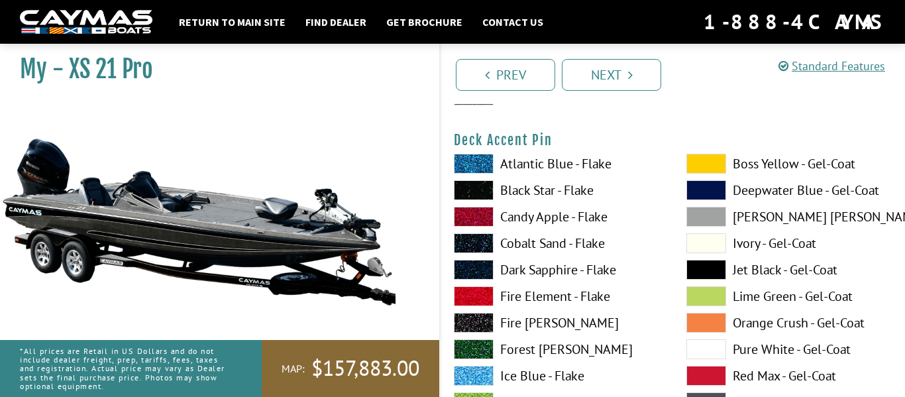
scroll to position [1115, 0]
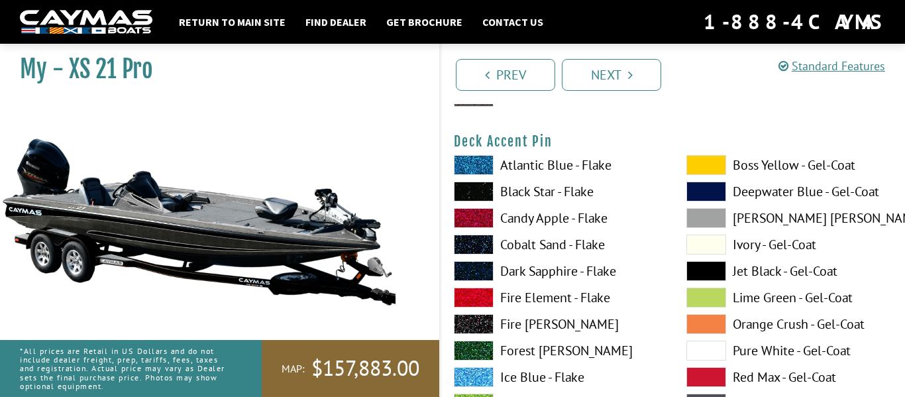
click at [577, 171] on label "Atlantic Blue - Flake" at bounding box center [557, 165] width 206 height 20
click at [580, 167] on label "Atlantic Blue - Flake" at bounding box center [557, 165] width 206 height 20
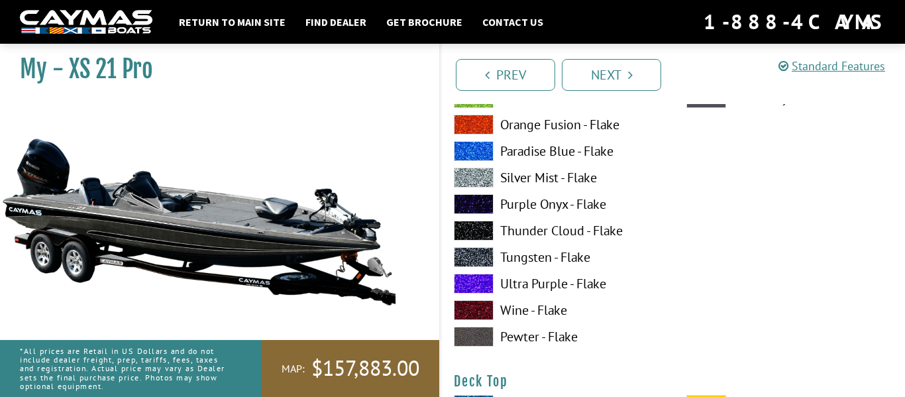
scroll to position [1424, 0]
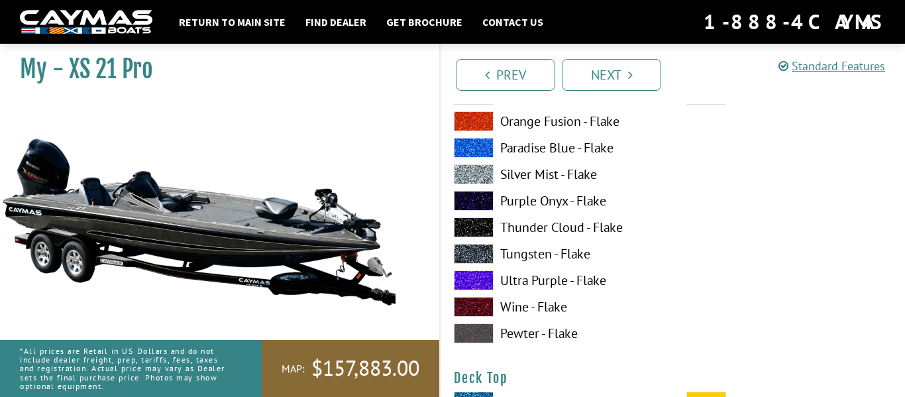
click at [571, 286] on label "Ultra Purple - Flake" at bounding box center [557, 280] width 206 height 20
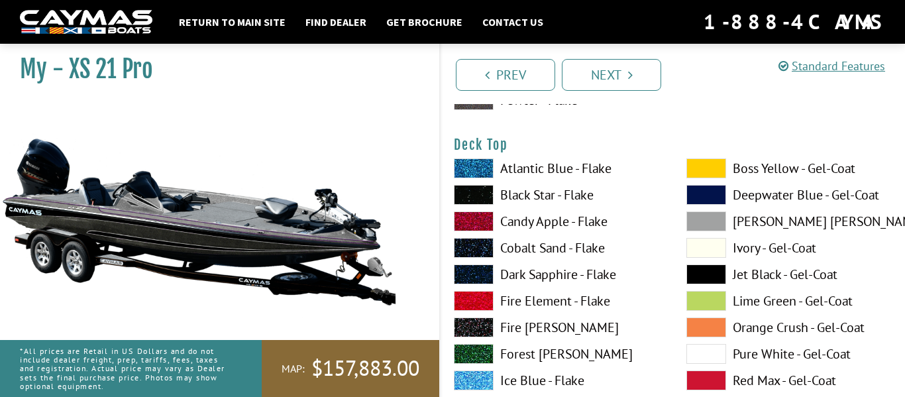
scroll to position [1661, 0]
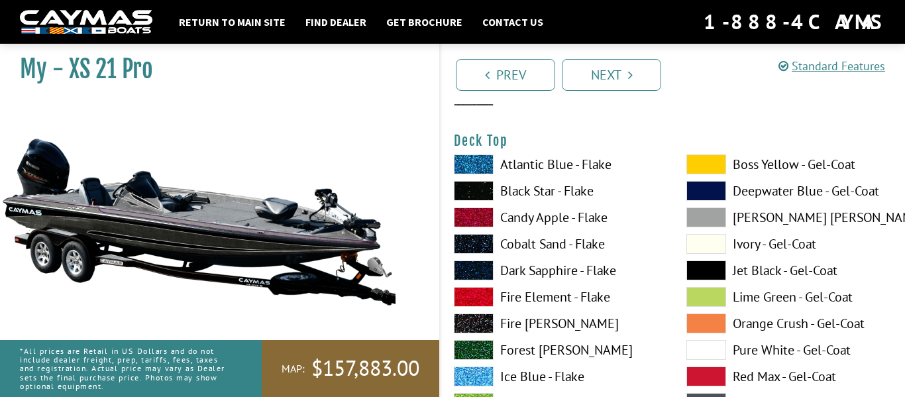
click at [572, 249] on label "Cobalt Sand - Flake" at bounding box center [557, 244] width 206 height 20
click at [582, 215] on label "Candy Apple - Flake" at bounding box center [557, 217] width 206 height 20
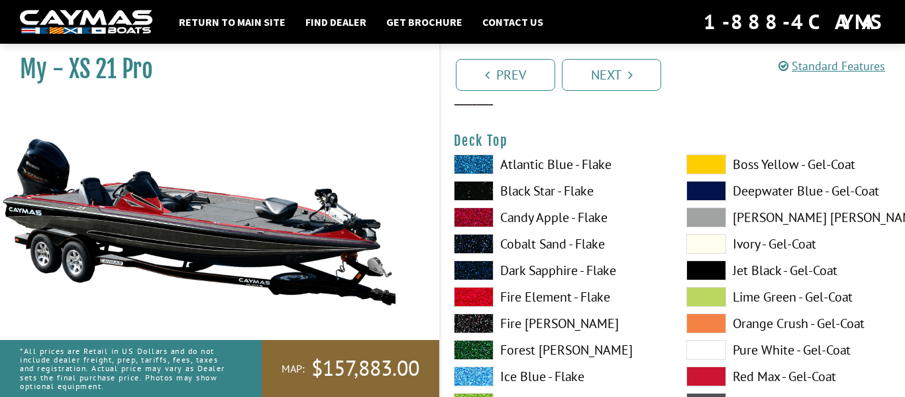
click at [586, 219] on label "Candy Apple - Flake" at bounding box center [557, 217] width 206 height 20
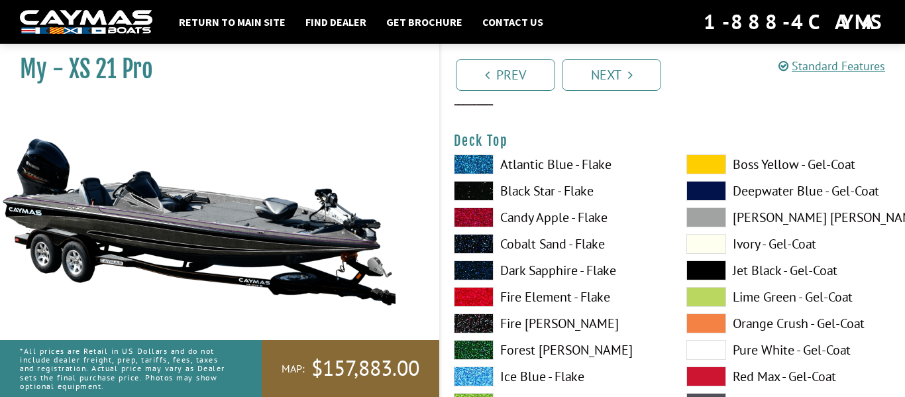
click at [585, 221] on label "Candy Apple - Flake" at bounding box center [557, 217] width 206 height 20
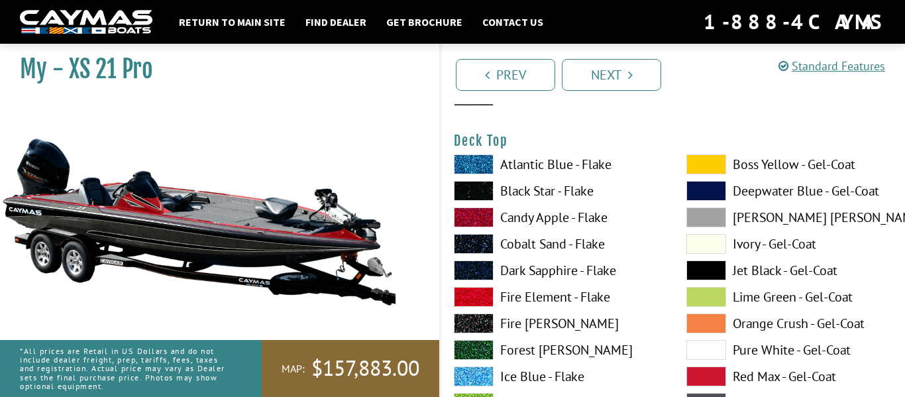
click at [582, 223] on label "Candy Apple - Flake" at bounding box center [557, 217] width 206 height 20
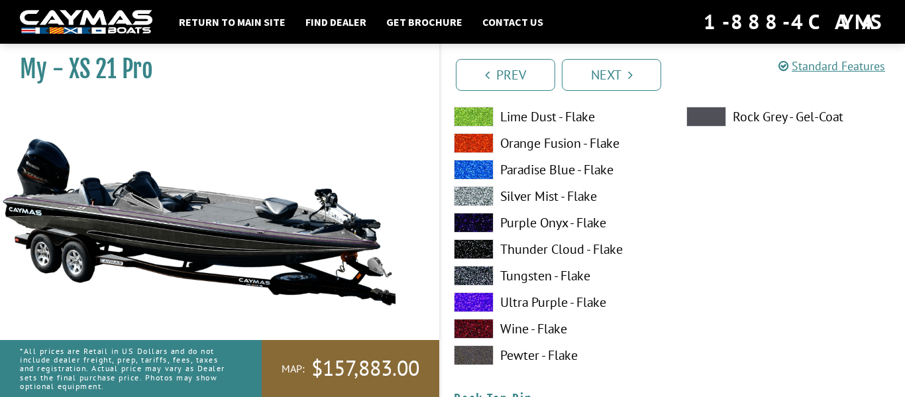
scroll to position [1956, 0]
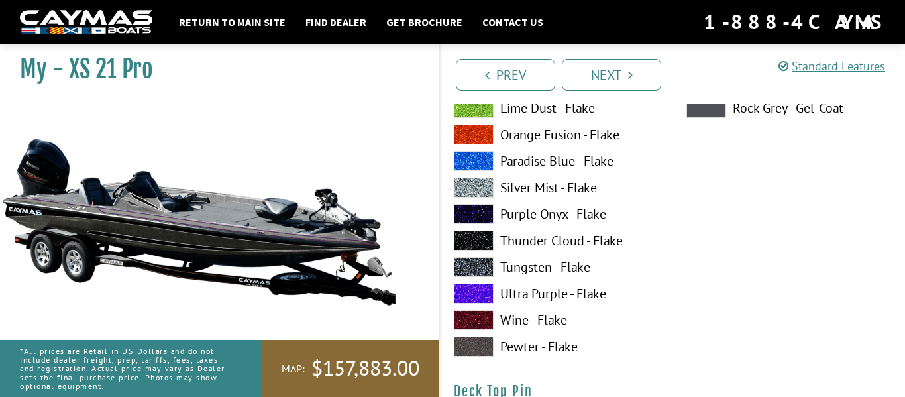
click at [567, 298] on label "Ultra Purple - Flake" at bounding box center [557, 294] width 206 height 20
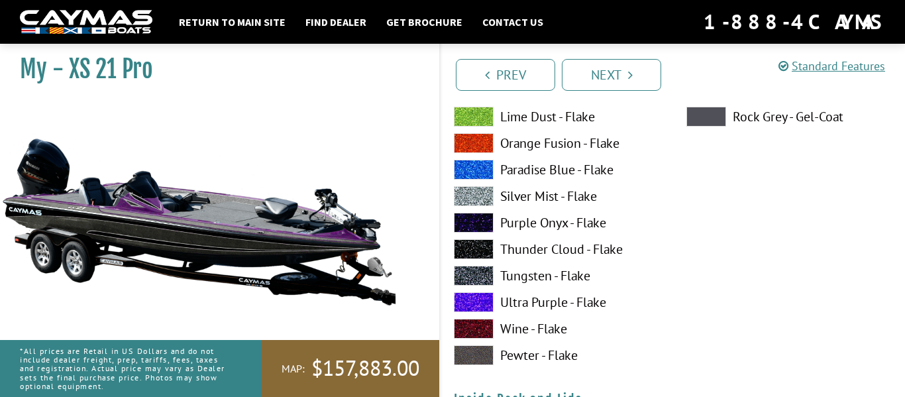
scroll to position [2495, 0]
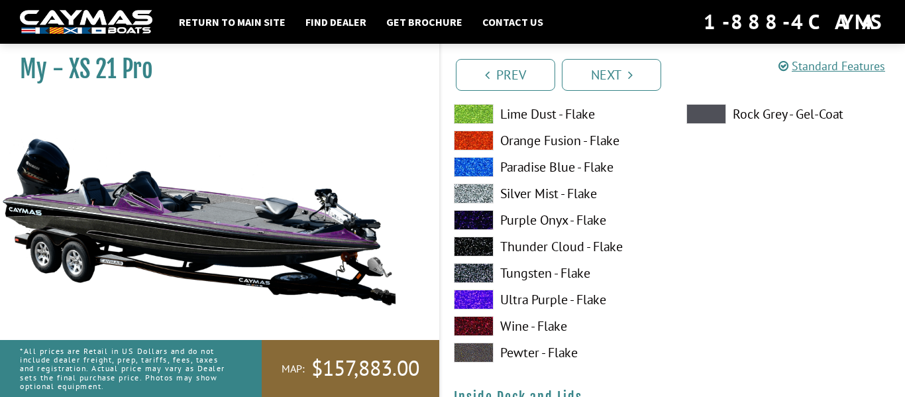
click at [567, 303] on label "Ultra Purple - Flake" at bounding box center [557, 300] width 206 height 20
click at [570, 302] on label "Ultra Purple - Flake" at bounding box center [557, 300] width 206 height 20
click at [570, 297] on label "Ultra Purple - Flake" at bounding box center [557, 300] width 206 height 20
click at [571, 297] on label "Ultra Purple - Flake" at bounding box center [557, 300] width 206 height 20
click at [570, 297] on label "Ultra Purple - Flake" at bounding box center [557, 300] width 206 height 20
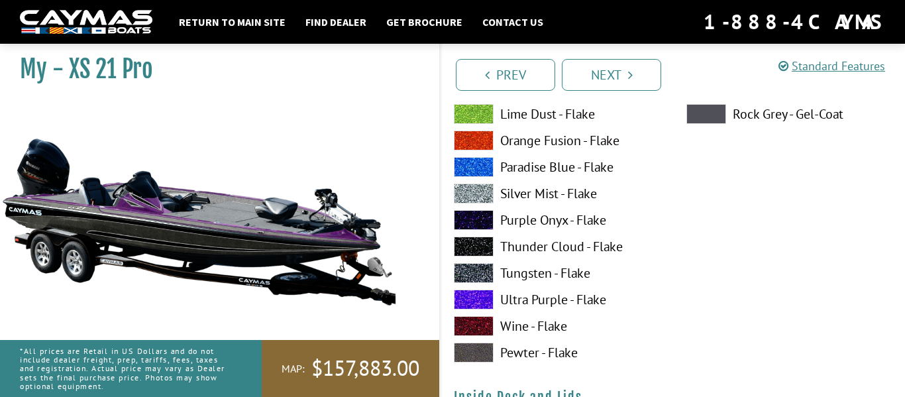
click at [570, 297] on label "Ultra Purple - Flake" at bounding box center [557, 300] width 206 height 20
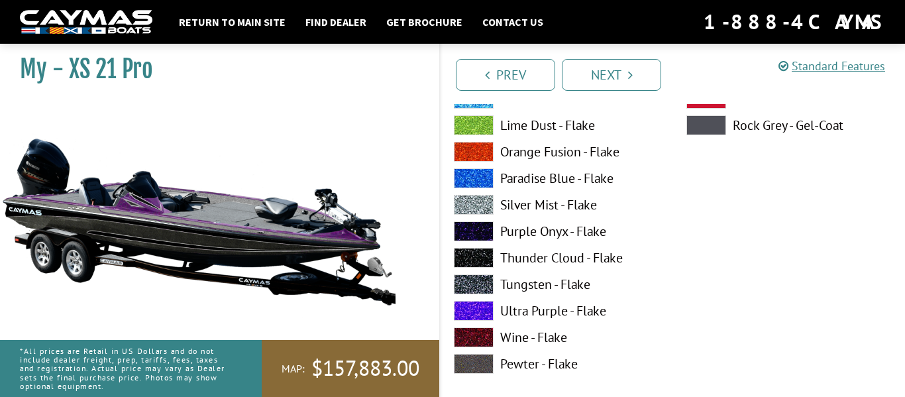
scroll to position [2490, 0]
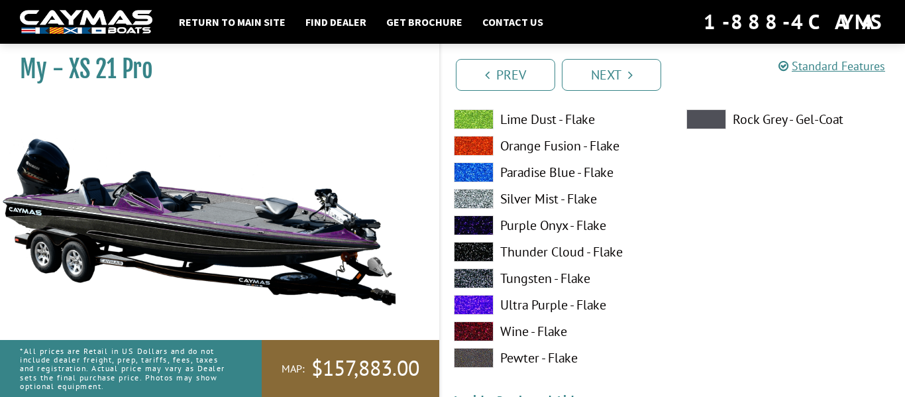
click at [586, 303] on label "Ultra Purple - Flake" at bounding box center [557, 305] width 206 height 20
click at [588, 308] on label "Ultra Purple - Flake" at bounding box center [557, 305] width 206 height 20
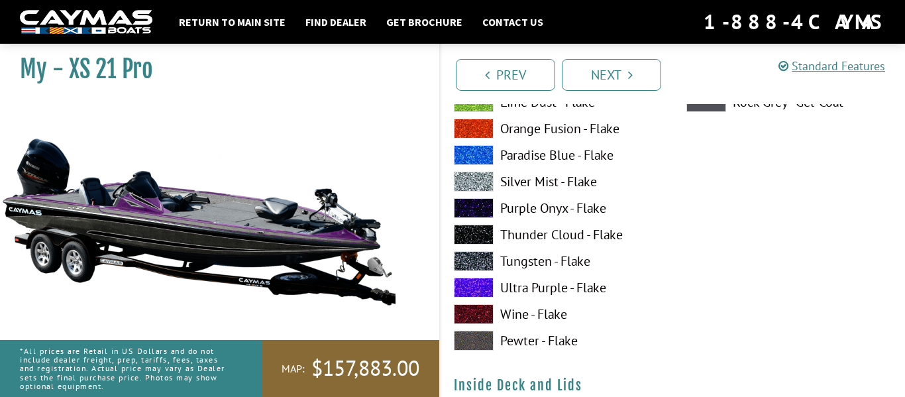
scroll to position [2515, 0]
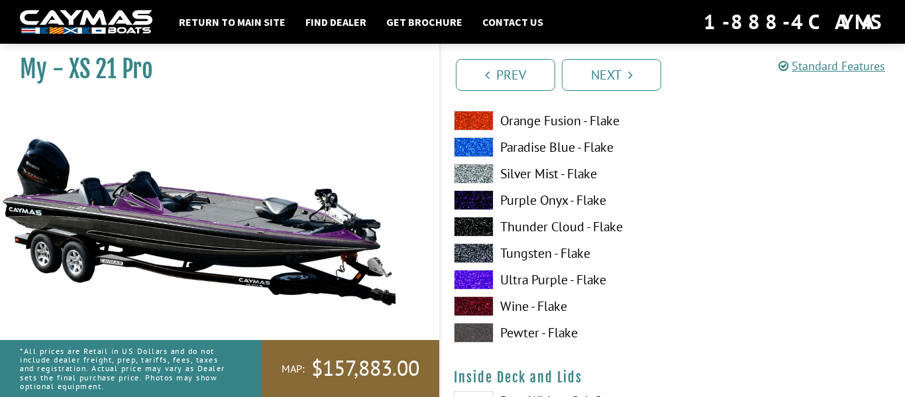
click at [572, 258] on label "Tungsten - Flake" at bounding box center [557, 253] width 206 height 20
click at [576, 260] on label "Tungsten - Flake" at bounding box center [557, 253] width 206 height 20
click at [577, 260] on label "Tungsten - Flake" at bounding box center [557, 253] width 206 height 20
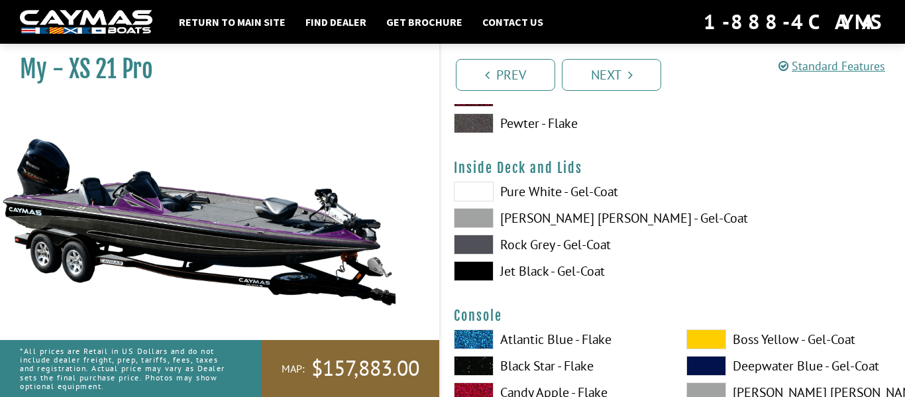
scroll to position [2726, 0]
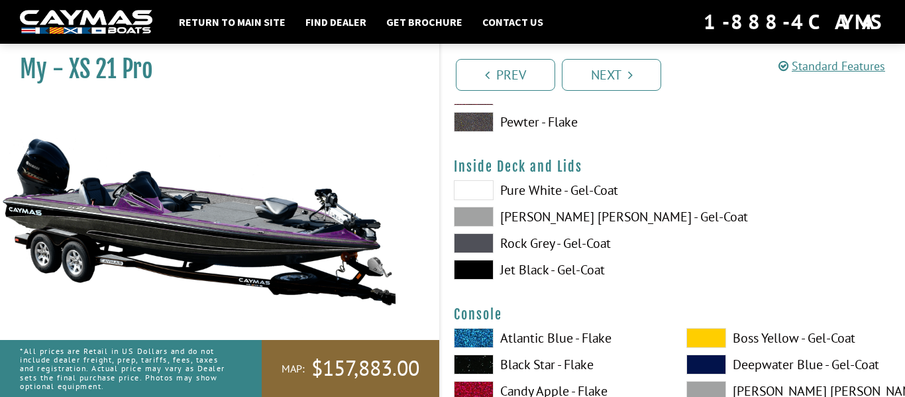
click at [584, 274] on label "Jet Black - Gel-Coat" at bounding box center [557, 270] width 206 height 20
click at [587, 237] on label "Rock Grey - Gel-Coat" at bounding box center [557, 243] width 206 height 20
click at [585, 262] on label "Jet Black - Gel-Coat" at bounding box center [557, 270] width 206 height 20
click at [598, 219] on label "[PERSON_NAME] [PERSON_NAME] - Gel-Coat" at bounding box center [557, 217] width 206 height 20
click at [592, 190] on label "Pure White - Gel-Coat" at bounding box center [557, 190] width 206 height 20
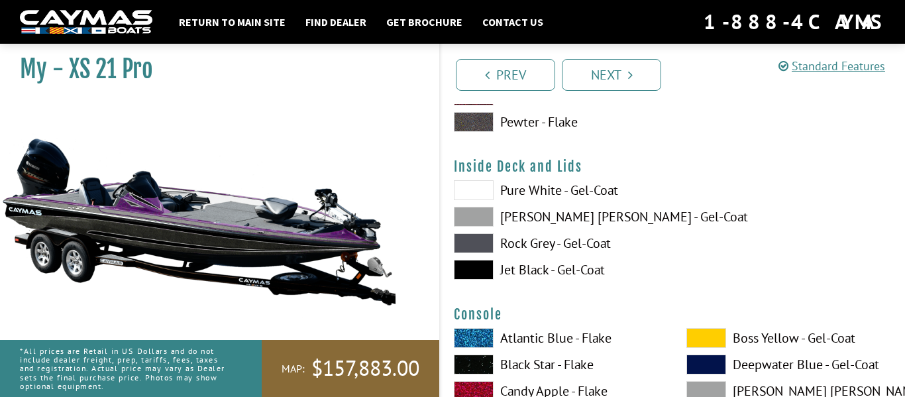
click at [581, 276] on label "Jet Black - Gel-Coat" at bounding box center [557, 270] width 206 height 20
click at [582, 246] on label "Rock Grey - Gel-Coat" at bounding box center [557, 243] width 206 height 20
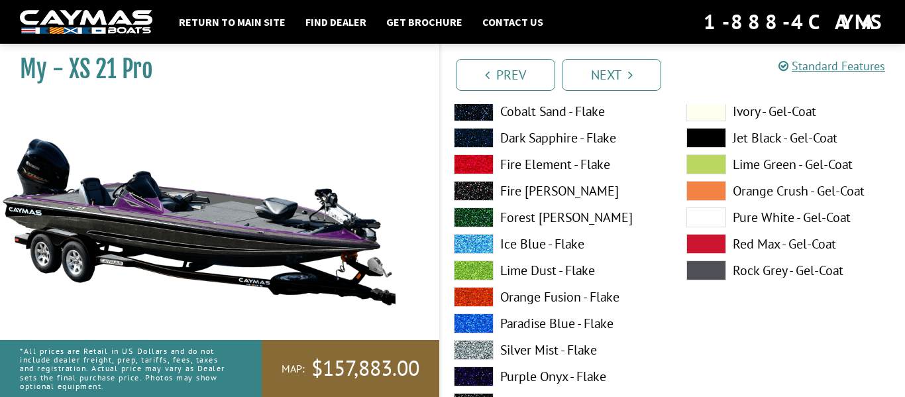
scroll to position [3035, 0]
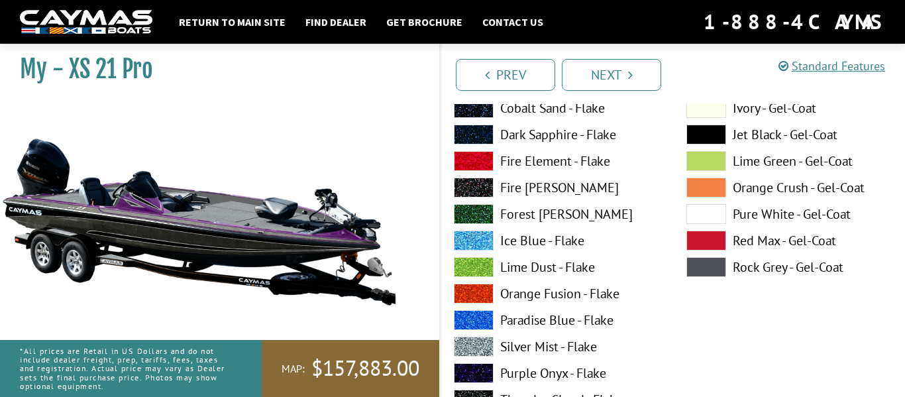
click at [568, 322] on label "Paradise Blue - Flake" at bounding box center [557, 320] width 206 height 20
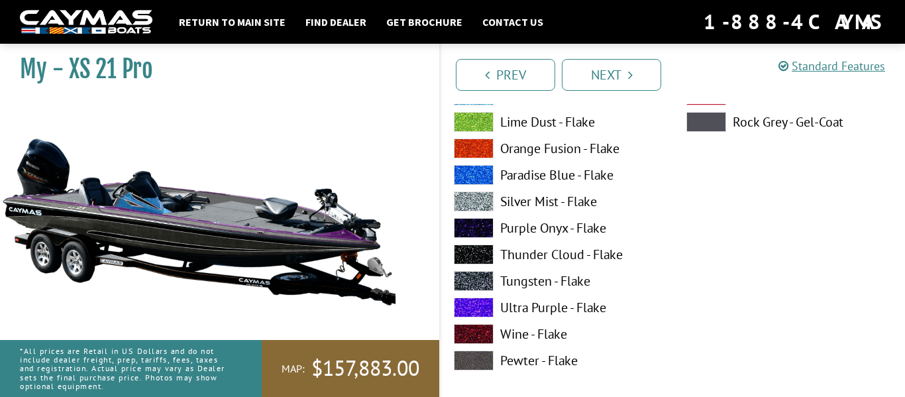
scroll to position [3184, 0]
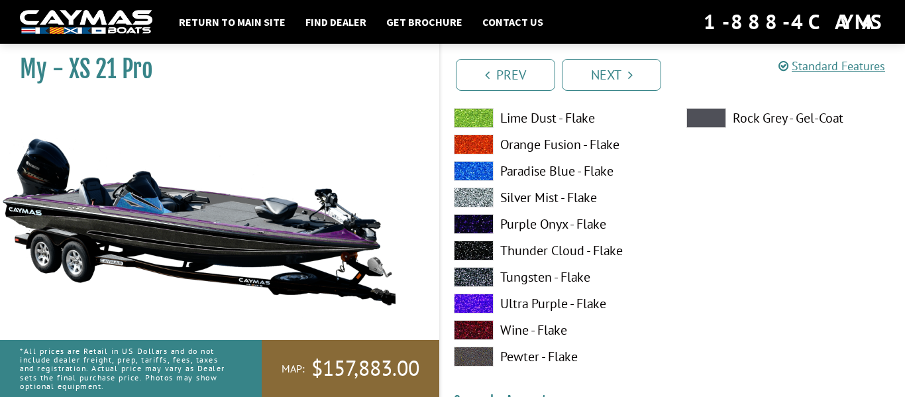
click at [570, 307] on label "Ultra Purple - Flake" at bounding box center [557, 303] width 206 height 20
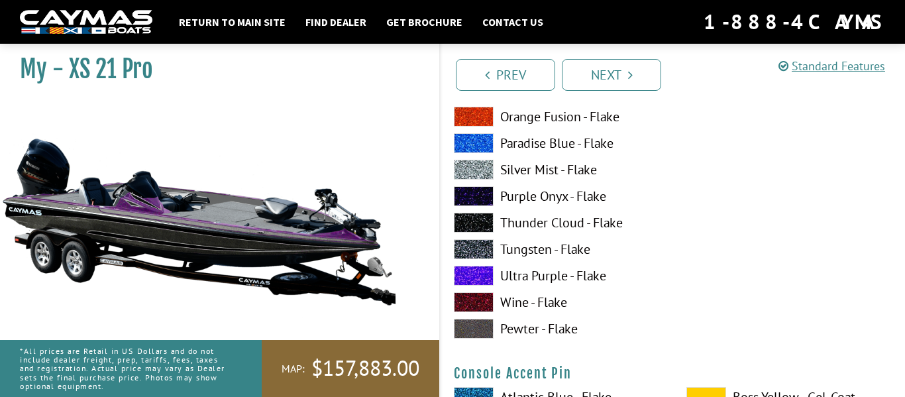
scroll to position [3760, 0]
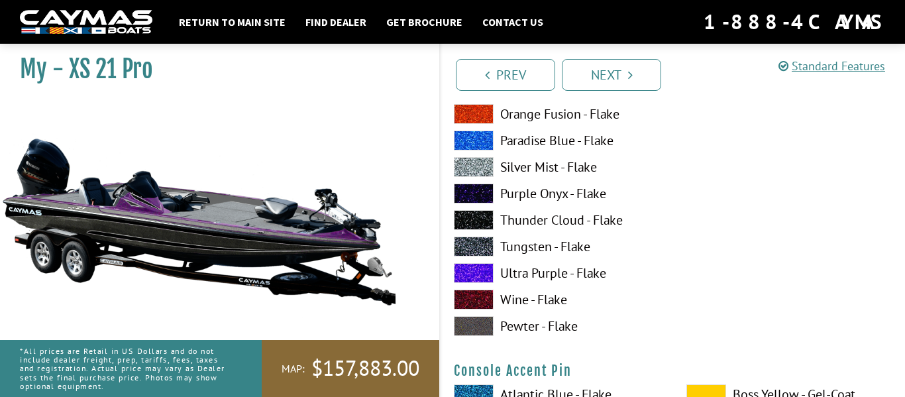
click at [574, 251] on label "Tungsten - Flake" at bounding box center [557, 247] width 206 height 20
click at [573, 253] on label "Tungsten - Flake" at bounding box center [557, 247] width 206 height 20
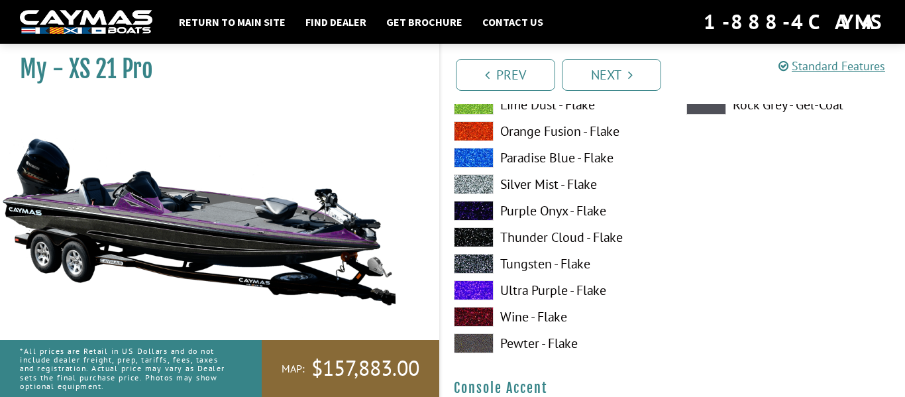
scroll to position [3199, 0]
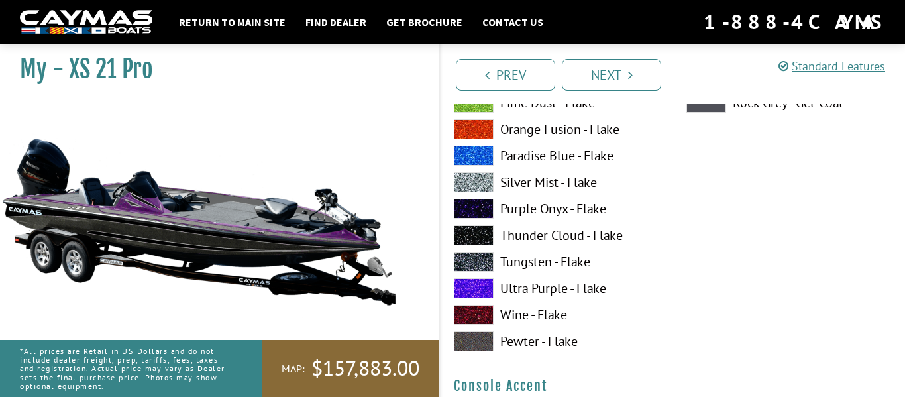
click at [567, 267] on label "Tungsten - Flake" at bounding box center [557, 262] width 206 height 20
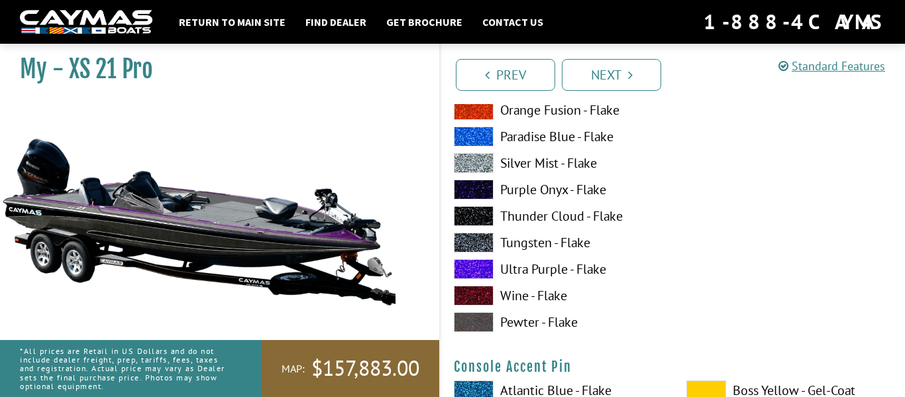
scroll to position [3764, 0]
click at [575, 272] on label "Ultra Purple - Flake" at bounding box center [557, 268] width 206 height 20
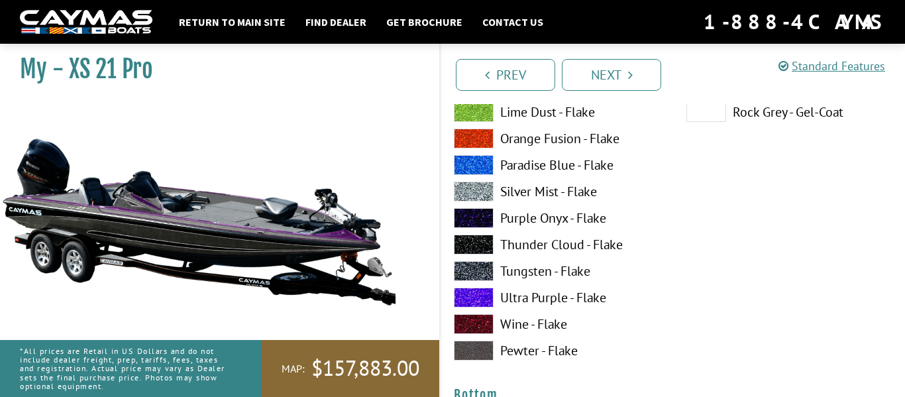
scroll to position [4294, 0]
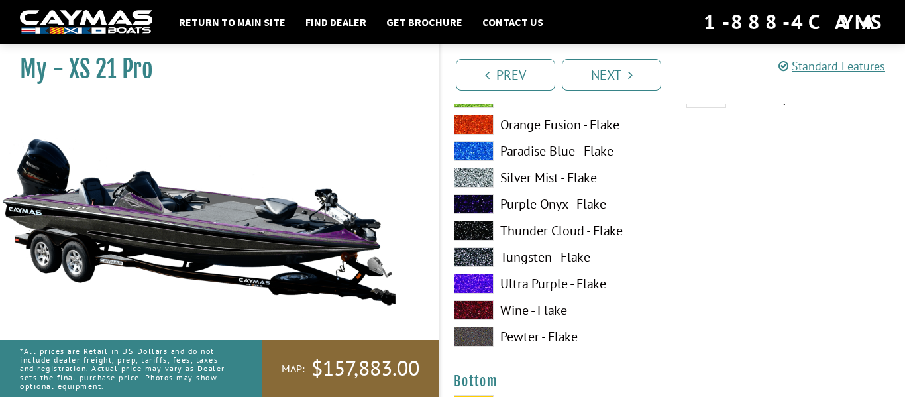
click at [580, 281] on label "Ultra Purple - Flake" at bounding box center [557, 284] width 206 height 20
click at [583, 288] on label "Ultra Purple - Flake" at bounding box center [557, 284] width 206 height 20
click at [583, 285] on label "Ultra Purple - Flake" at bounding box center [557, 284] width 206 height 20
click at [584, 286] on label "Ultra Purple - Flake" at bounding box center [557, 284] width 206 height 20
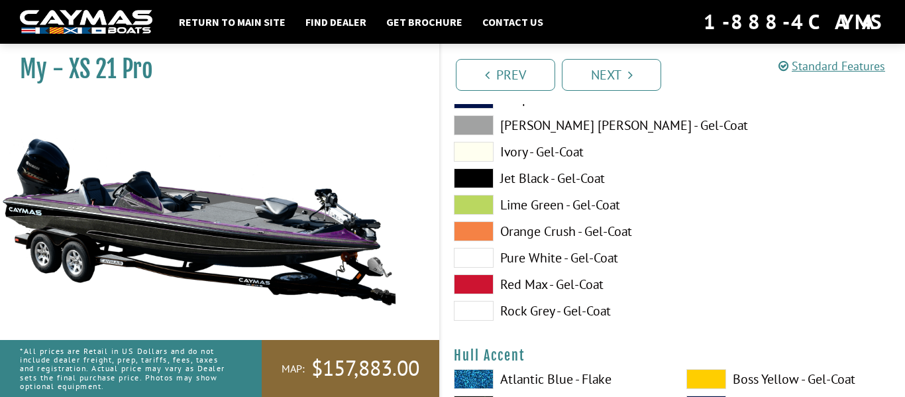
scroll to position [4628, 0]
click at [591, 236] on label "Orange Crush - Gel-Coat" at bounding box center [557, 231] width 206 height 20
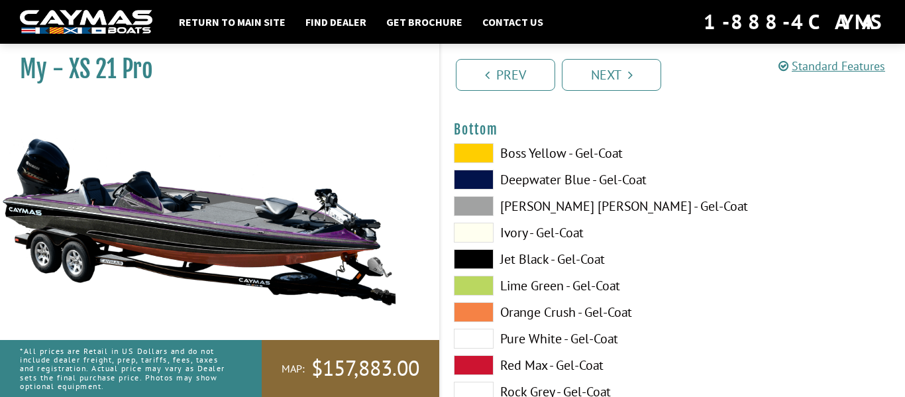
scroll to position [4531, 0]
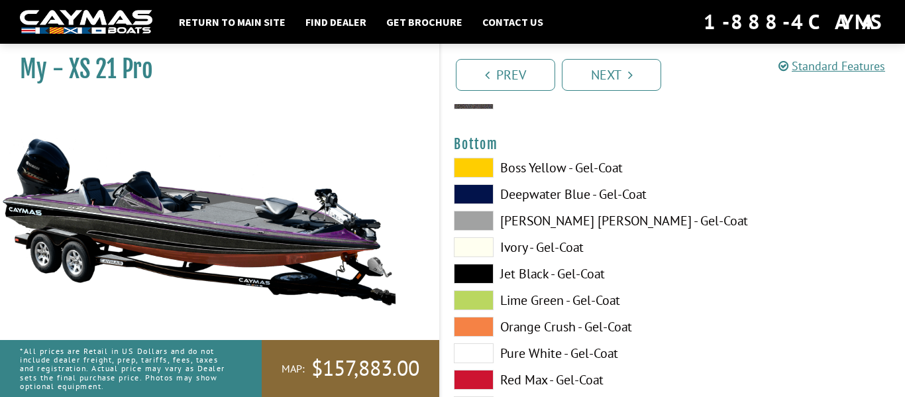
click at [591, 197] on label "Deepwater Blue - Gel-Coat" at bounding box center [557, 194] width 206 height 20
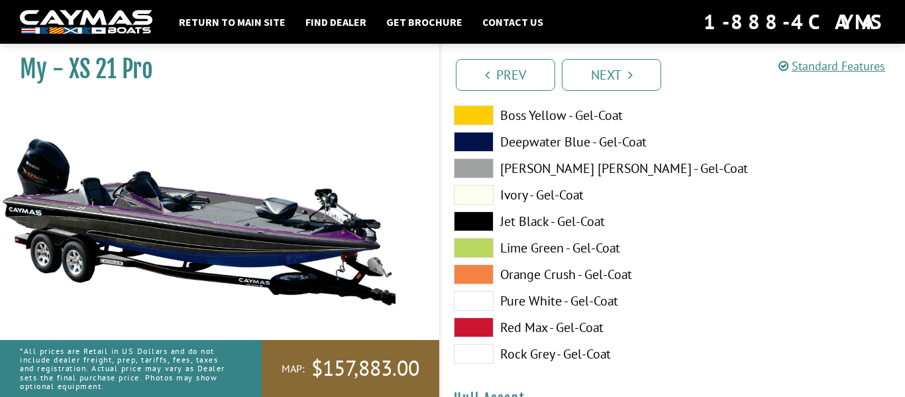
scroll to position [4582, 0]
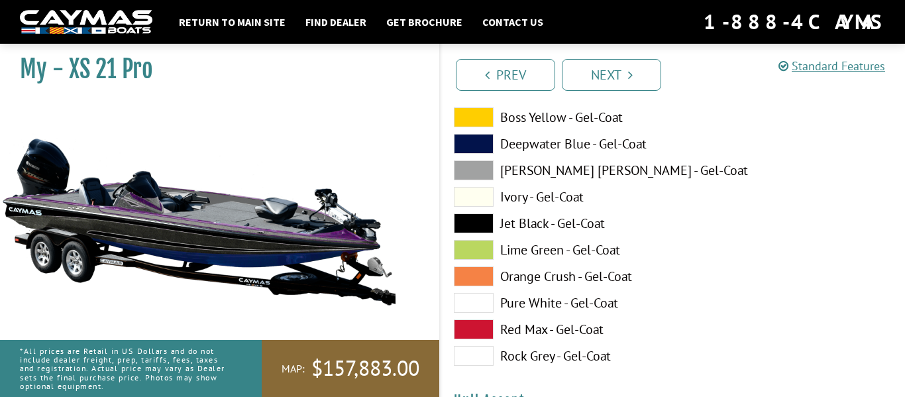
click at [606, 227] on label "Jet Black - Gel-Coat" at bounding box center [557, 223] width 206 height 20
click at [600, 175] on label "[PERSON_NAME] [PERSON_NAME] - Gel-Coat" at bounding box center [557, 170] width 206 height 20
click at [586, 227] on label "Jet Black - Gel-Coat" at bounding box center [557, 223] width 206 height 20
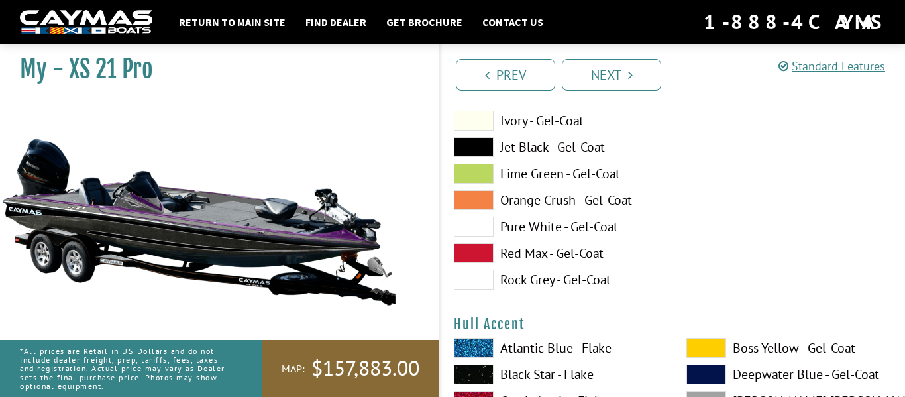
scroll to position [4659, 0]
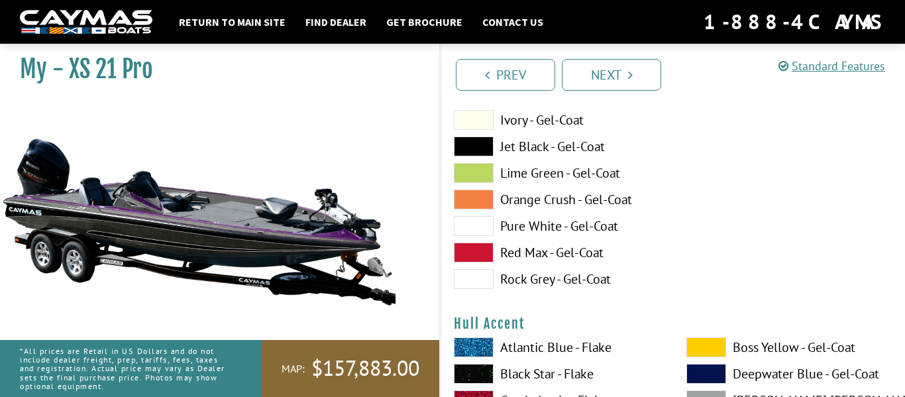
click at [593, 284] on label "Rock Grey - Gel-Coat" at bounding box center [557, 279] width 206 height 20
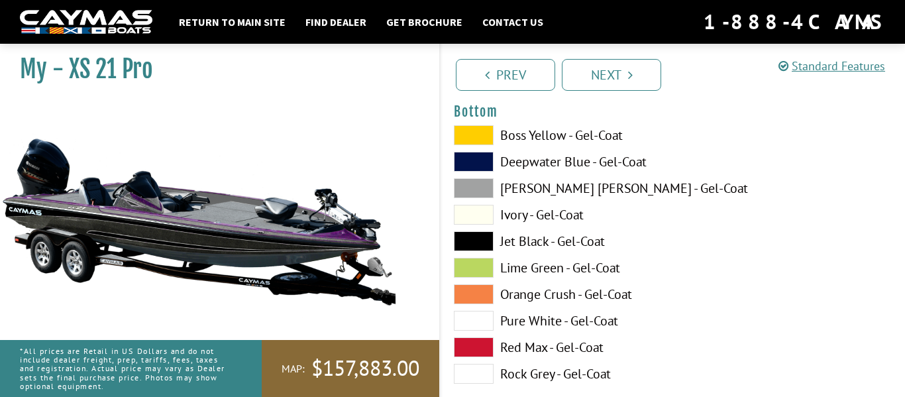
scroll to position [4563, 0]
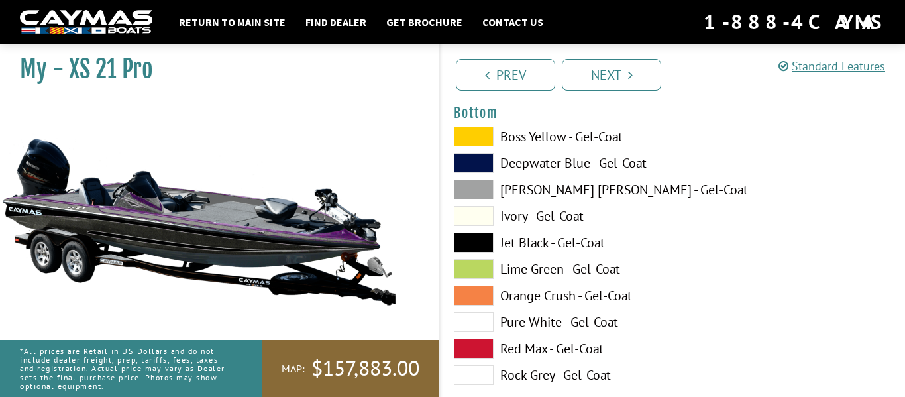
click at [582, 248] on label "Jet Black - Gel-Coat" at bounding box center [557, 243] width 206 height 20
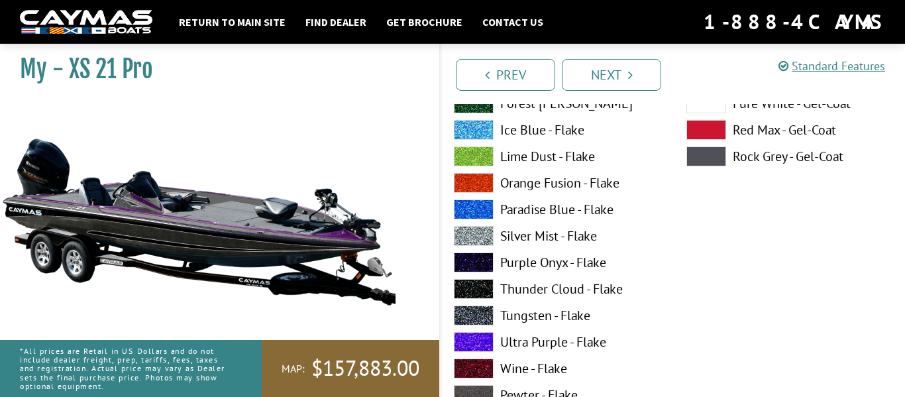
scroll to position [5087, 0]
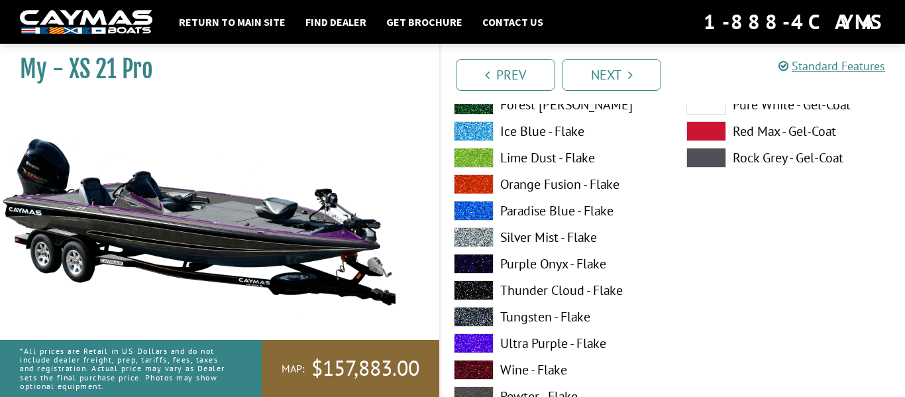
click at [582, 231] on label "Silver Mist - Flake" at bounding box center [557, 237] width 206 height 20
click at [580, 217] on label "Paradise Blue - Flake" at bounding box center [557, 211] width 206 height 20
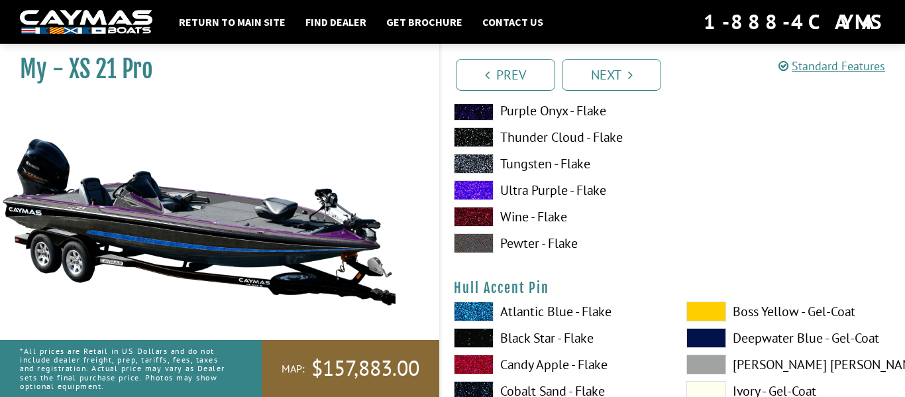
scroll to position [5241, 0]
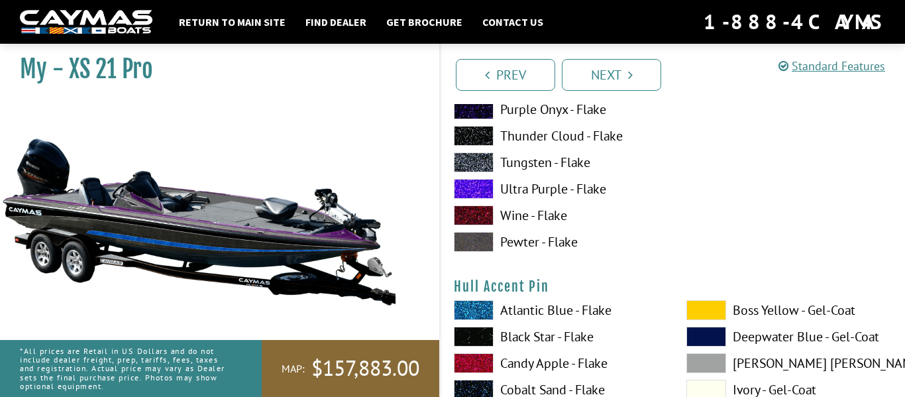
click at [597, 185] on label "Ultra Purple - Flake" at bounding box center [557, 189] width 206 height 20
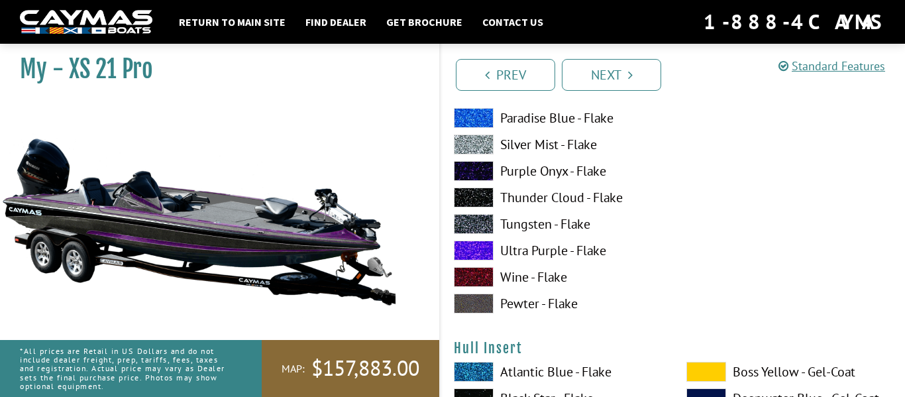
scroll to position [5732, 0]
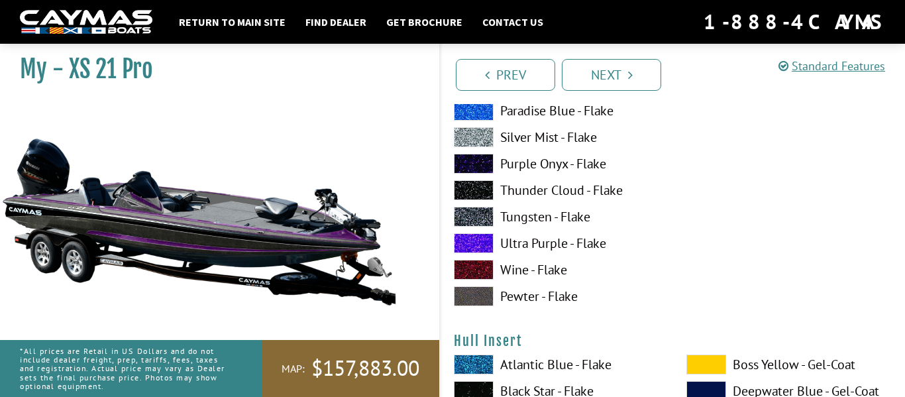
click at [588, 243] on label "Ultra Purple - Flake" at bounding box center [557, 243] width 206 height 20
click at [588, 248] on label "Ultra Purple - Flake" at bounding box center [557, 243] width 206 height 20
click at [587, 248] on label "Ultra Purple - Flake" at bounding box center [557, 243] width 206 height 20
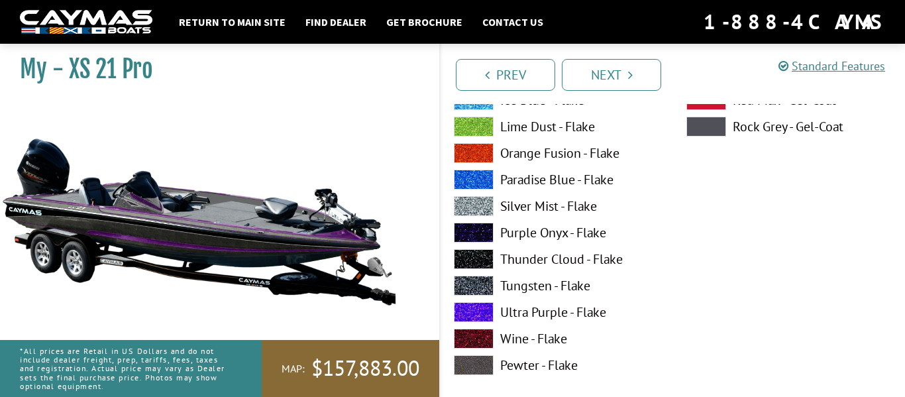
scroll to position [6227, 0]
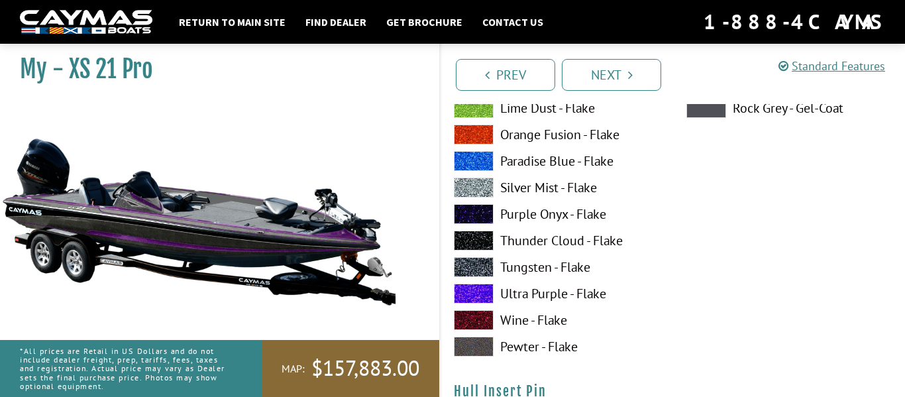
click at [587, 299] on label "Ultra Purple - Flake" at bounding box center [557, 294] width 206 height 20
click at [586, 299] on label "Ultra Purple - Flake" at bounding box center [557, 294] width 206 height 20
click at [584, 301] on label "Ultra Purple - Flake" at bounding box center [557, 294] width 206 height 20
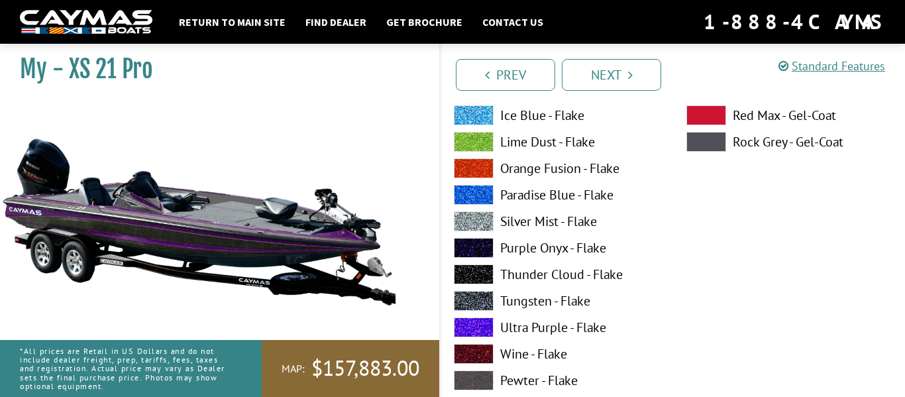
scroll to position [6755, 0]
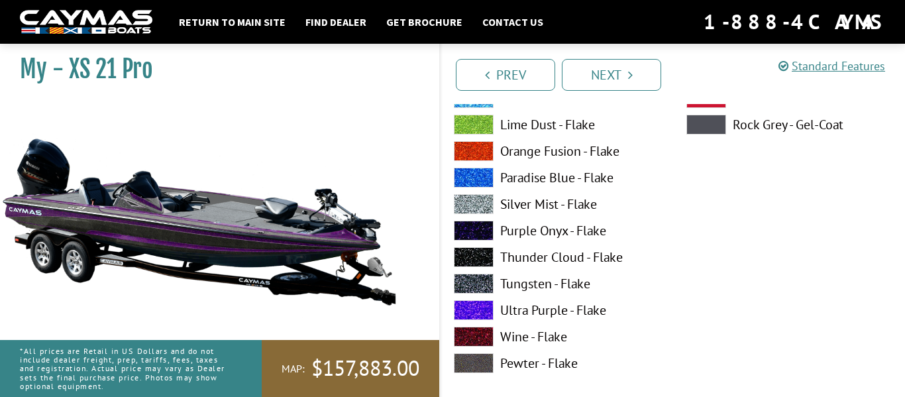
click at [577, 317] on label "Ultra Purple - Flake" at bounding box center [557, 310] width 206 height 20
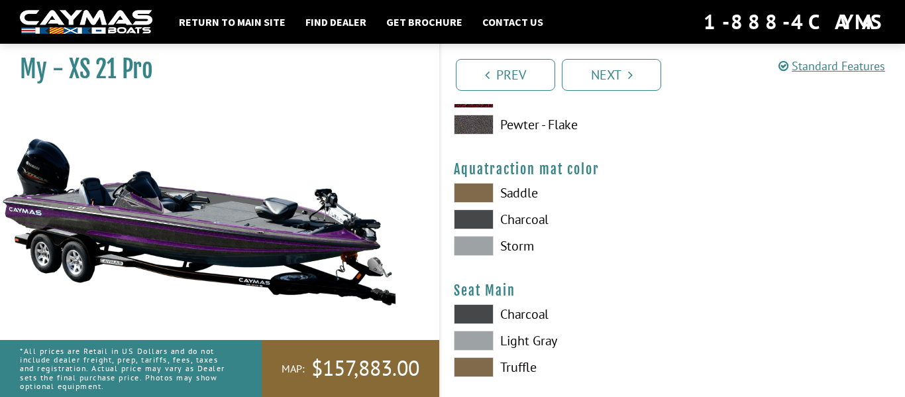
scroll to position [7001, 0]
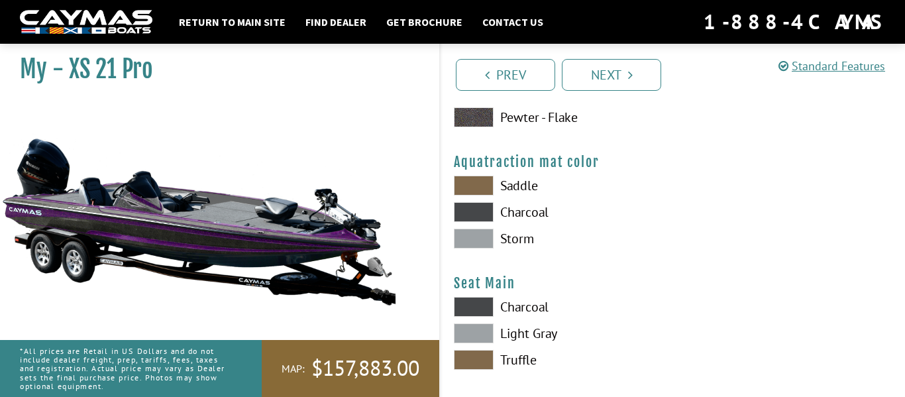
click at [529, 188] on label "Saddle" at bounding box center [557, 186] width 206 height 20
click at [535, 233] on label "Storm" at bounding box center [557, 239] width 206 height 20
click at [539, 215] on label "Charcoal" at bounding box center [557, 212] width 206 height 20
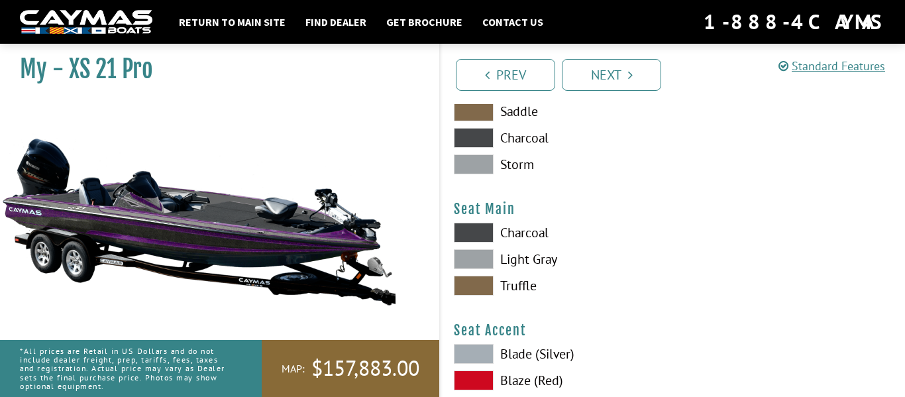
scroll to position [7076, 0]
click at [537, 235] on label "Charcoal" at bounding box center [557, 232] width 206 height 20
click at [546, 263] on label "Light Gray" at bounding box center [557, 258] width 206 height 20
click at [543, 234] on label "Charcoal" at bounding box center [557, 232] width 206 height 20
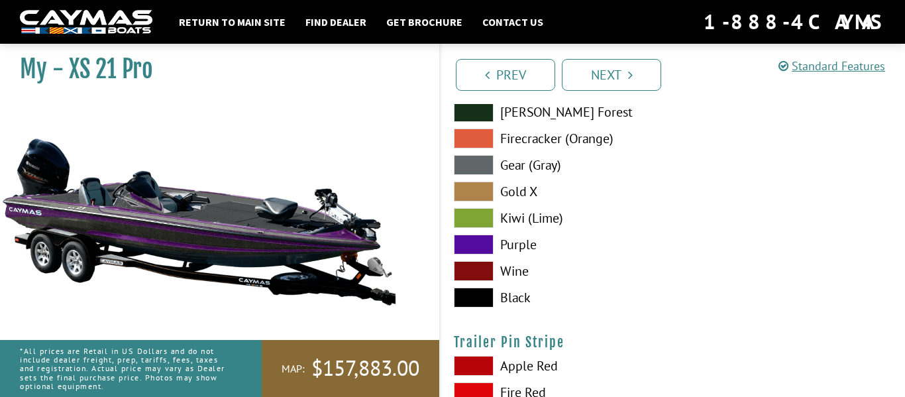
scroll to position [7412, 0]
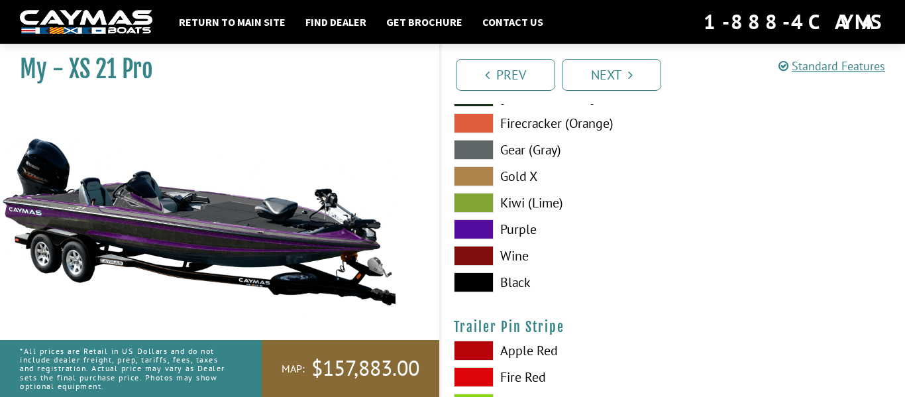
click at [533, 234] on label "Purple" at bounding box center [557, 229] width 206 height 20
click at [530, 235] on label "Purple" at bounding box center [557, 229] width 206 height 20
click at [533, 235] on label "Purple" at bounding box center [557, 229] width 206 height 20
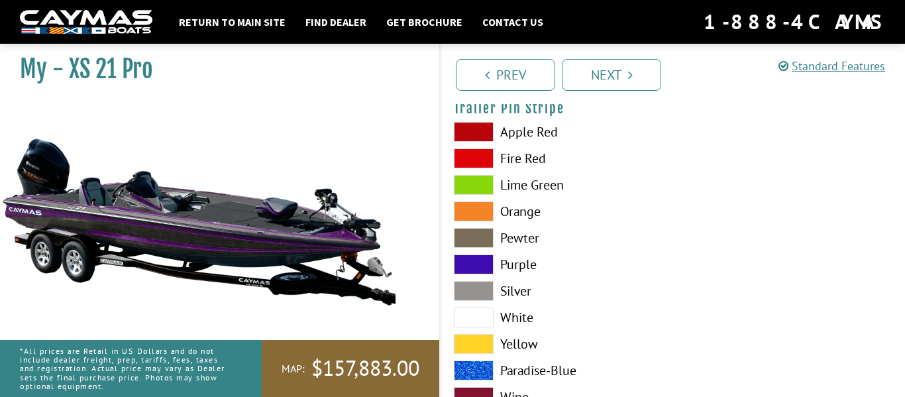
scroll to position [7631, 0]
click at [525, 266] on label "Purple" at bounding box center [557, 264] width 206 height 20
click at [523, 266] on label "Purple" at bounding box center [557, 264] width 206 height 20
click at [530, 262] on label "Purple" at bounding box center [557, 264] width 206 height 20
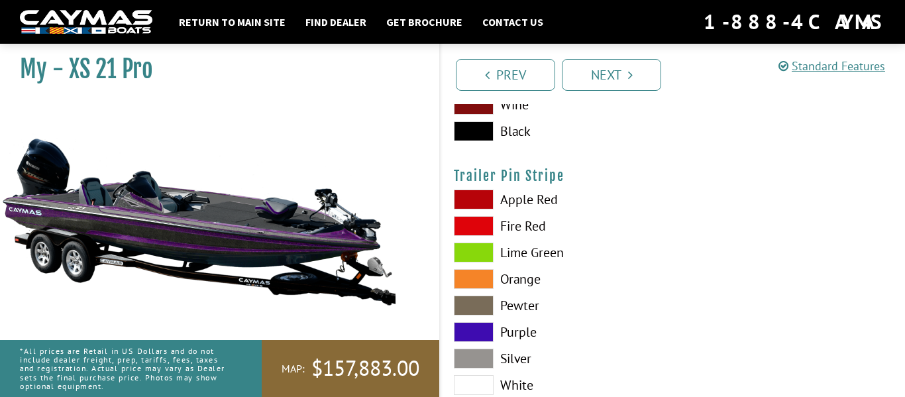
scroll to position [7566, 0]
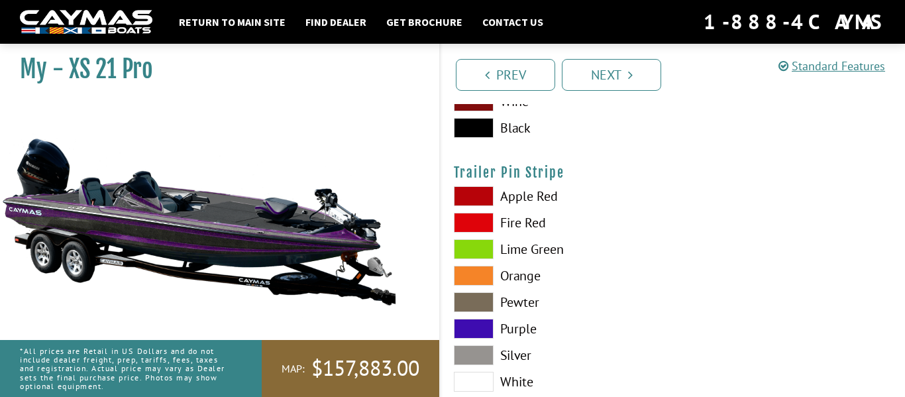
click at [509, 333] on label "Purple" at bounding box center [557, 329] width 206 height 20
click at [491, 329] on span at bounding box center [474, 329] width 40 height 20
click at [497, 334] on label "Purple" at bounding box center [557, 329] width 206 height 20
click at [501, 330] on label "Purple" at bounding box center [557, 329] width 206 height 20
click at [500, 329] on label "Purple" at bounding box center [557, 329] width 206 height 20
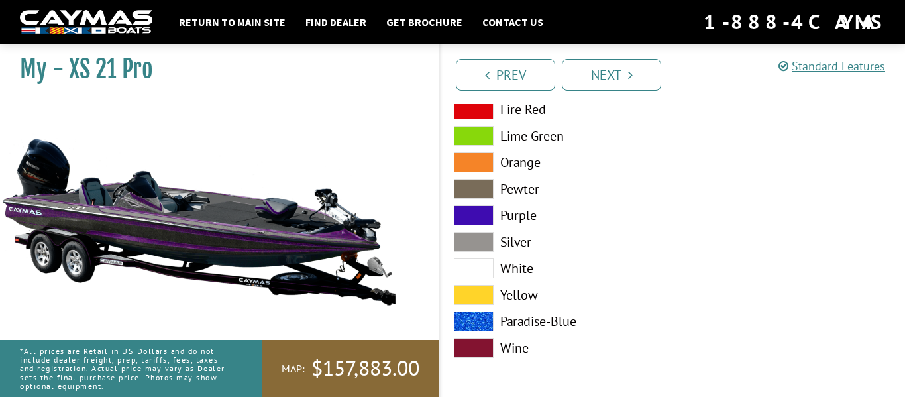
scroll to position [7679, 0]
click at [543, 327] on label "Paradise-Blue" at bounding box center [557, 322] width 206 height 20
click at [549, 321] on label "Paradise-Blue" at bounding box center [557, 322] width 206 height 20
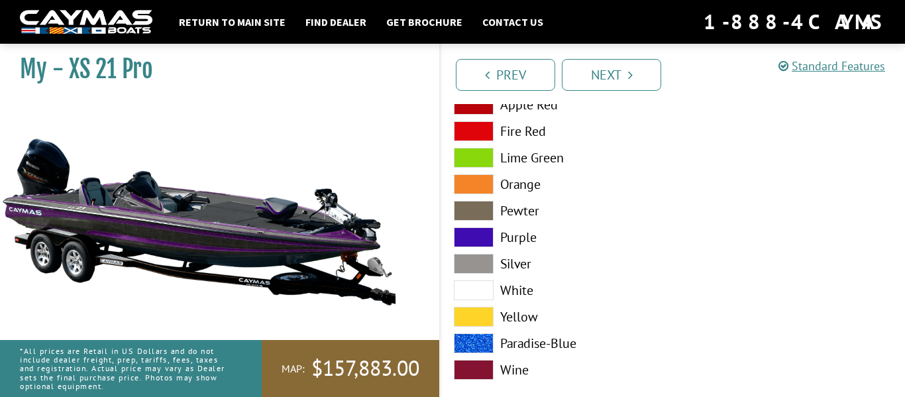
scroll to position [7654, 0]
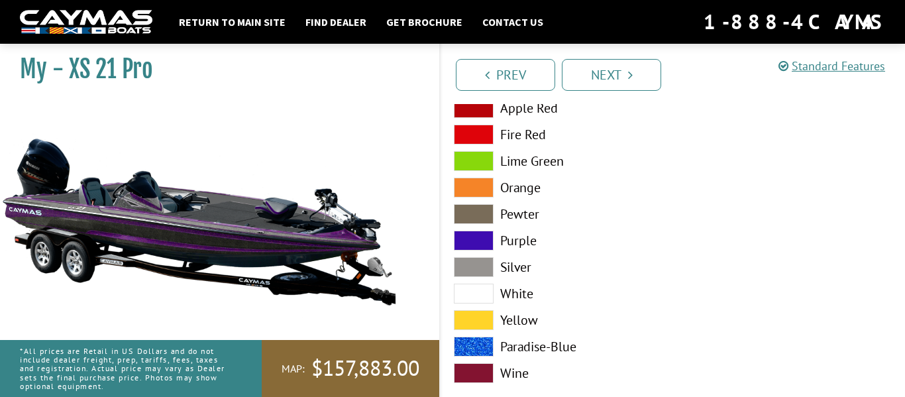
click at [521, 247] on label "Purple" at bounding box center [557, 241] width 206 height 20
click at [632, 80] on icon "Pagination" at bounding box center [630, 74] width 5 height 13
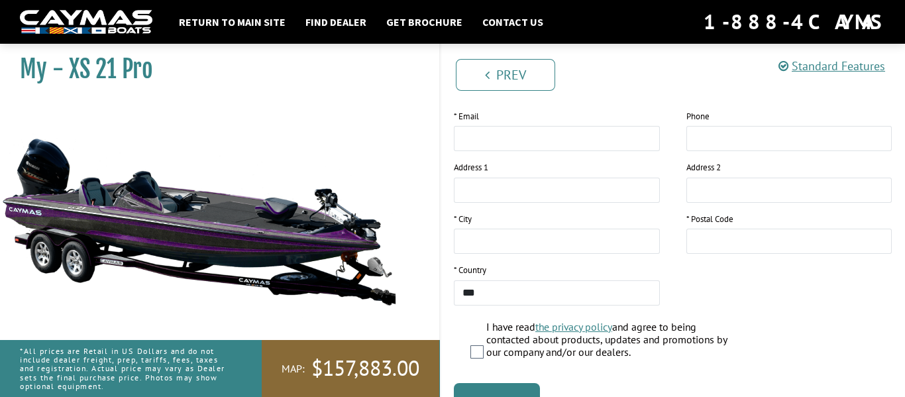
scroll to position [0, 0]
